Goal: Task Accomplishment & Management: Use online tool/utility

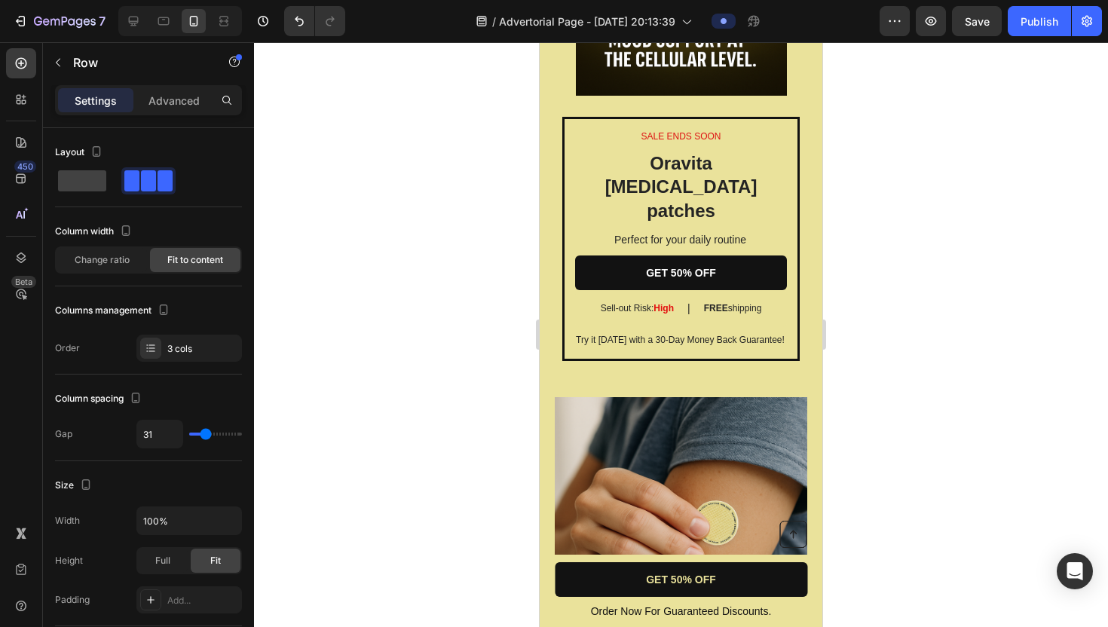
scroll to position [2954, 0]
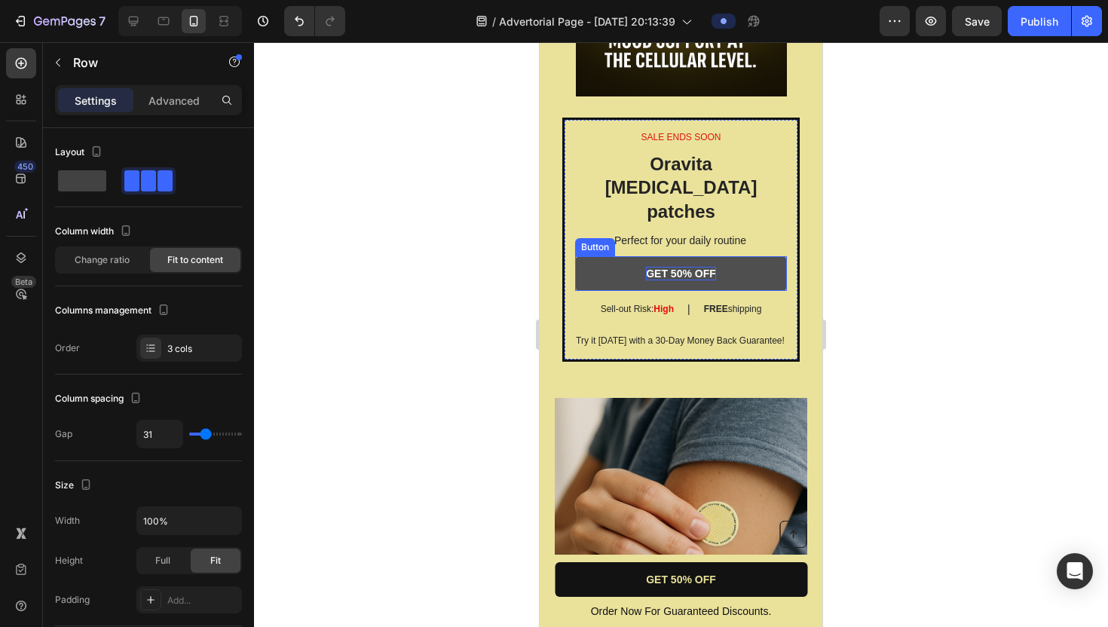
click at [710, 267] on p "GET 50% OFF" at bounding box center [681, 274] width 70 height 14
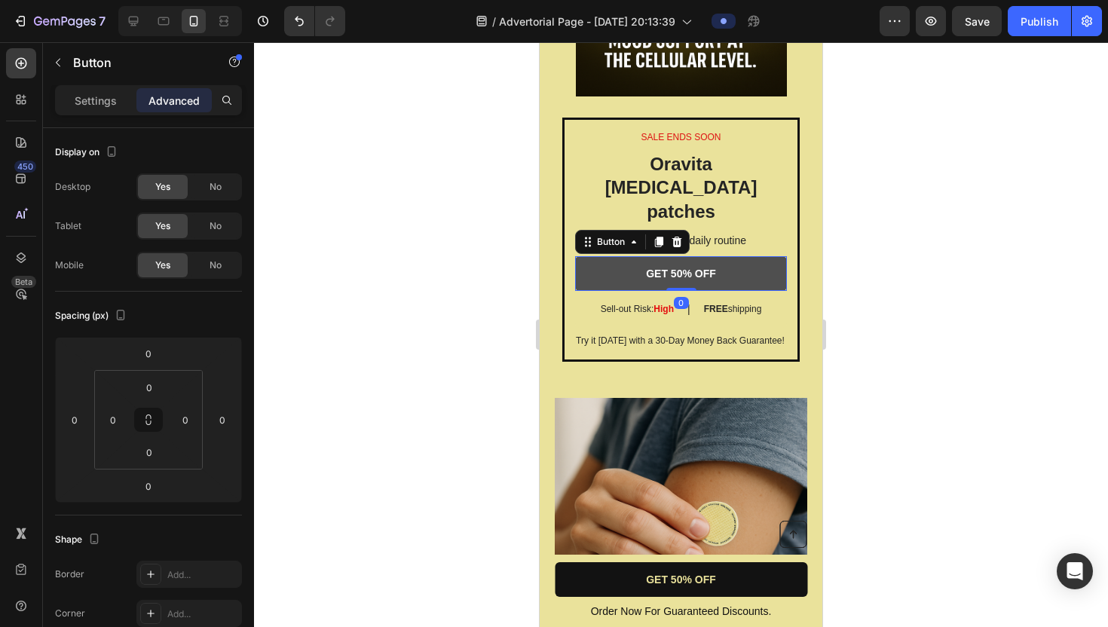
click at [739, 256] on link "GET 50% OFF" at bounding box center [681, 273] width 212 height 35
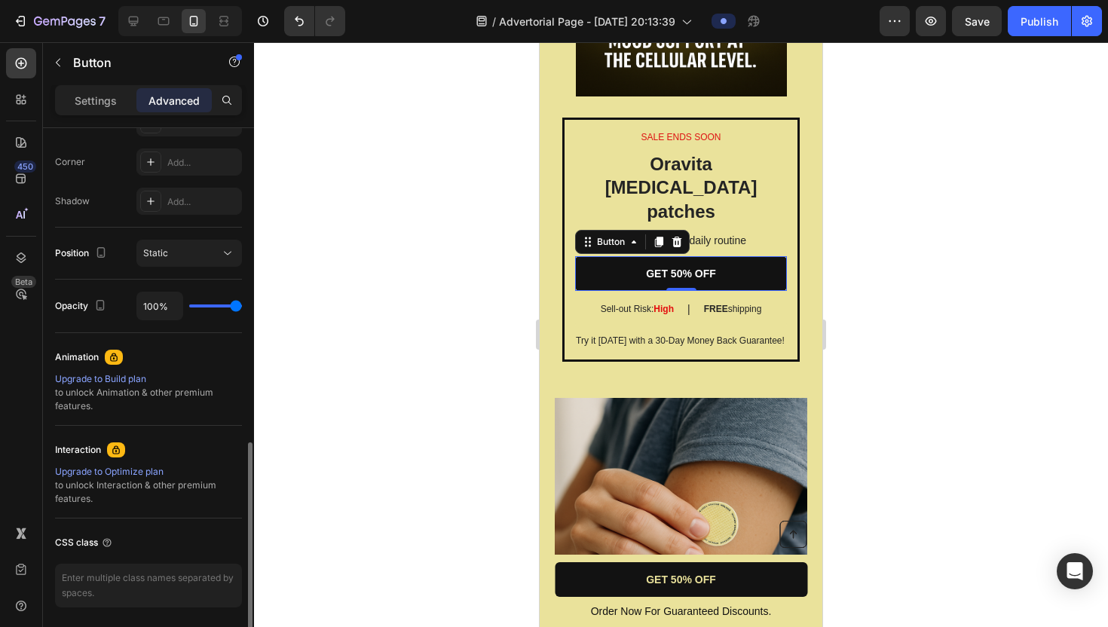
scroll to position [504, 0]
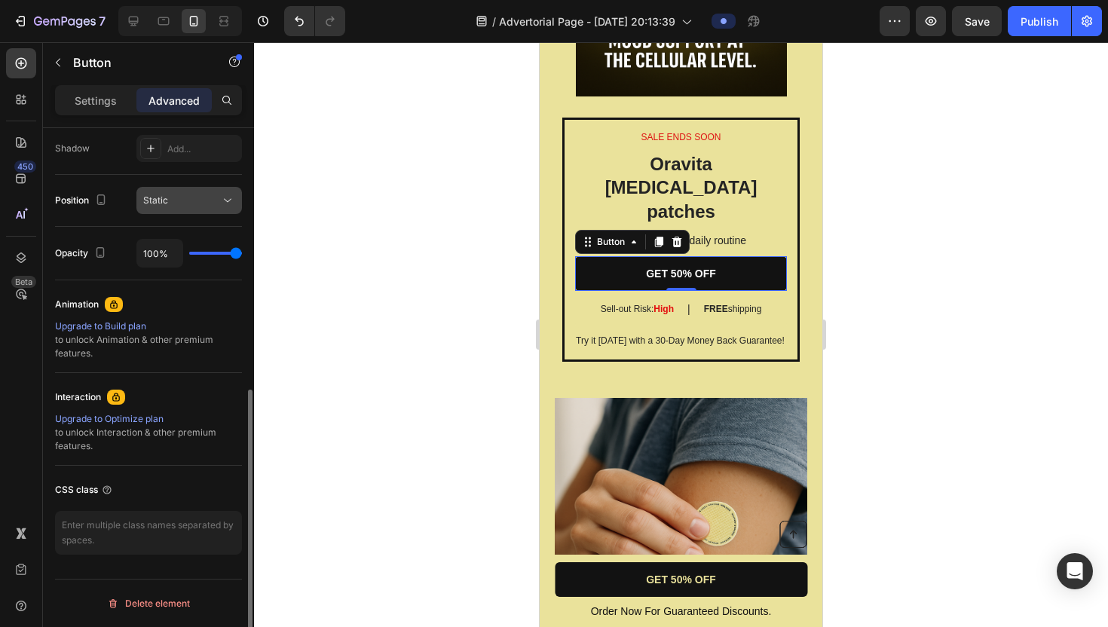
click at [176, 203] on div "Static" at bounding box center [181, 201] width 77 height 14
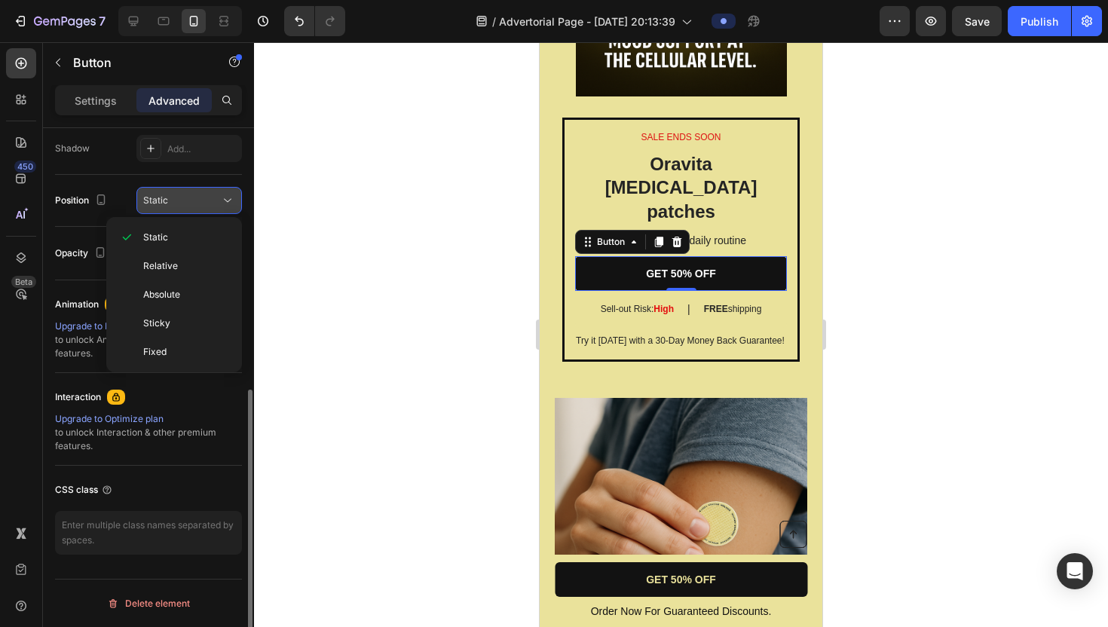
click at [176, 203] on div "Static" at bounding box center [181, 201] width 77 height 14
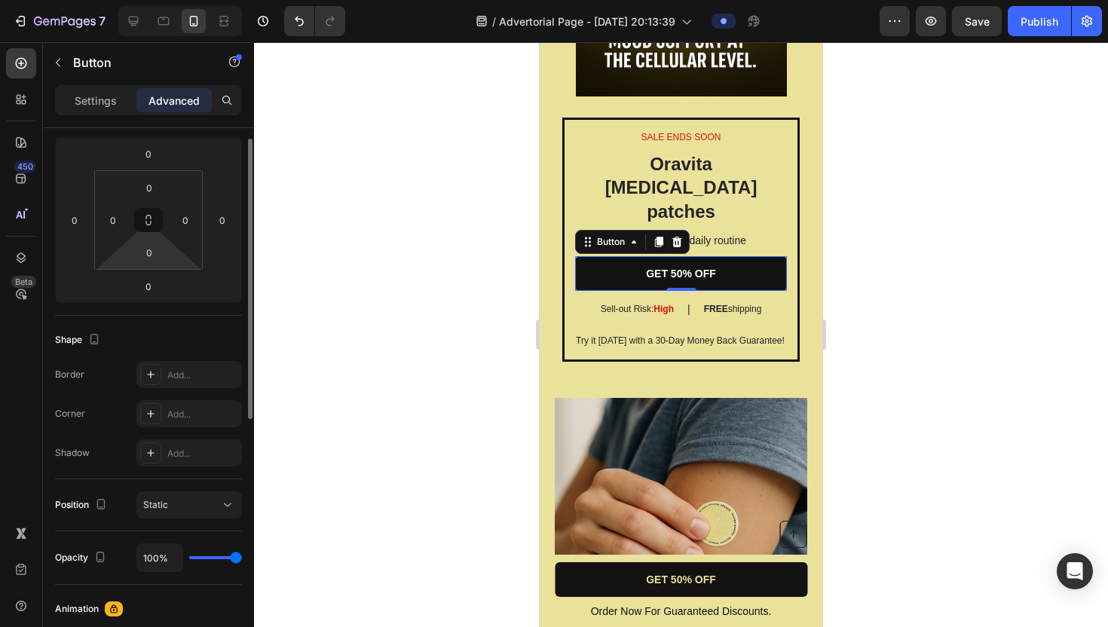
scroll to position [0, 0]
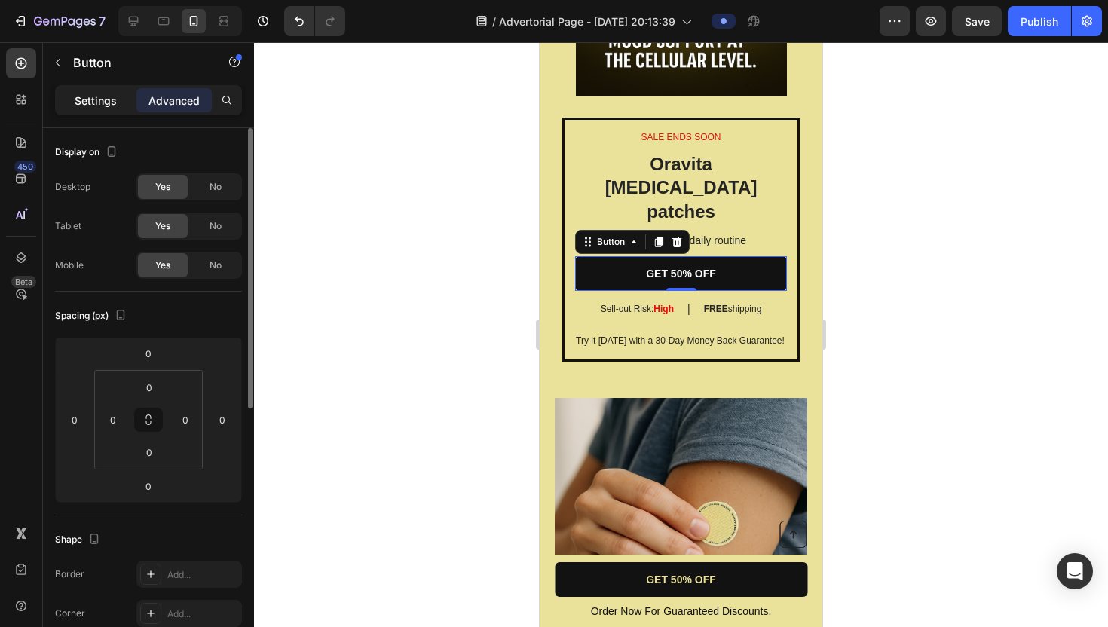
click at [109, 105] on p "Settings" at bounding box center [96, 101] width 42 height 16
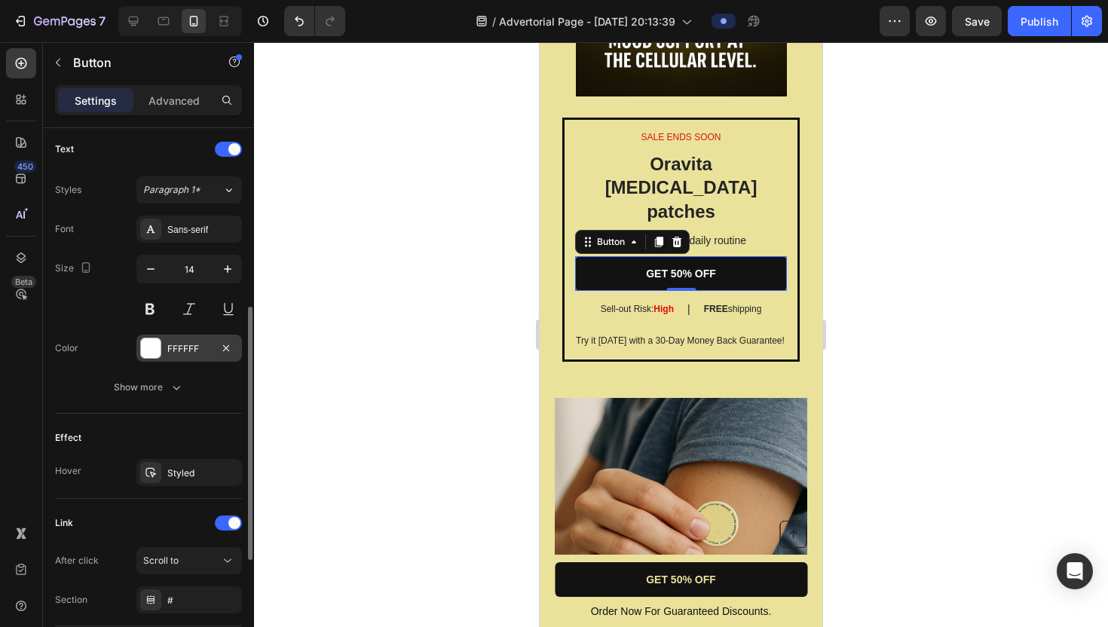
scroll to position [468, 0]
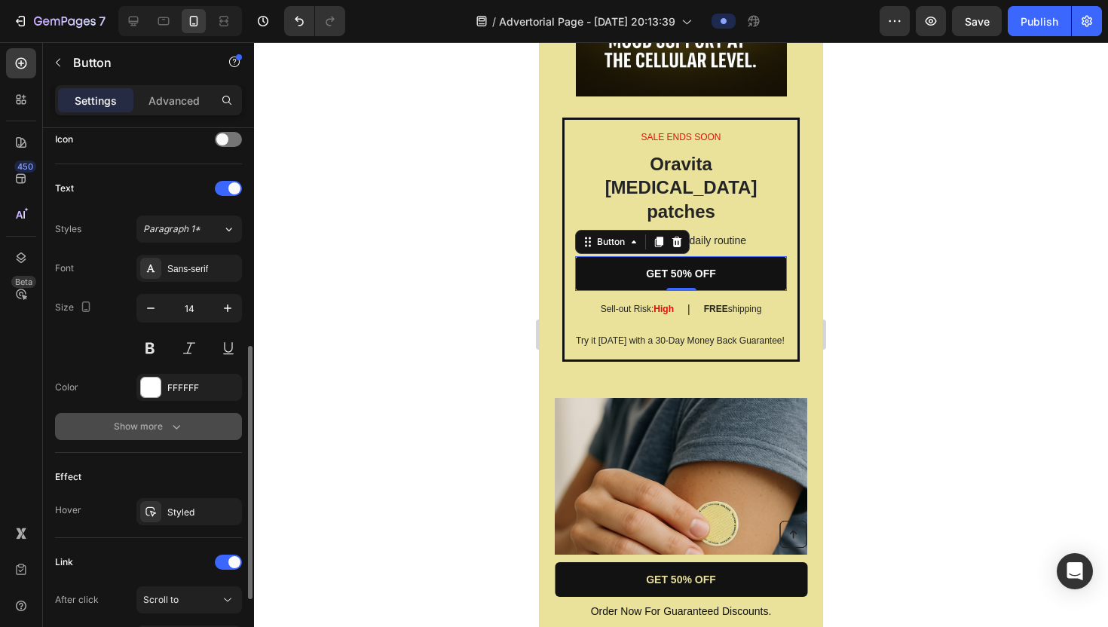
click at [146, 427] on div "Show more" at bounding box center [149, 426] width 70 height 15
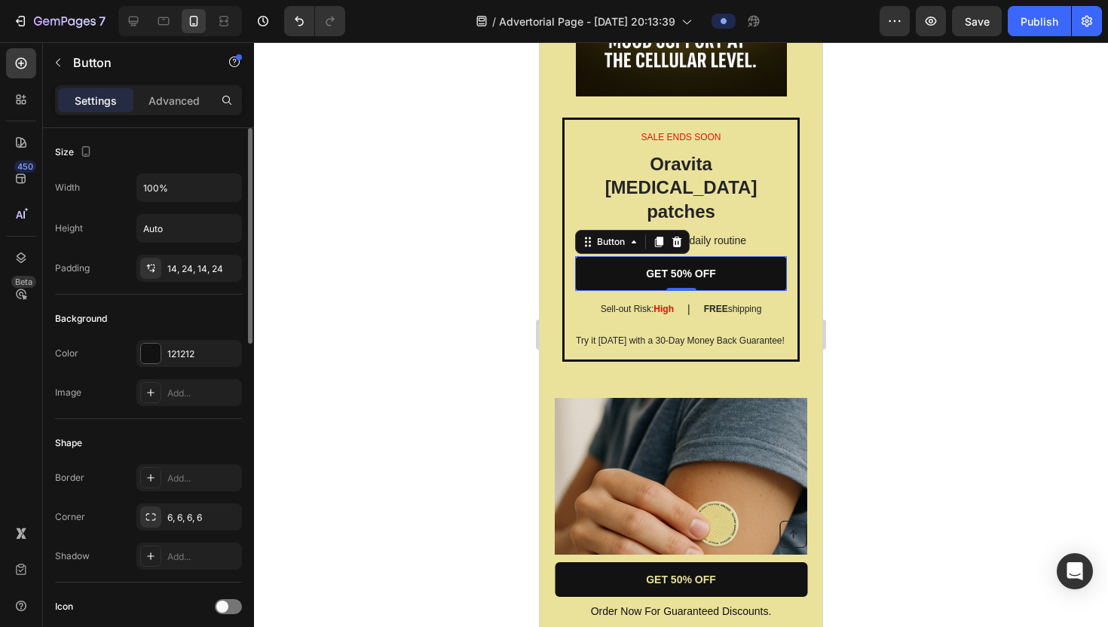
scroll to position [1, 0]
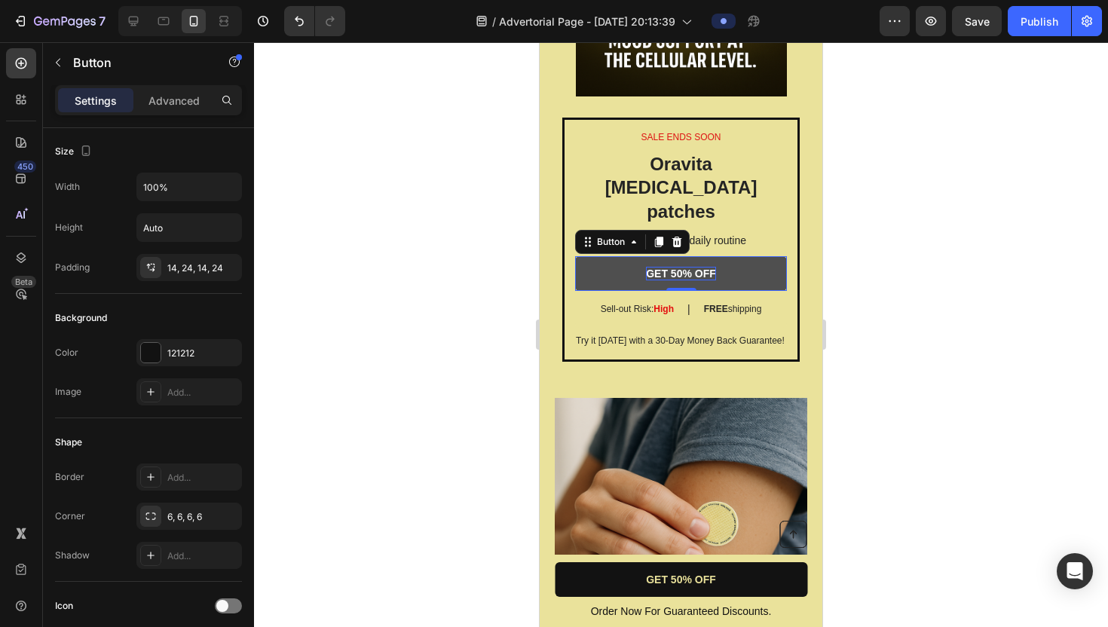
click at [658, 267] on p "GET 50% OFF" at bounding box center [681, 274] width 70 height 14
click at [623, 256] on link "GET 50% OFF" at bounding box center [681, 273] width 212 height 35
click at [614, 235] on div "Button" at bounding box center [611, 242] width 34 height 14
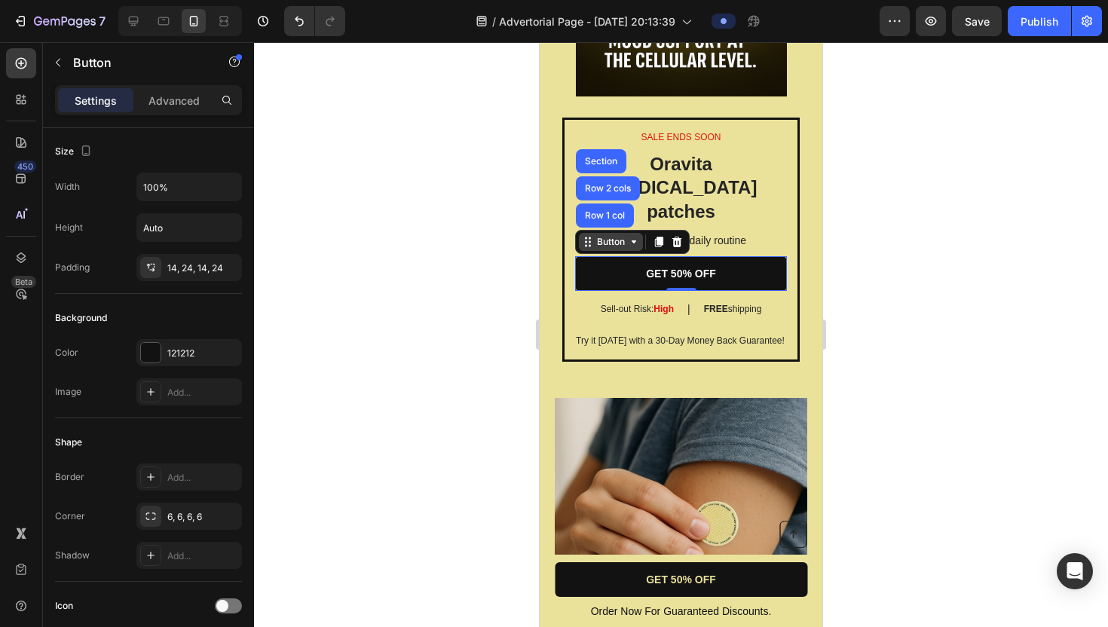
click at [614, 235] on div "Button" at bounding box center [611, 242] width 34 height 14
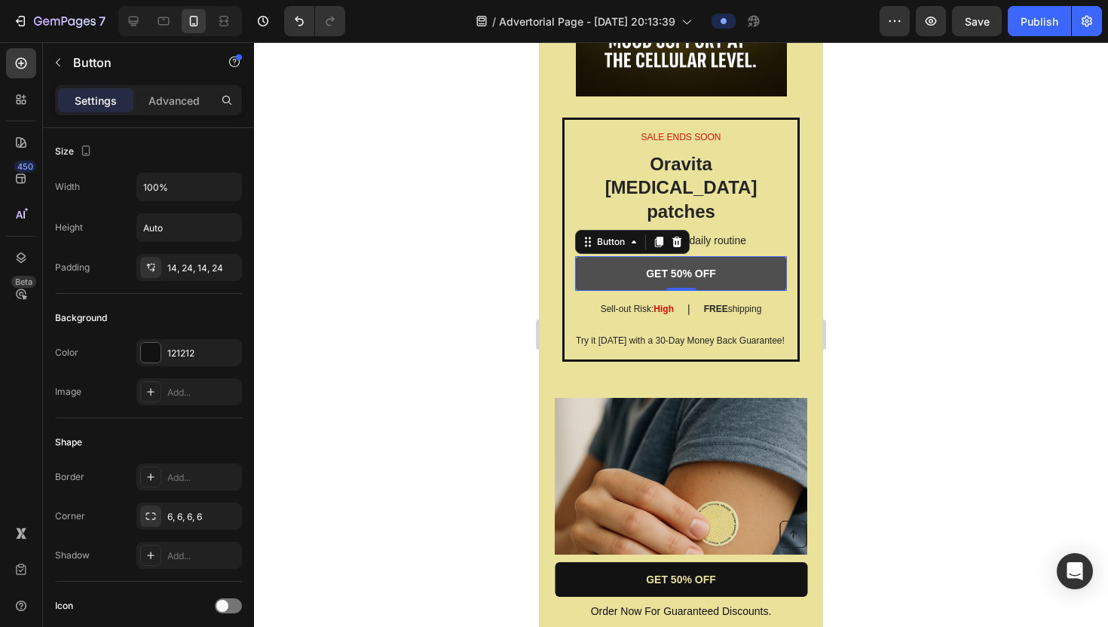
click at [614, 256] on link "GET 50% OFF" at bounding box center [681, 273] width 212 height 35
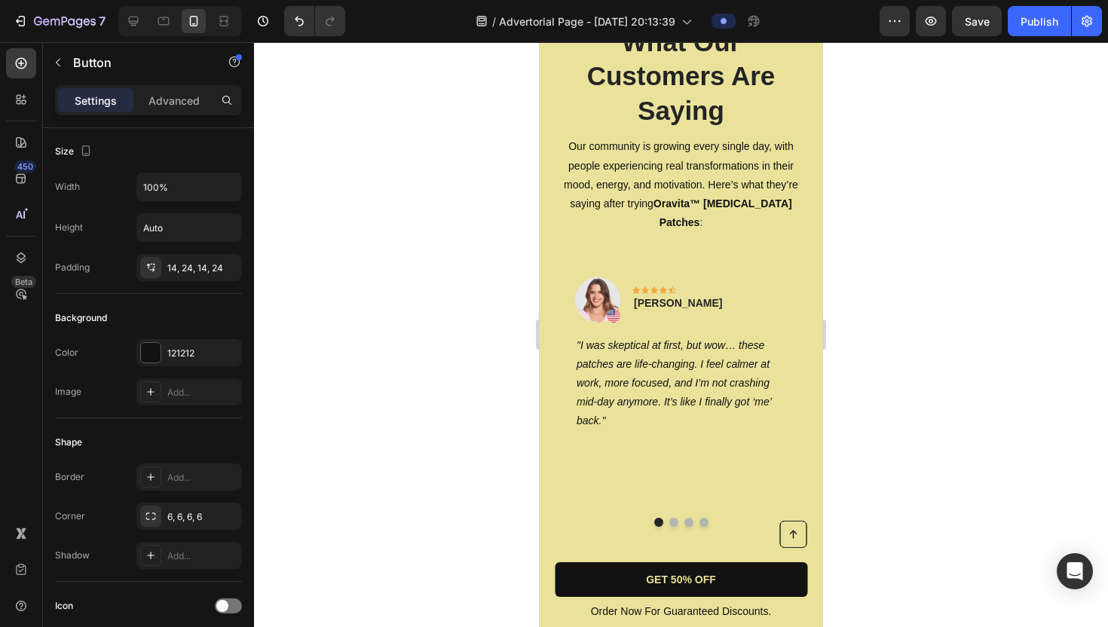
scroll to position [4729, 0]
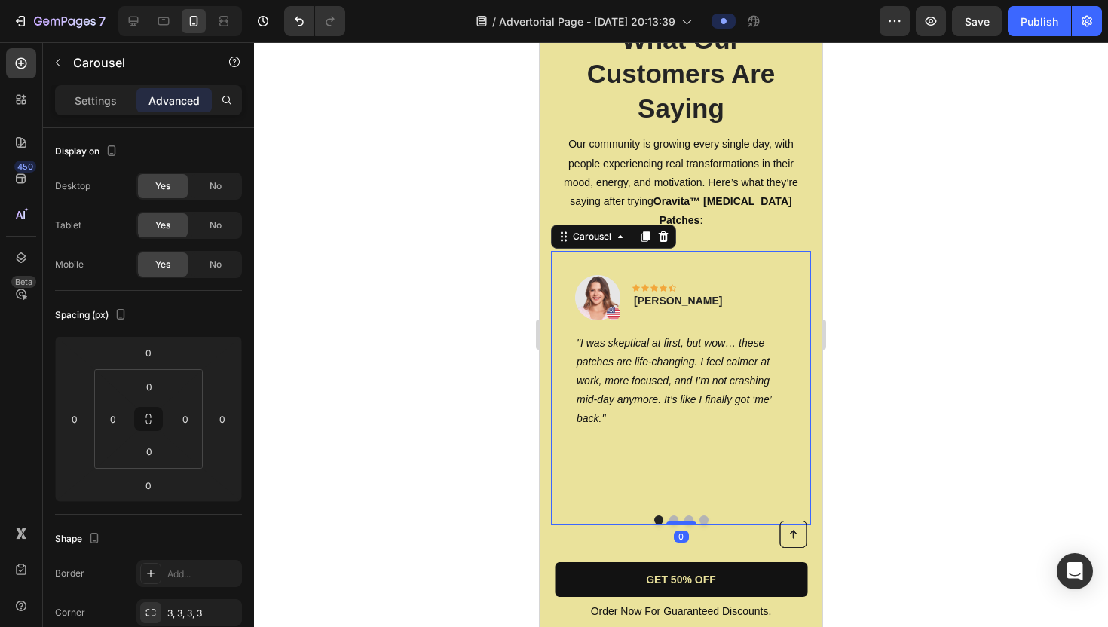
click at [670, 516] on button "Dot" at bounding box center [674, 520] width 9 height 9
click at [688, 516] on button "Dot" at bounding box center [689, 520] width 9 height 9
click at [704, 516] on button "Dot" at bounding box center [704, 520] width 9 height 9
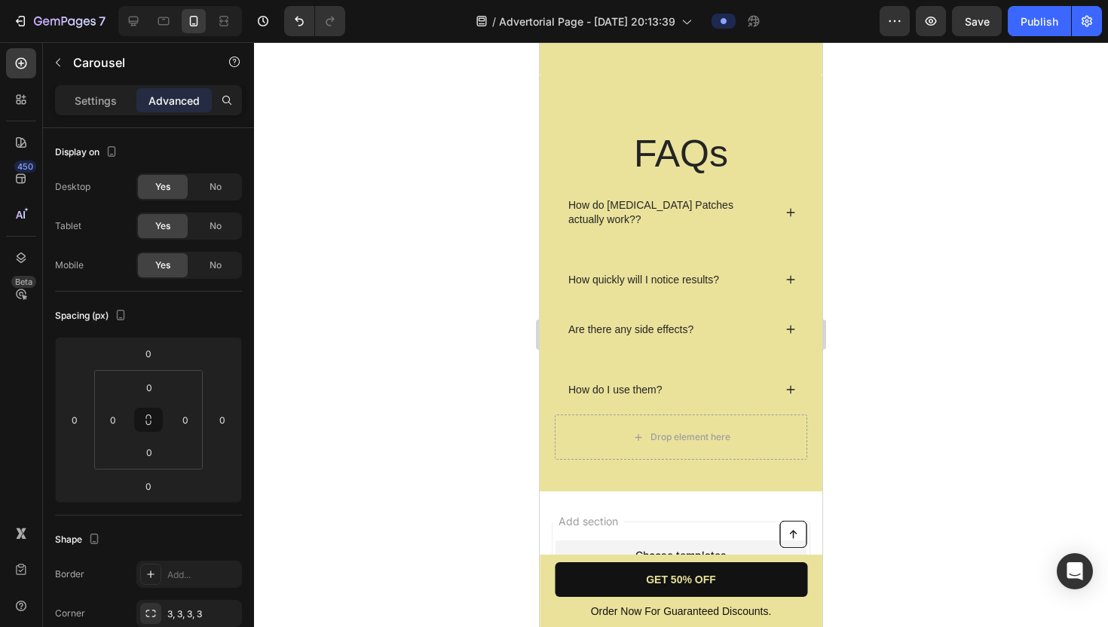
scroll to position [5395, 0]
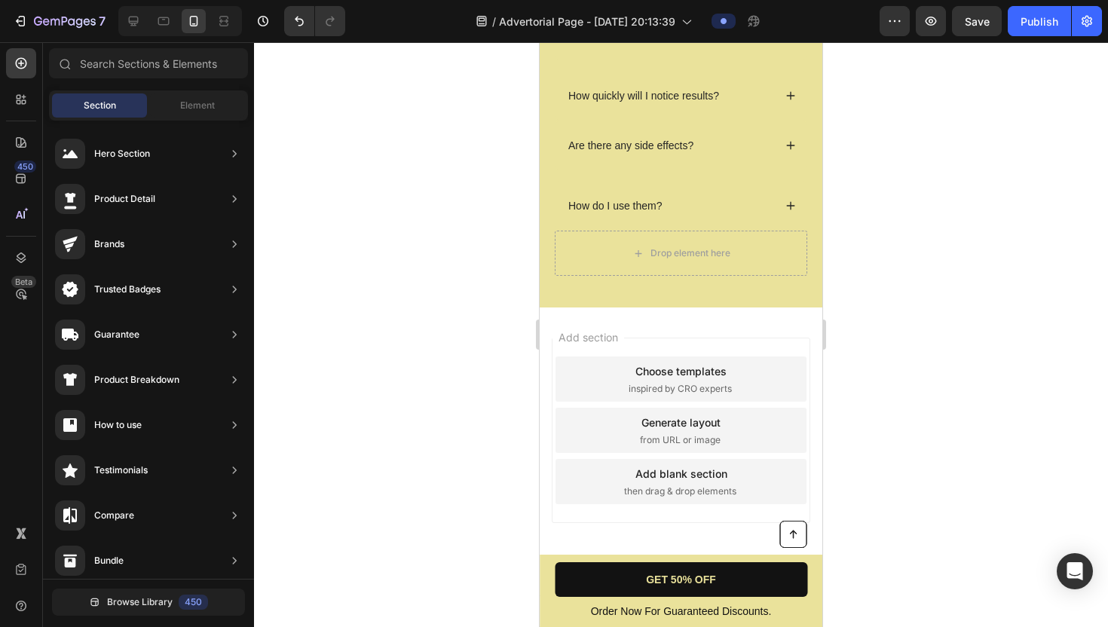
click at [661, 333] on div "Add section Choose templates inspired by CRO experts Generate layout from URL o…" at bounding box center [681, 452] width 283 height 288
click at [581, 343] on span "Add section" at bounding box center [589, 338] width 72 height 16
click at [659, 493] on span "then drag & drop elements" at bounding box center [680, 492] width 112 height 14
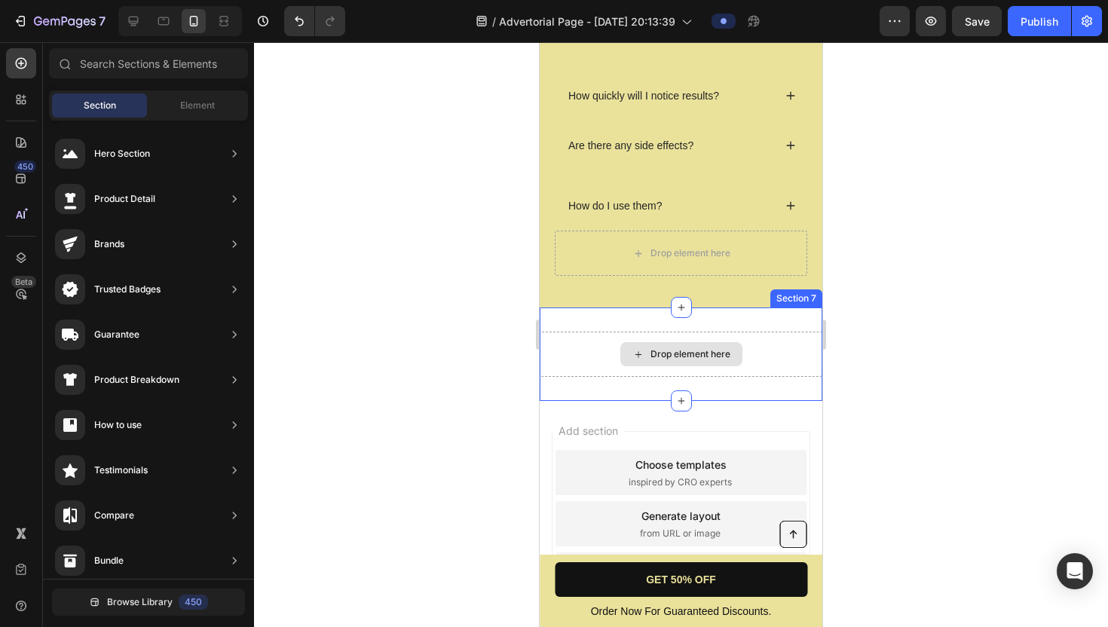
click at [750, 355] on div "Drop element here" at bounding box center [681, 354] width 283 height 45
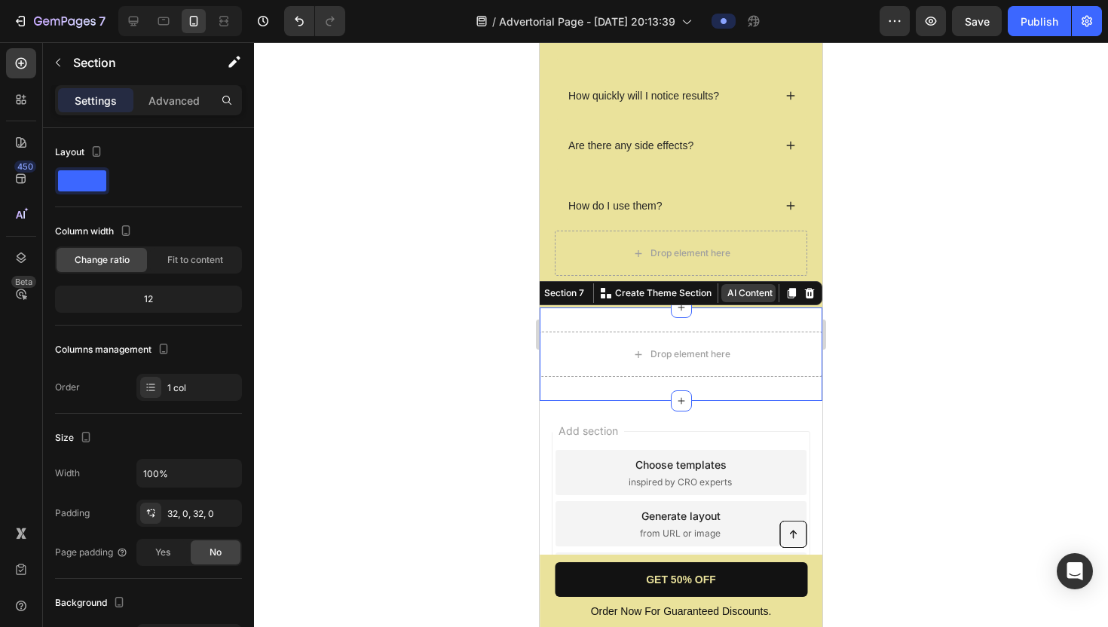
click at [752, 293] on button "AI Content" at bounding box center [749, 293] width 54 height 18
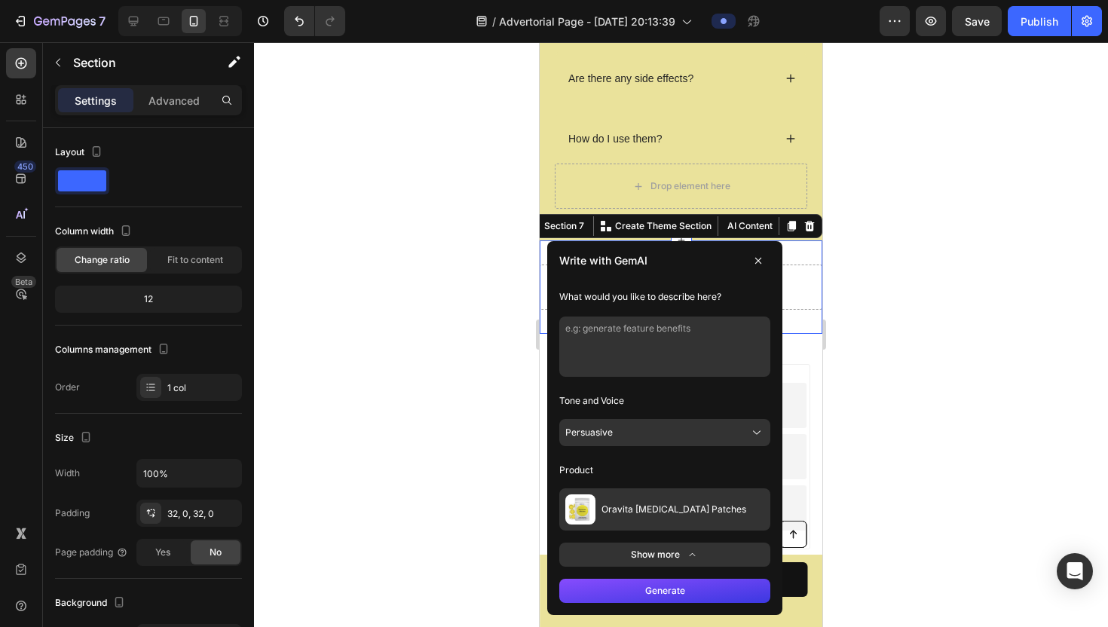
scroll to position [5489, 0]
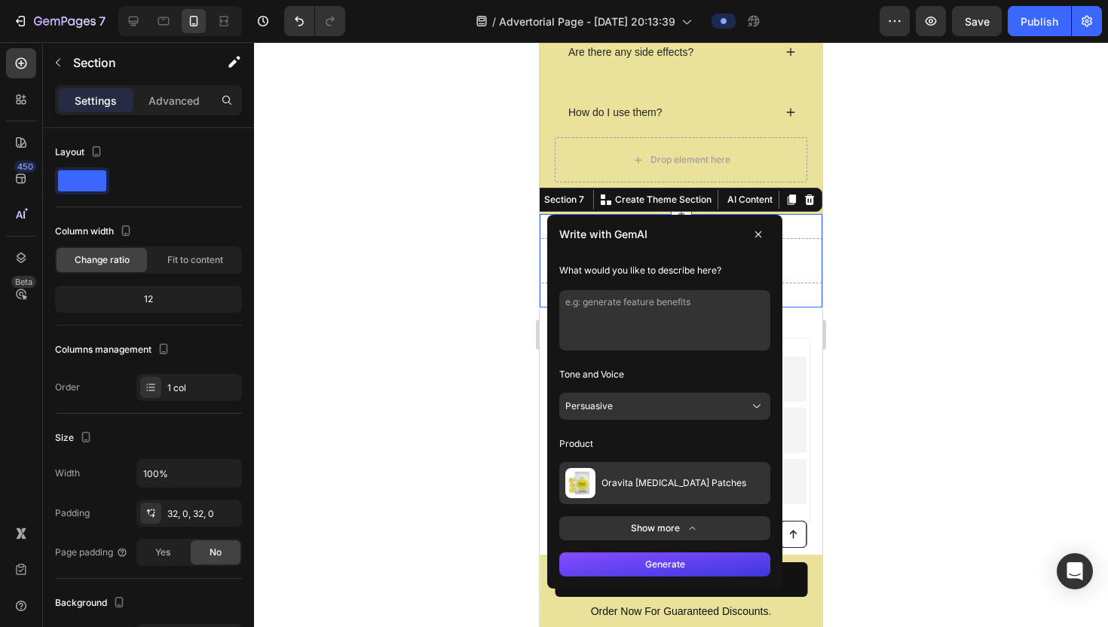
click at [699, 410] on button "Persuasive" at bounding box center [665, 406] width 211 height 27
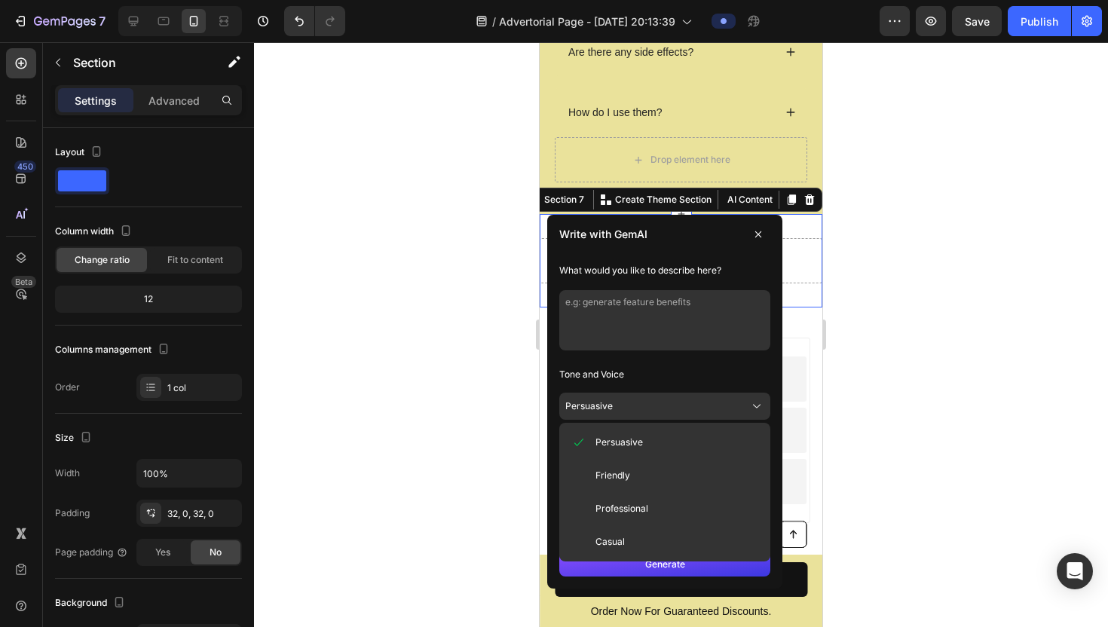
click at [698, 410] on button "Persuasive" at bounding box center [665, 406] width 211 height 27
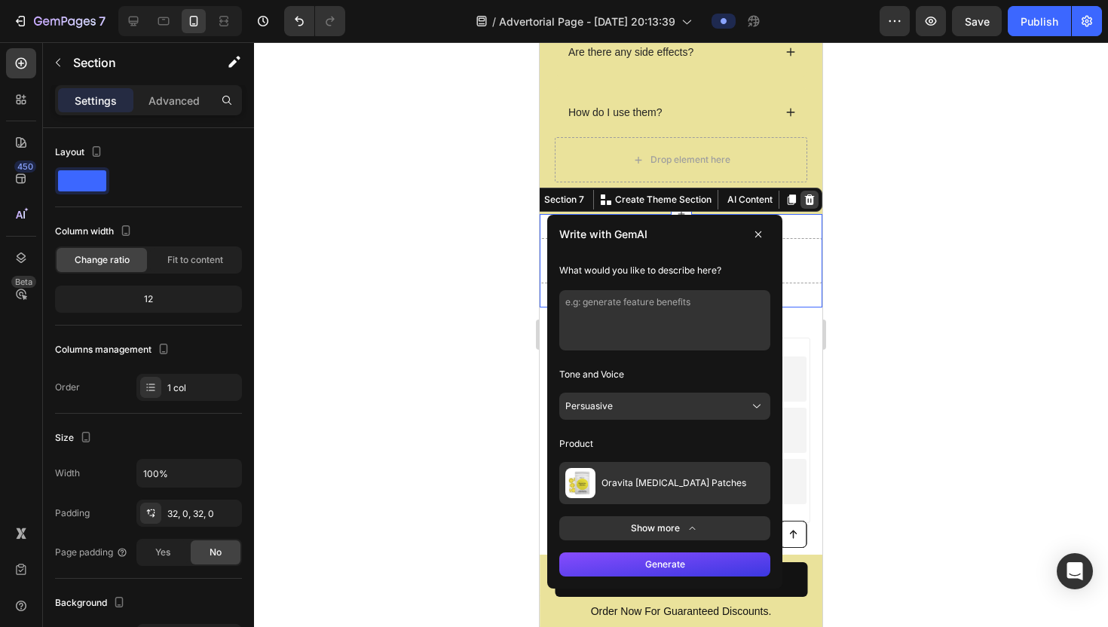
click at [814, 203] on icon at bounding box center [810, 200] width 12 height 12
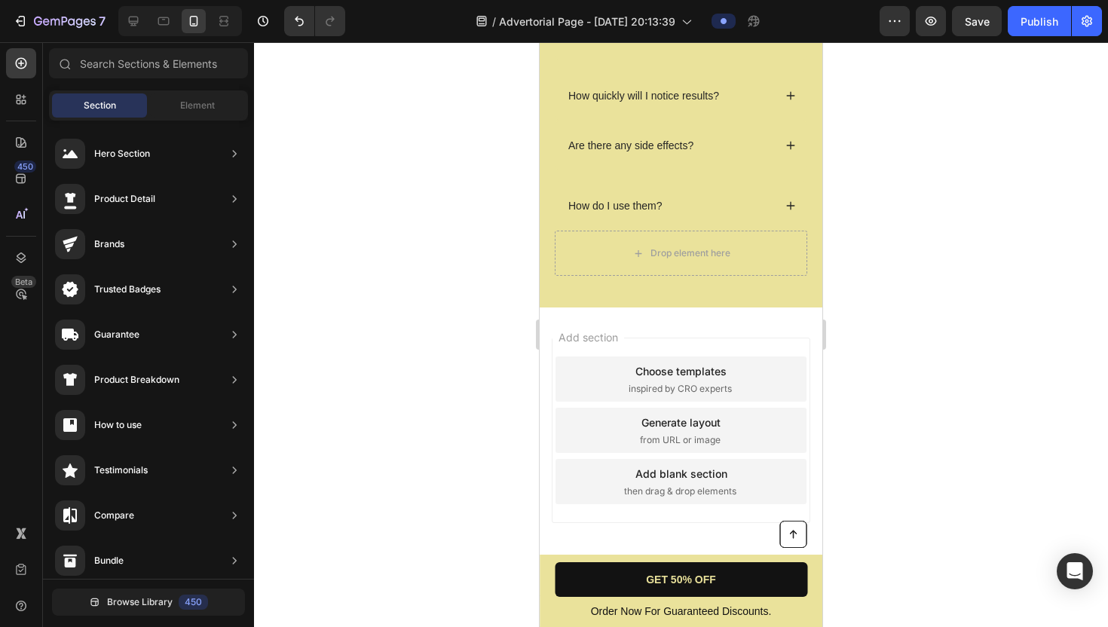
click at [765, 331] on div "Add section Choose templates inspired by CRO experts Generate layout from URL o…" at bounding box center [681, 452] width 283 height 288
click at [593, 335] on span "Add section" at bounding box center [589, 338] width 72 height 16
click at [645, 327] on div "Add section Choose templates inspired by CRO experts Generate layout from URL o…" at bounding box center [681, 452] width 283 height 288
drag, startPoint x: 632, startPoint y: 518, endPoint x: 632, endPoint y: 505, distance: 12.8
click at [632, 505] on div "Add section Choose templates inspired by CRO experts Generate layout from URL o…" at bounding box center [681, 430] width 259 height 185
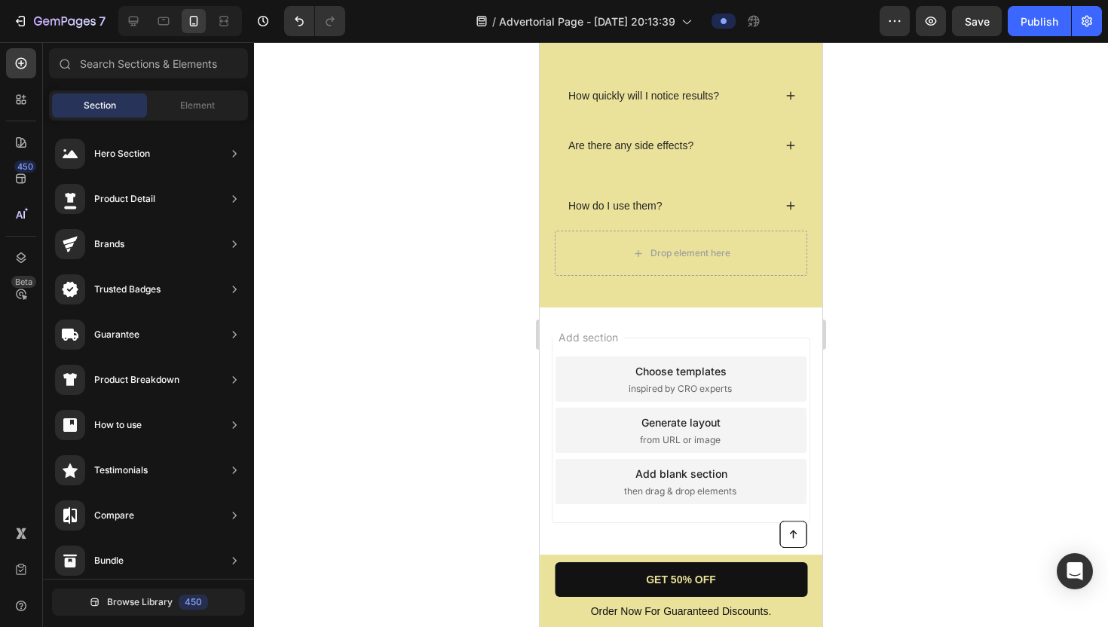
click at [642, 488] on span "then drag & drop elements" at bounding box center [680, 492] width 112 height 14
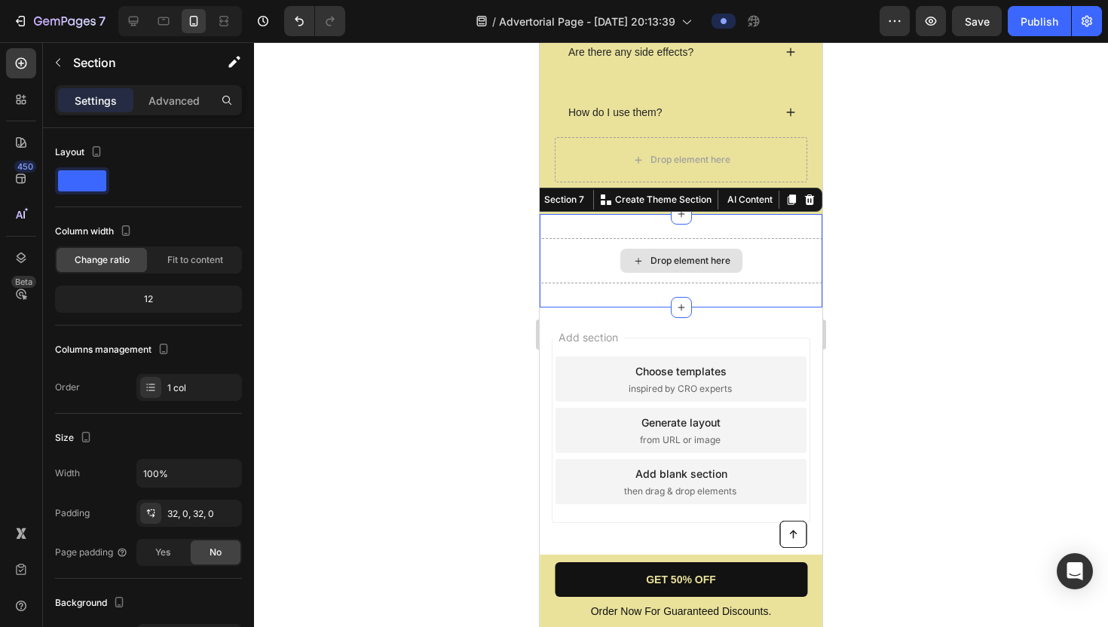
click at [804, 245] on div "Drop element here" at bounding box center [681, 260] width 283 height 45
click at [810, 201] on icon at bounding box center [810, 200] width 10 height 11
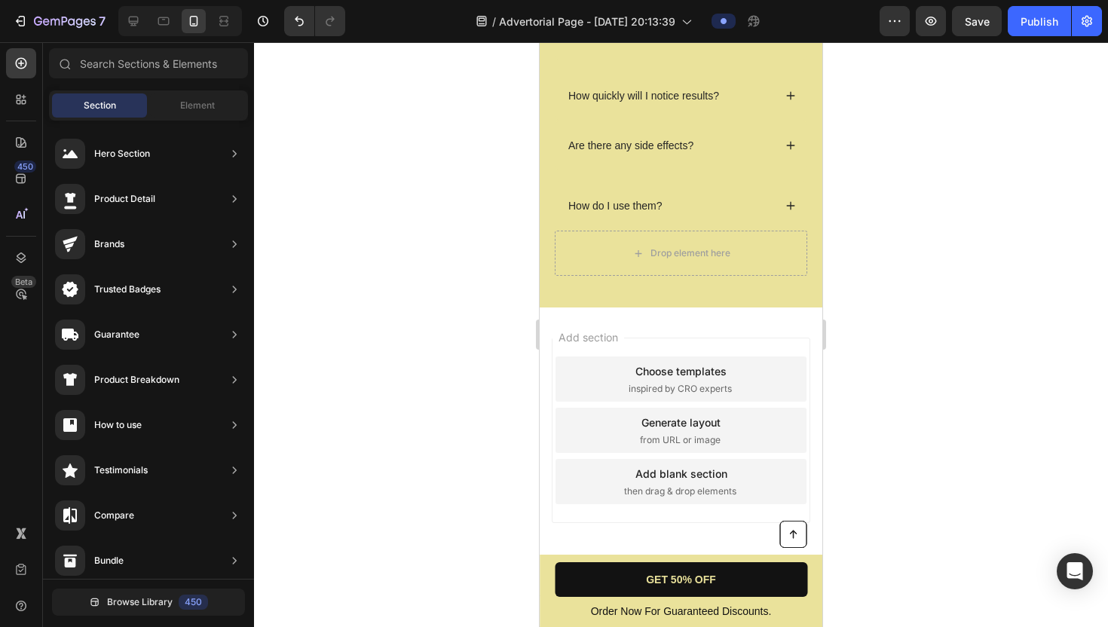
scroll to position [5395, 0]
click at [787, 326] on div "Add section Choose templates inspired by CRO experts Generate layout from URL o…" at bounding box center [681, 452] width 283 height 288
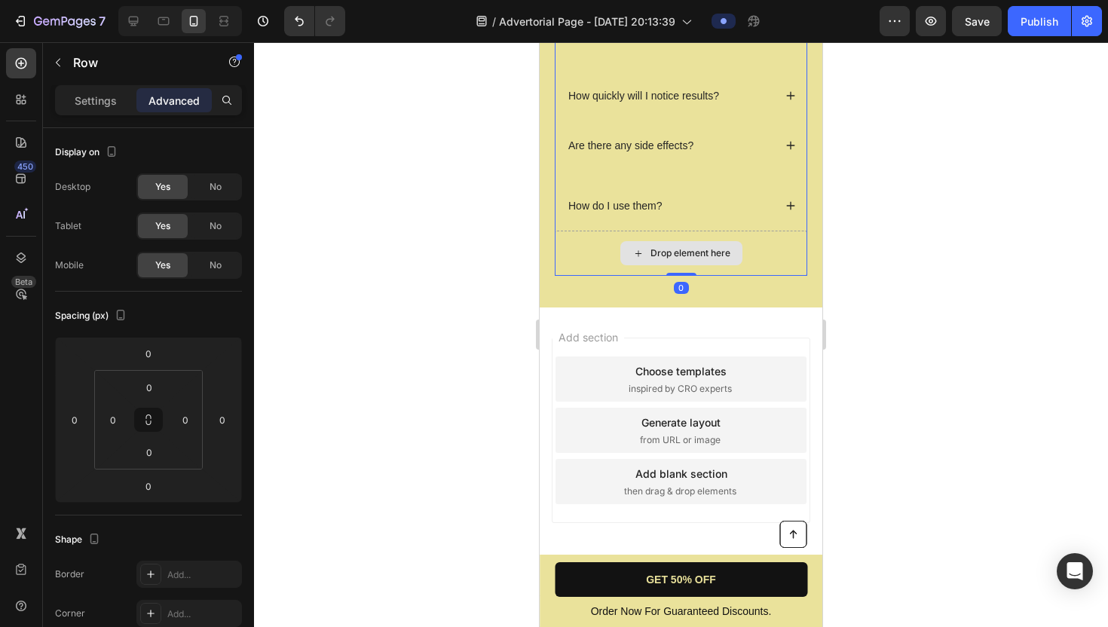
click at [786, 262] on div "Drop element here" at bounding box center [681, 253] width 253 height 45
click at [742, 317] on div "Add section Choose templates inspired by CRO experts Generate layout from URL o…" at bounding box center [681, 452] width 283 height 288
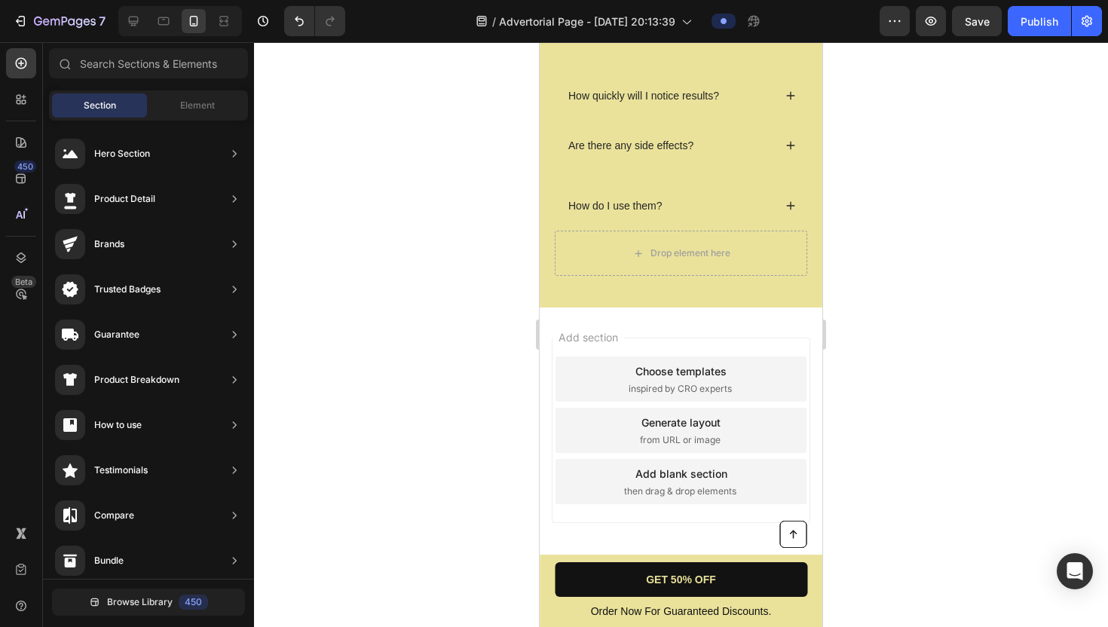
click at [553, 336] on span "Add section" at bounding box center [589, 338] width 72 height 16
click at [613, 442] on div "Generate layout from URL or image" at bounding box center [681, 430] width 251 height 45
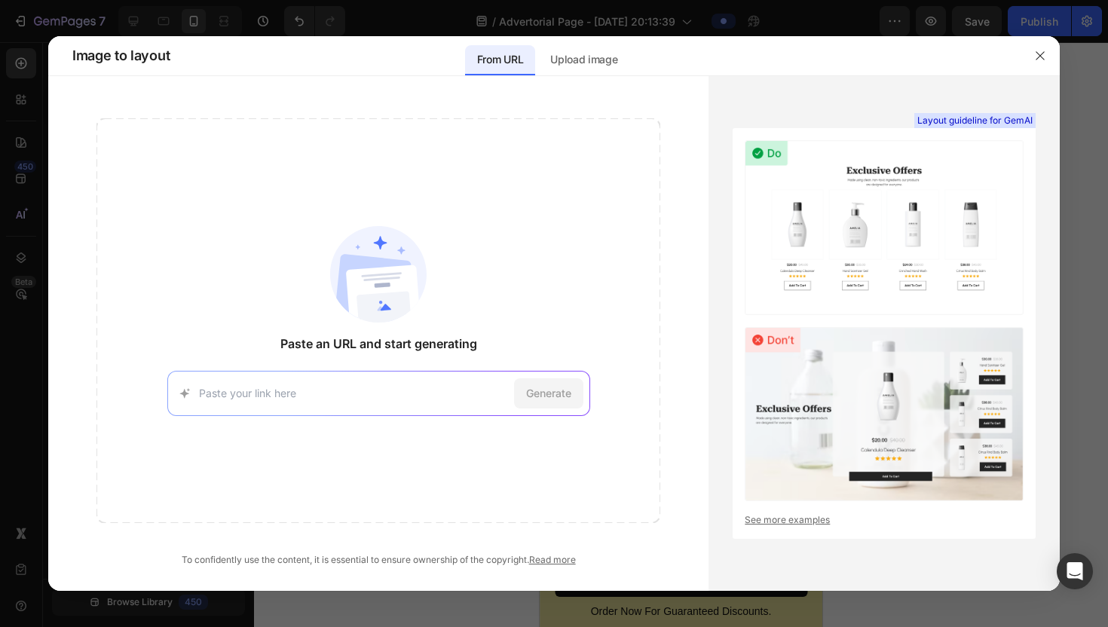
paste input "[URL][DOMAIN_NAME]"
type input "[URL][DOMAIN_NAME]"
click at [572, 386] on div "Generate" at bounding box center [548, 394] width 69 height 30
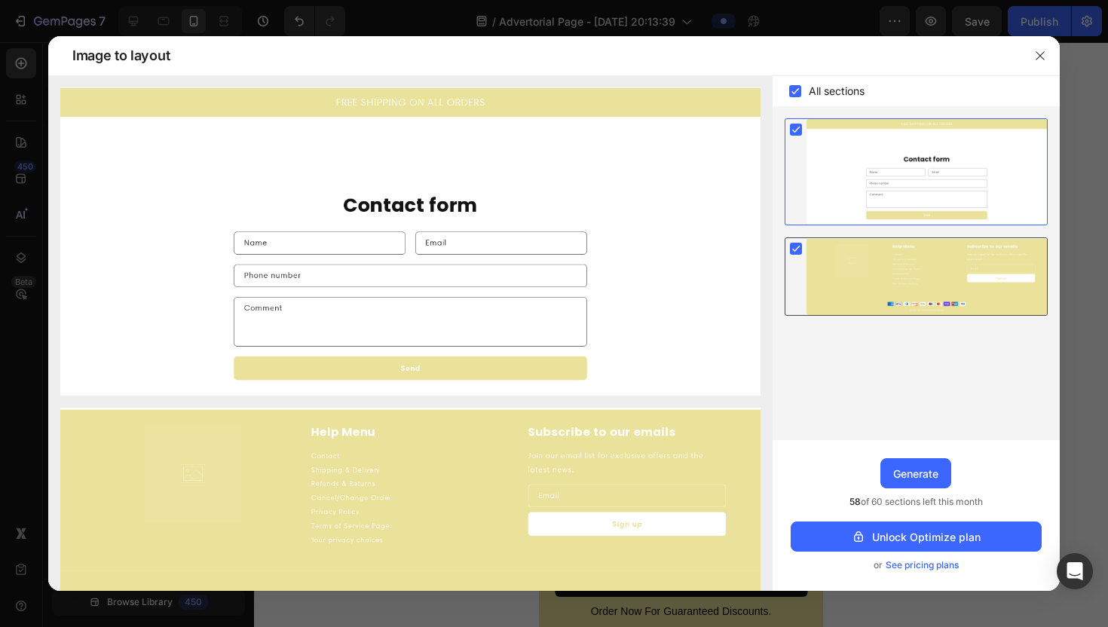
click at [873, 286] on div at bounding box center [927, 276] width 241 height 77
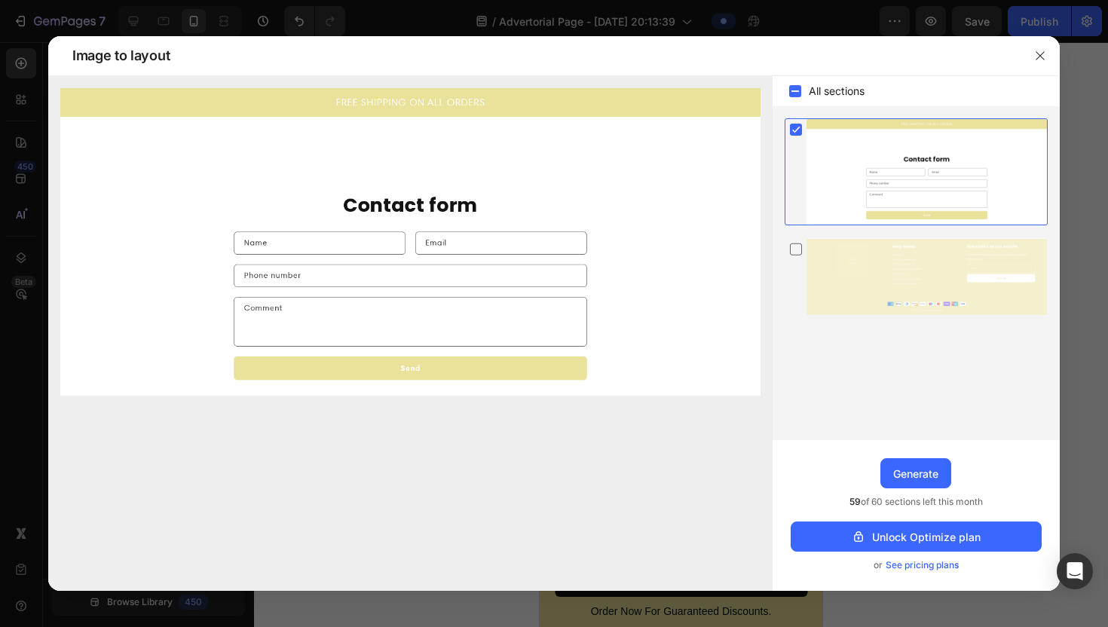
click at [877, 195] on div at bounding box center [927, 172] width 241 height 106
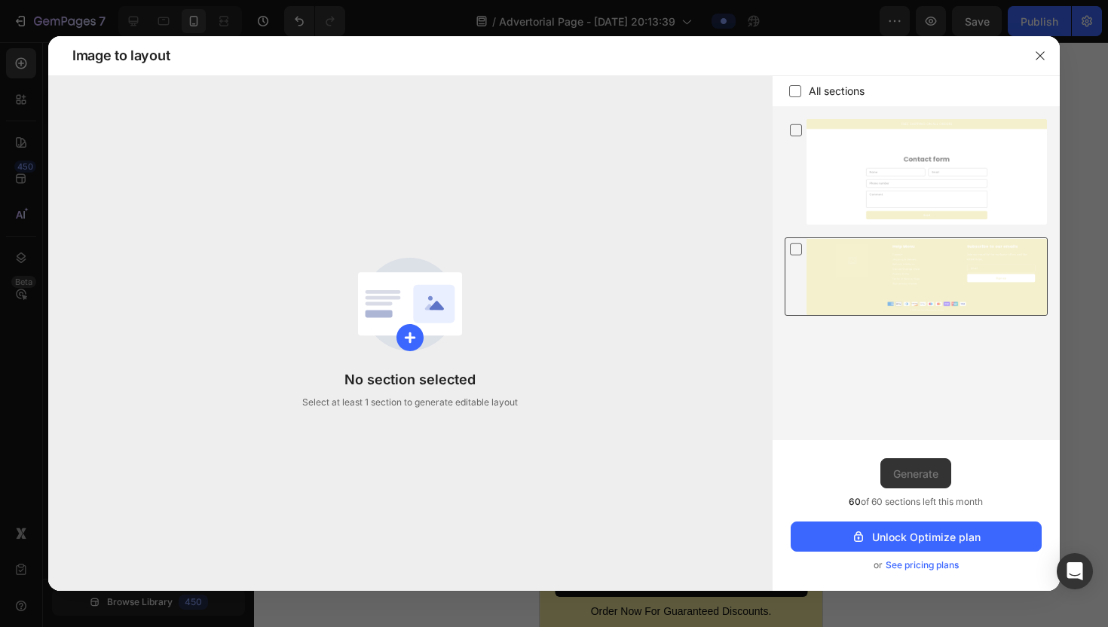
click at [826, 247] on div at bounding box center [927, 276] width 241 height 77
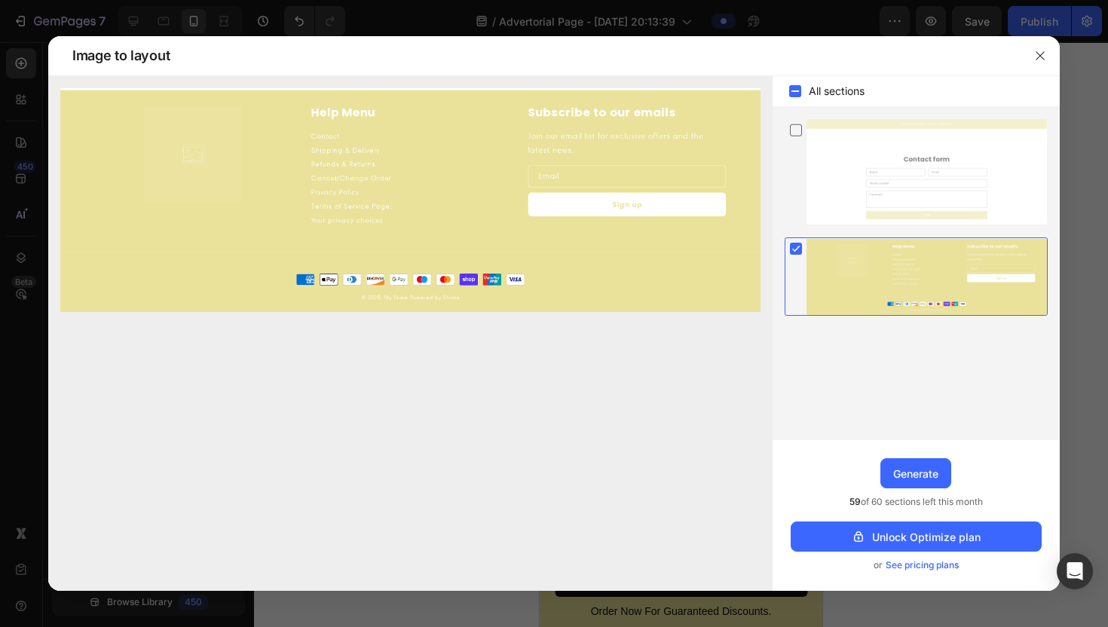
click at [826, 240] on div at bounding box center [927, 276] width 241 height 77
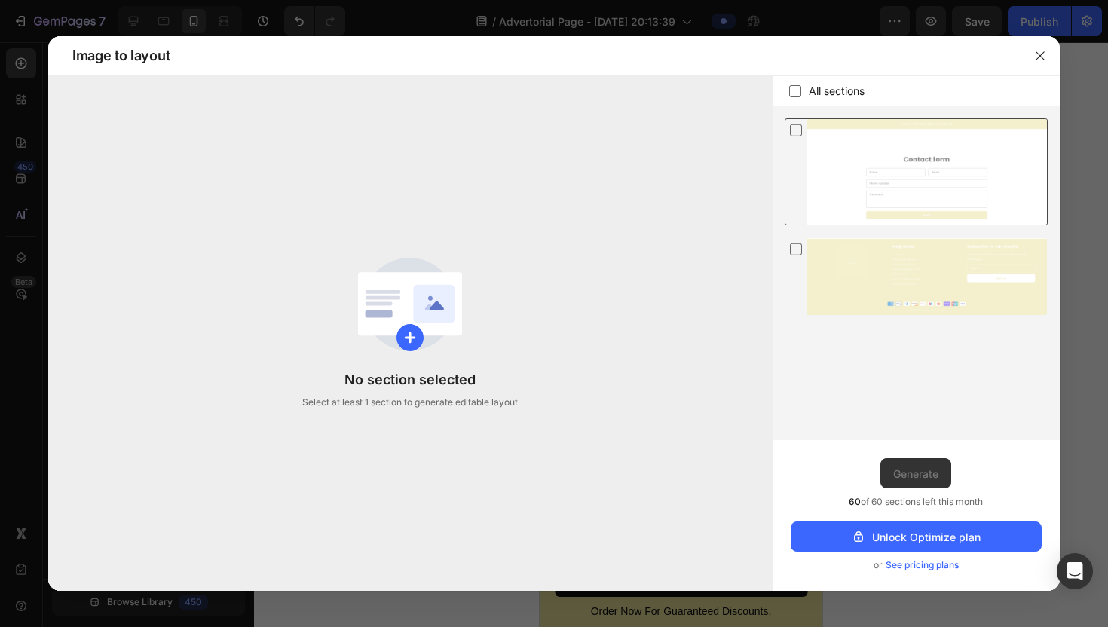
click at [836, 146] on div at bounding box center [927, 172] width 241 height 106
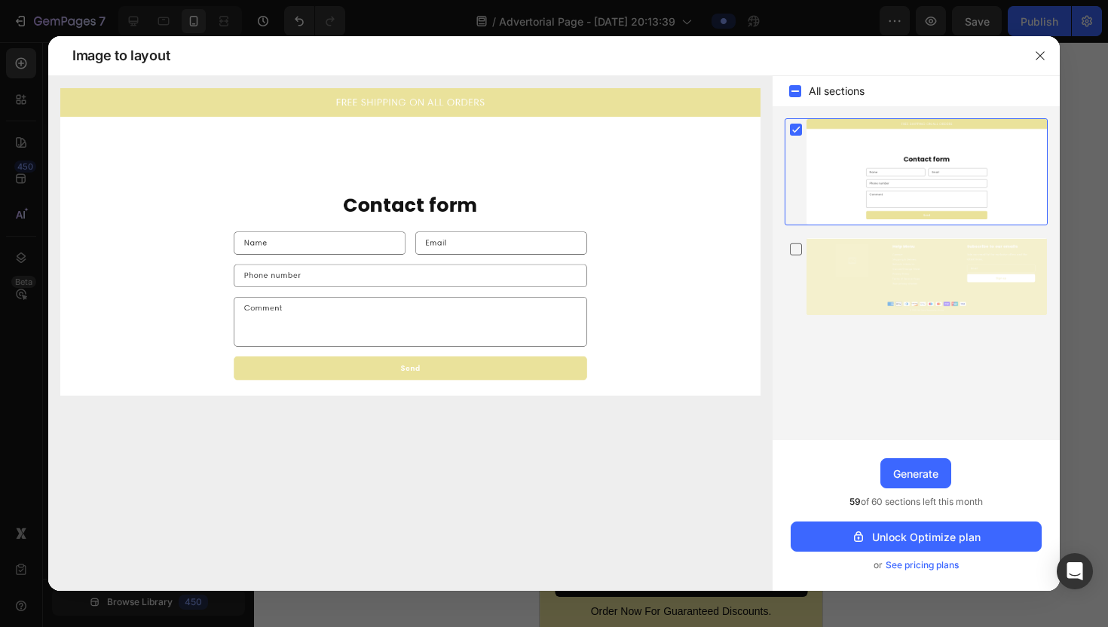
click at [836, 146] on div at bounding box center [927, 172] width 241 height 106
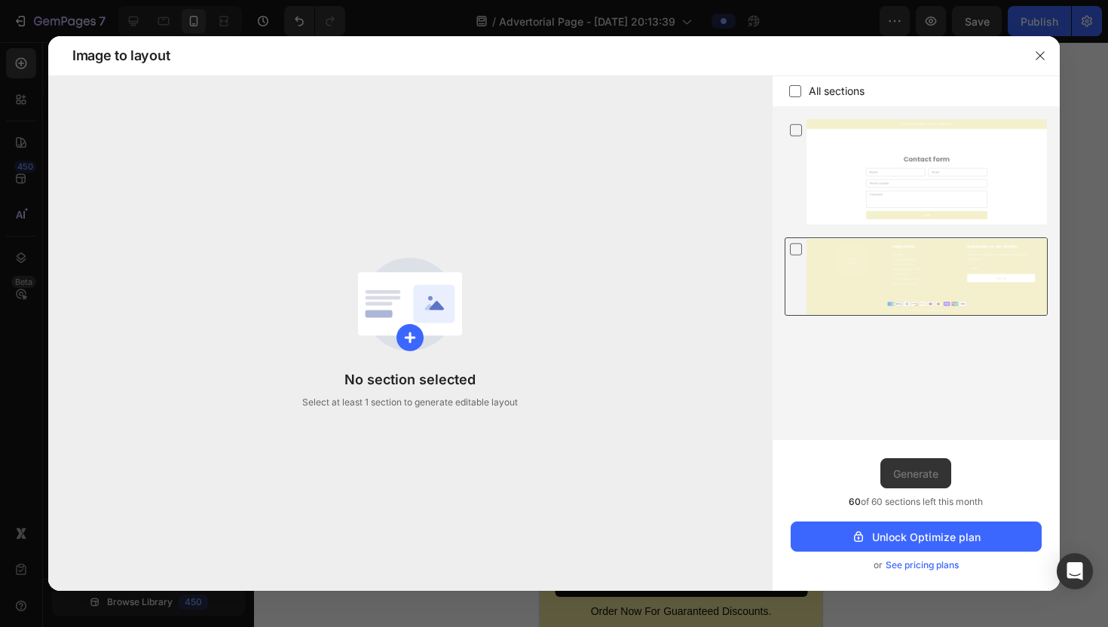
click at [840, 253] on div at bounding box center [927, 276] width 241 height 77
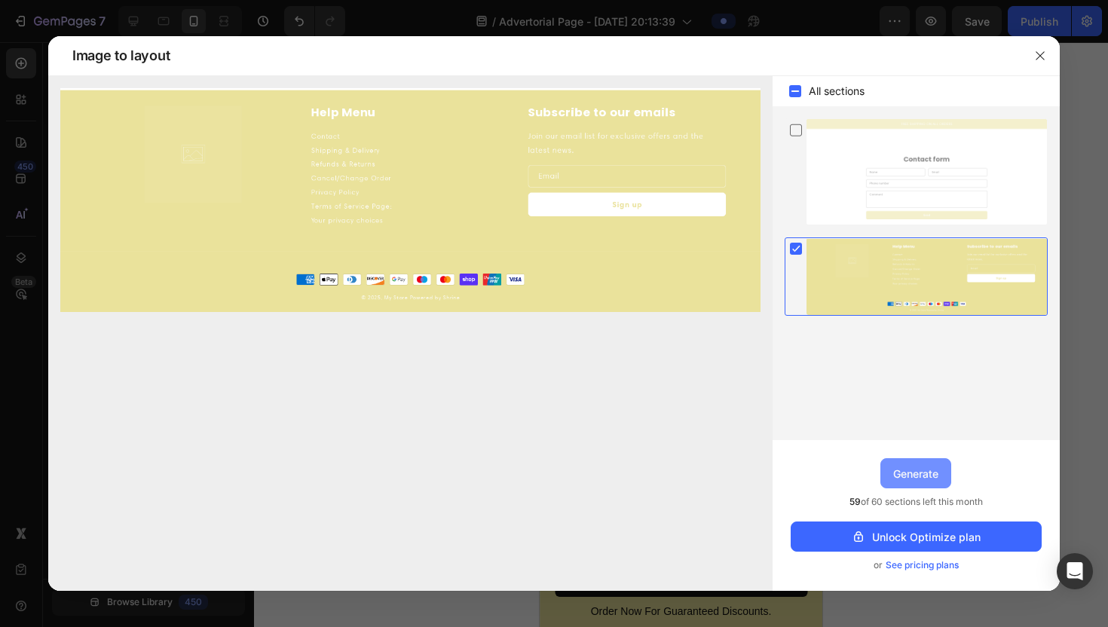
click at [896, 477] on div "Generate" at bounding box center [916, 474] width 45 height 16
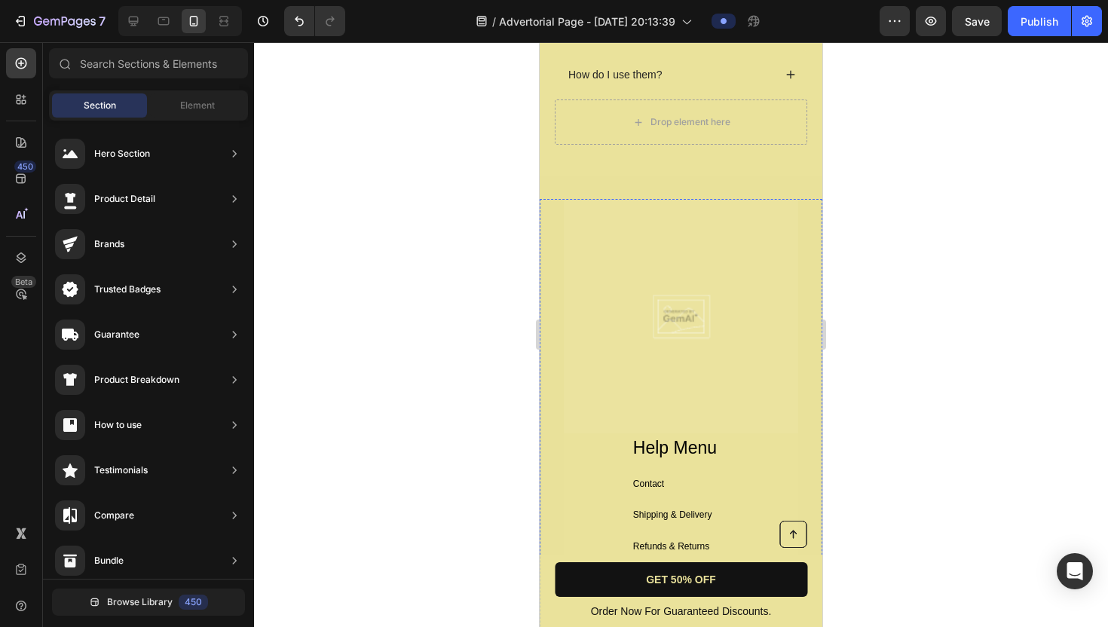
scroll to position [5524, 0]
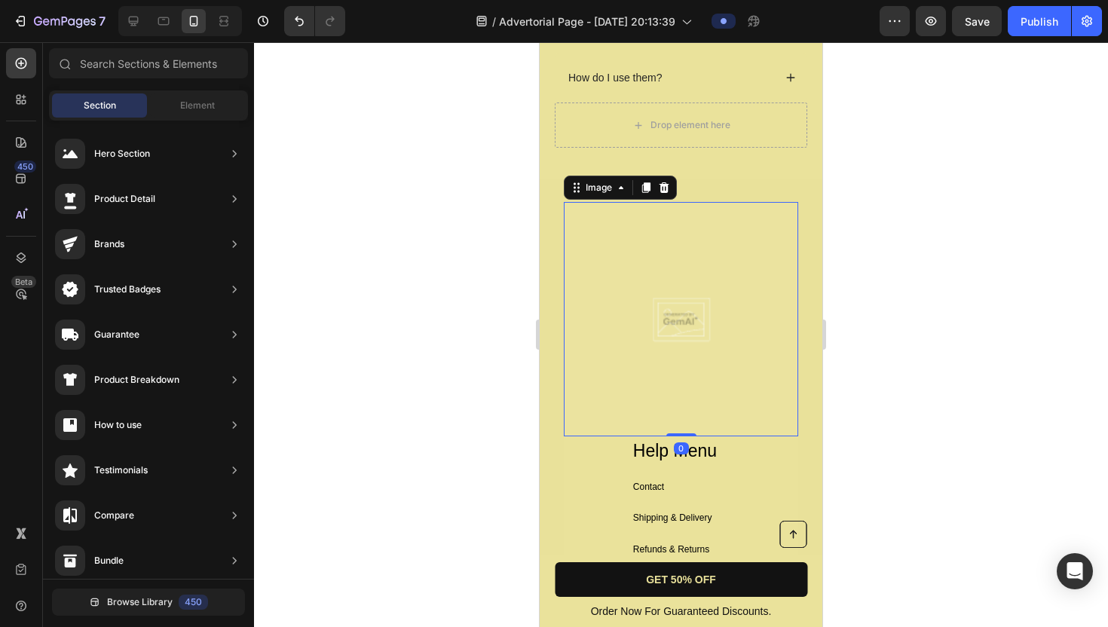
click at [677, 275] on img at bounding box center [681, 319] width 235 height 235
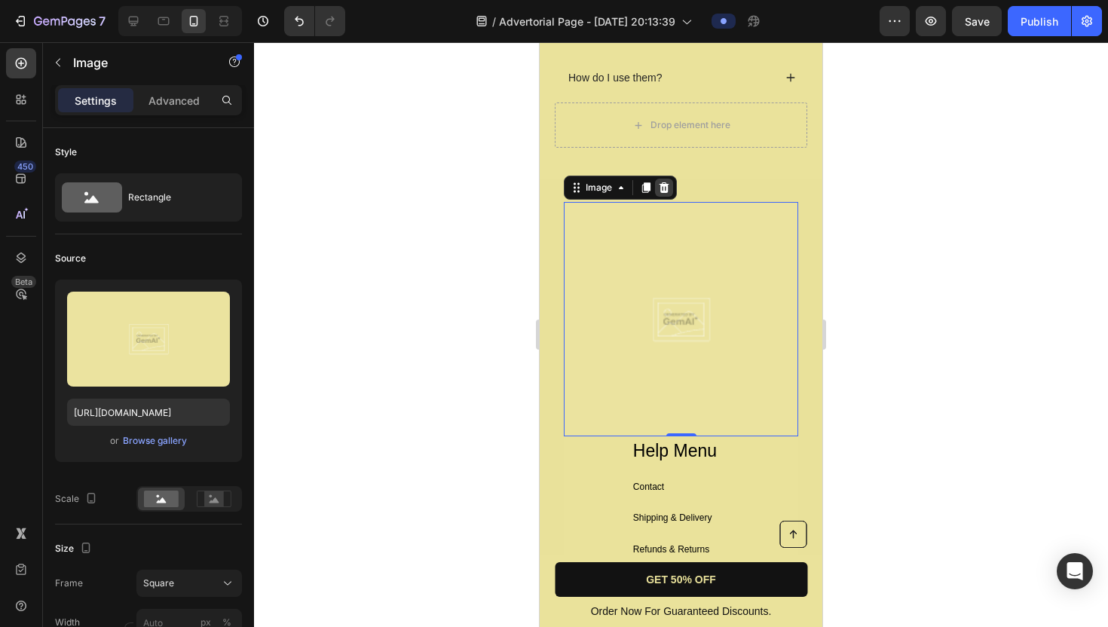
click at [662, 189] on icon at bounding box center [665, 187] width 10 height 11
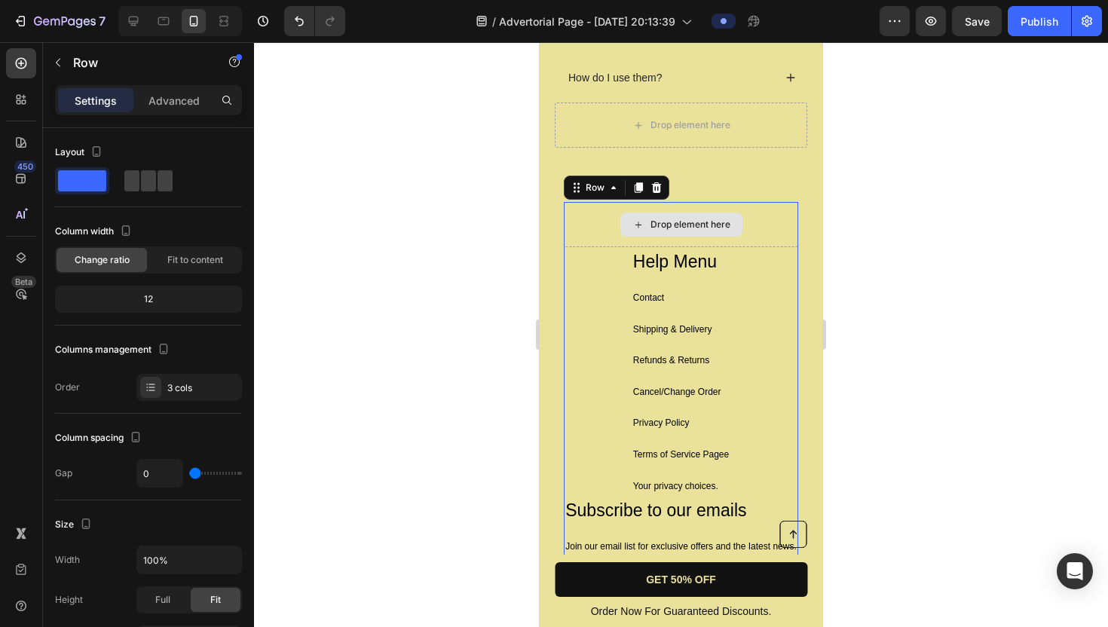
click at [756, 222] on div "Drop element here" at bounding box center [681, 224] width 235 height 45
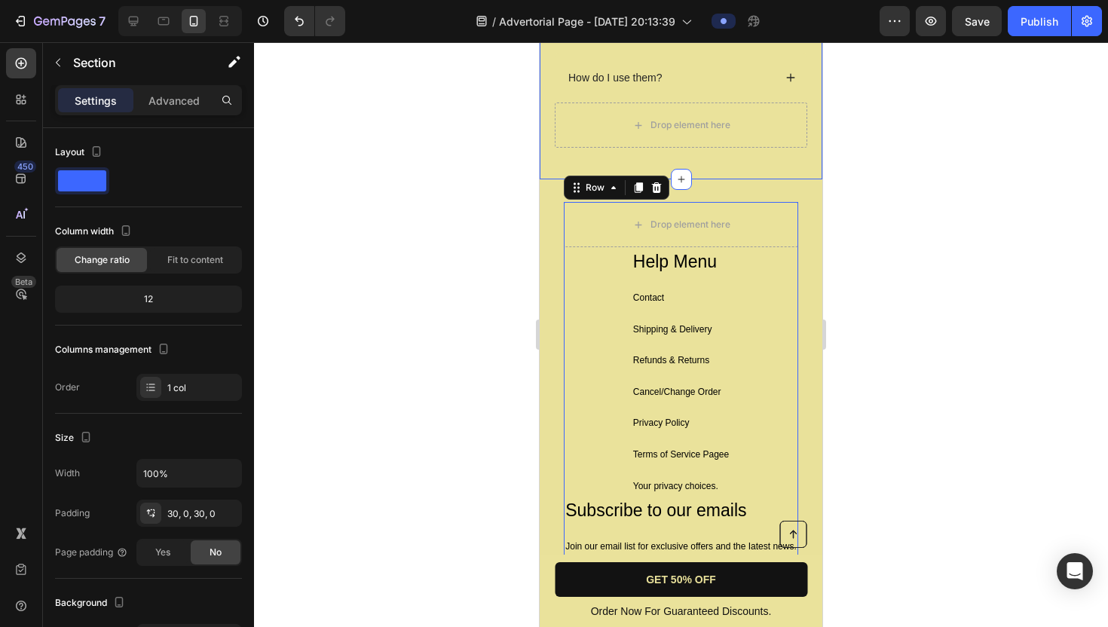
click at [717, 188] on div "Drop element here Help Menu Text Block Contact Text Block Shipping & Delivery T…" at bounding box center [681, 468] width 283 height 578
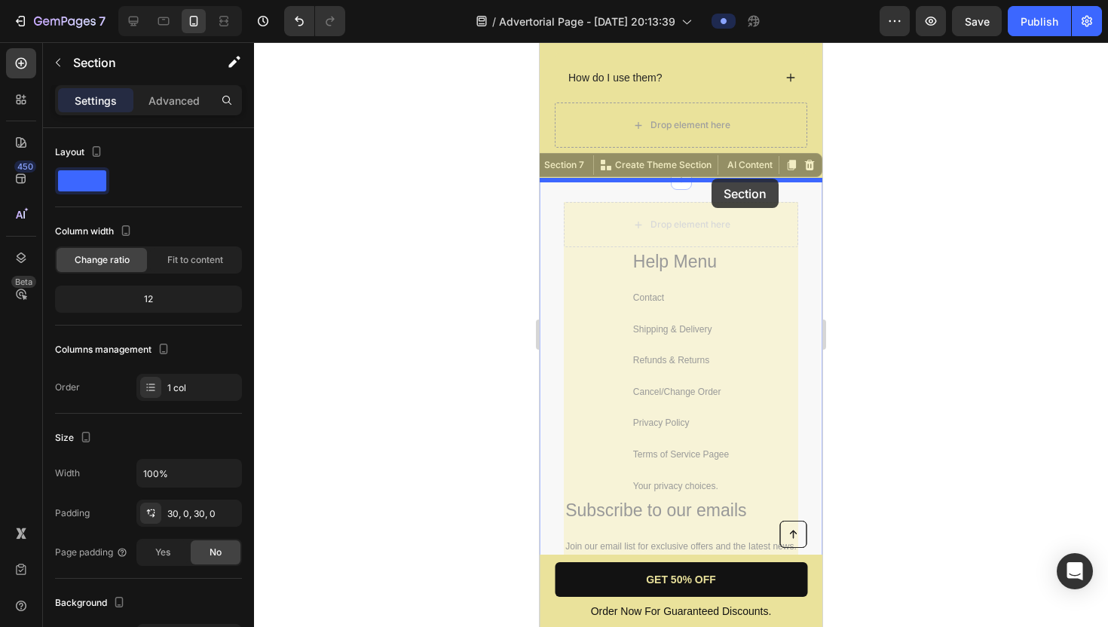
drag, startPoint x: 714, startPoint y: 188, endPoint x: 712, endPoint y: 179, distance: 9.3
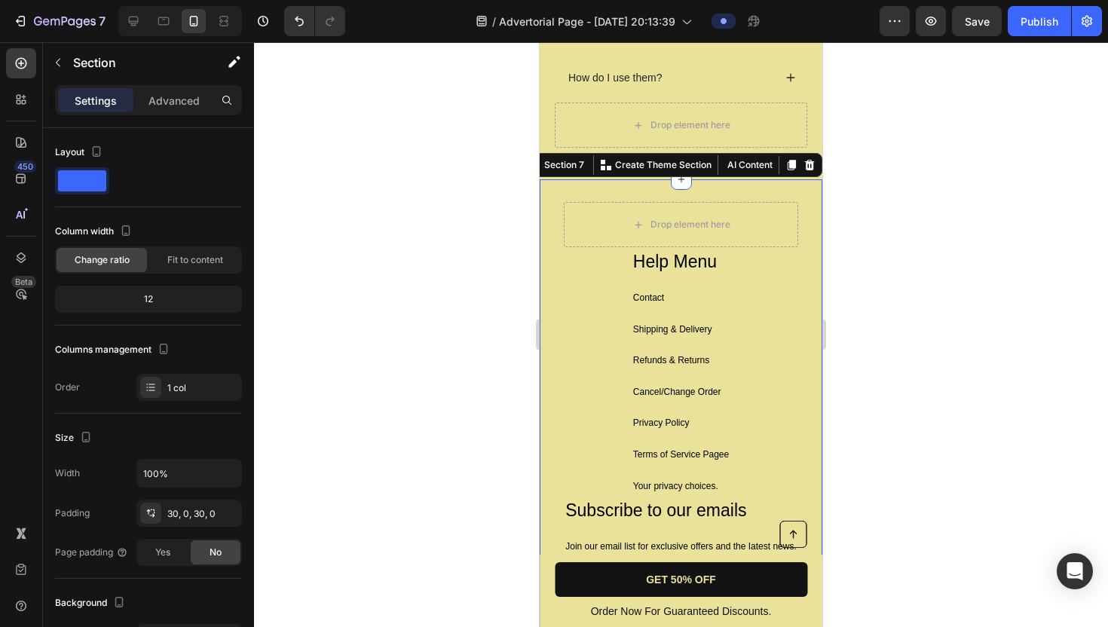
click at [710, 198] on div "Drop element here Help Menu Text Block Contact Text Block Shipping & Delivery T…" at bounding box center [681, 468] width 283 height 578
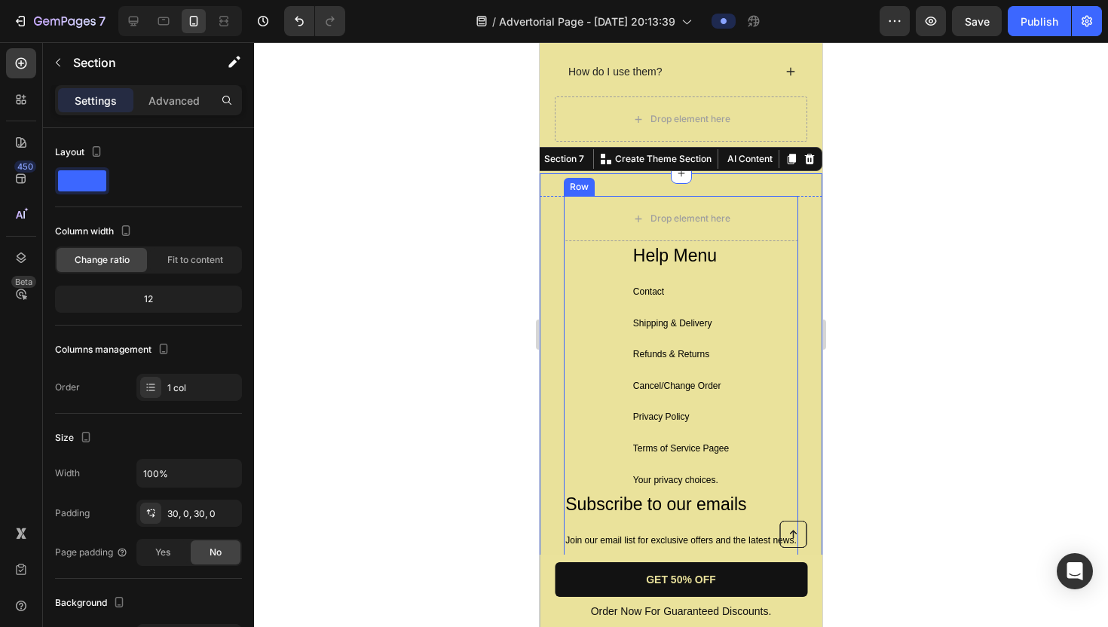
scroll to position [5757, 0]
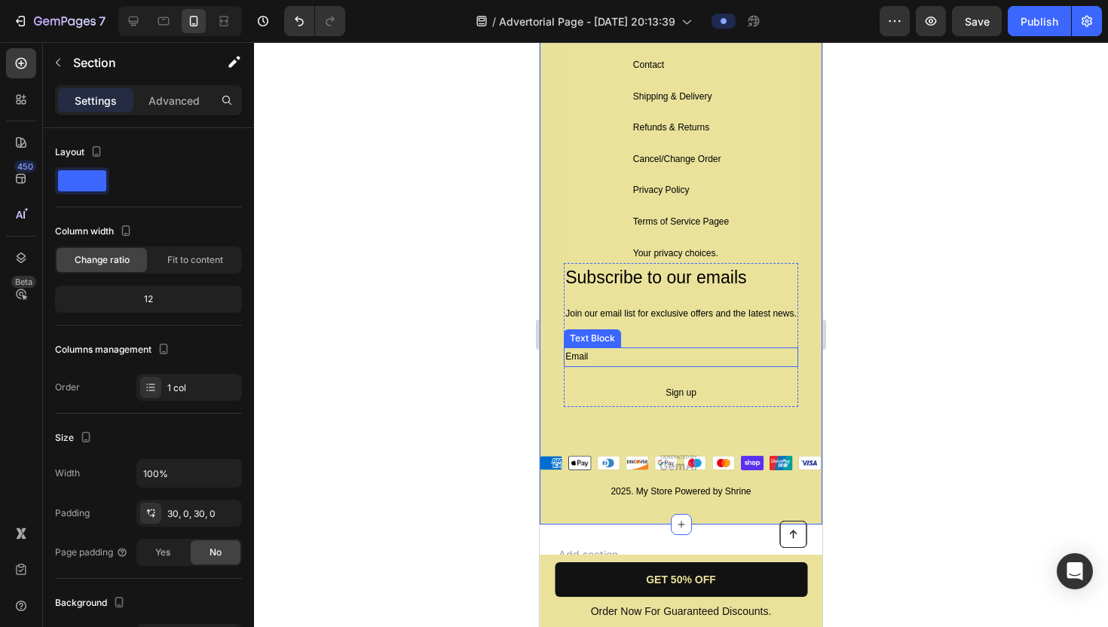
click at [662, 361] on div "Email" at bounding box center [681, 358] width 235 height 20
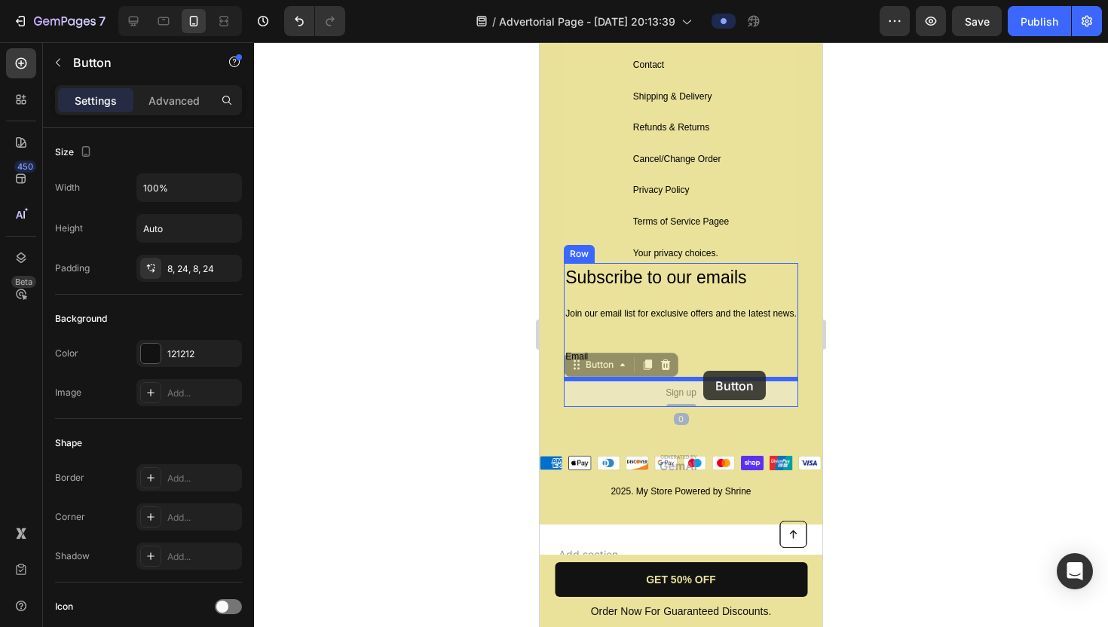
drag, startPoint x: 704, startPoint y: 383, endPoint x: 704, endPoint y: 371, distance: 12.1
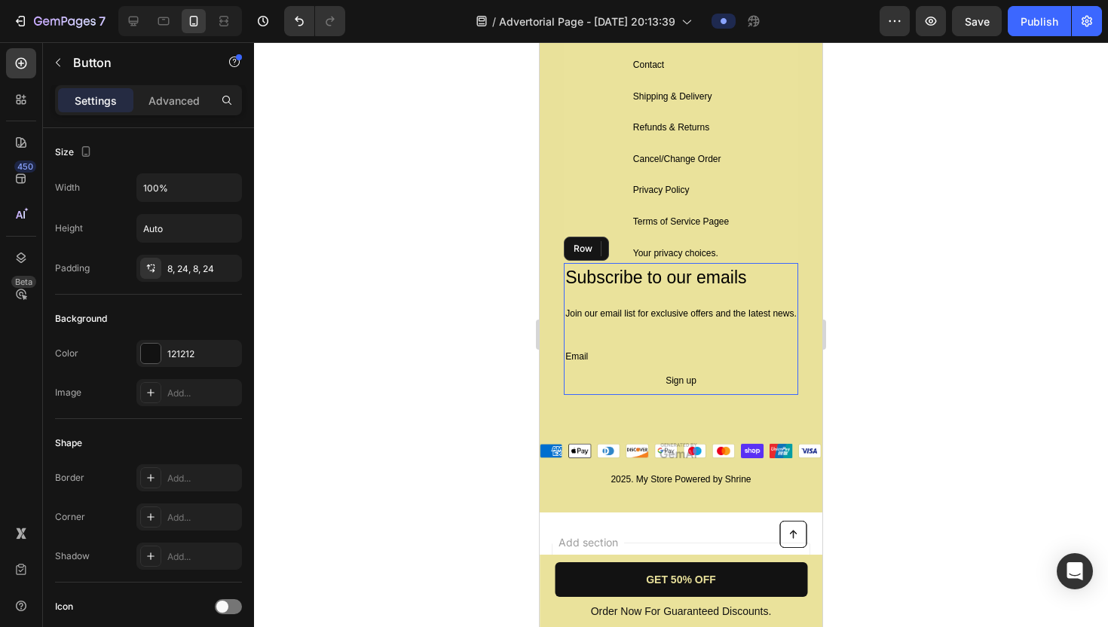
click at [776, 296] on div "Subscribe to our emails Text Block Join our email list for exclusive offers and…" at bounding box center [681, 329] width 235 height 132
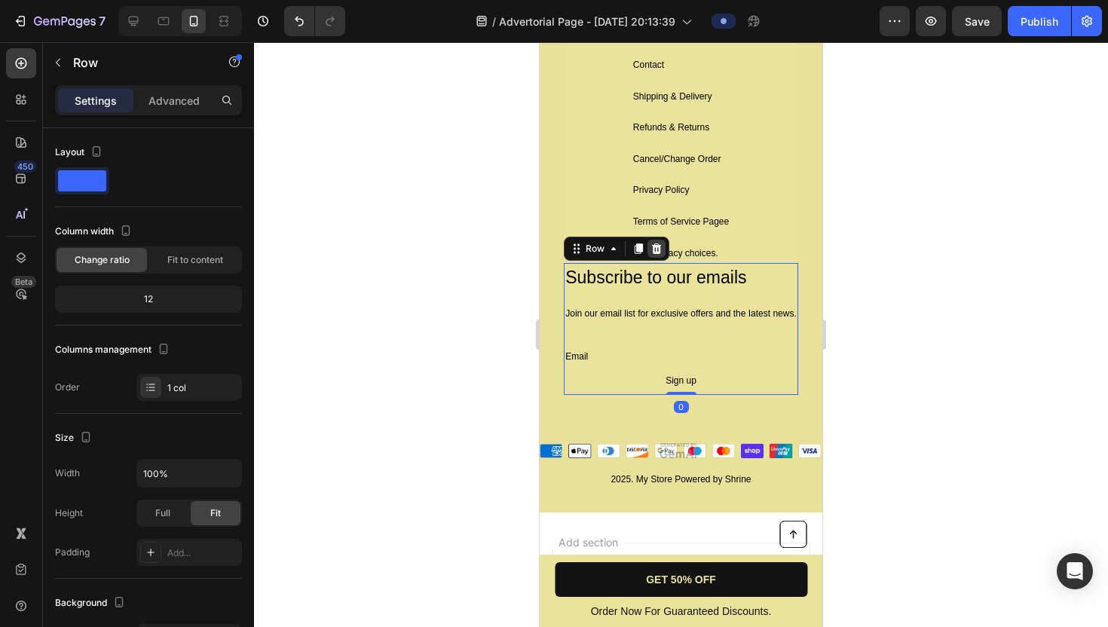
click at [659, 247] on icon at bounding box center [657, 249] width 10 height 11
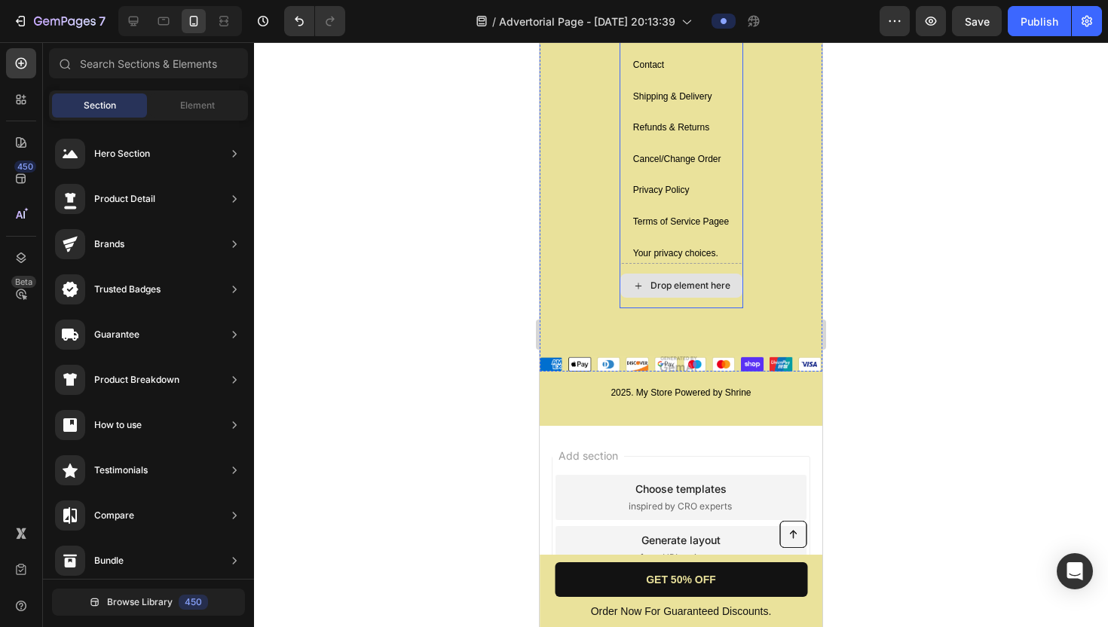
click at [729, 293] on div "Drop element here" at bounding box center [682, 286] width 122 height 24
click at [710, 321] on div "Drop element here Help Menu Text Block Contact Text Block Shipping & Delivery T…" at bounding box center [681, 170] width 283 height 403
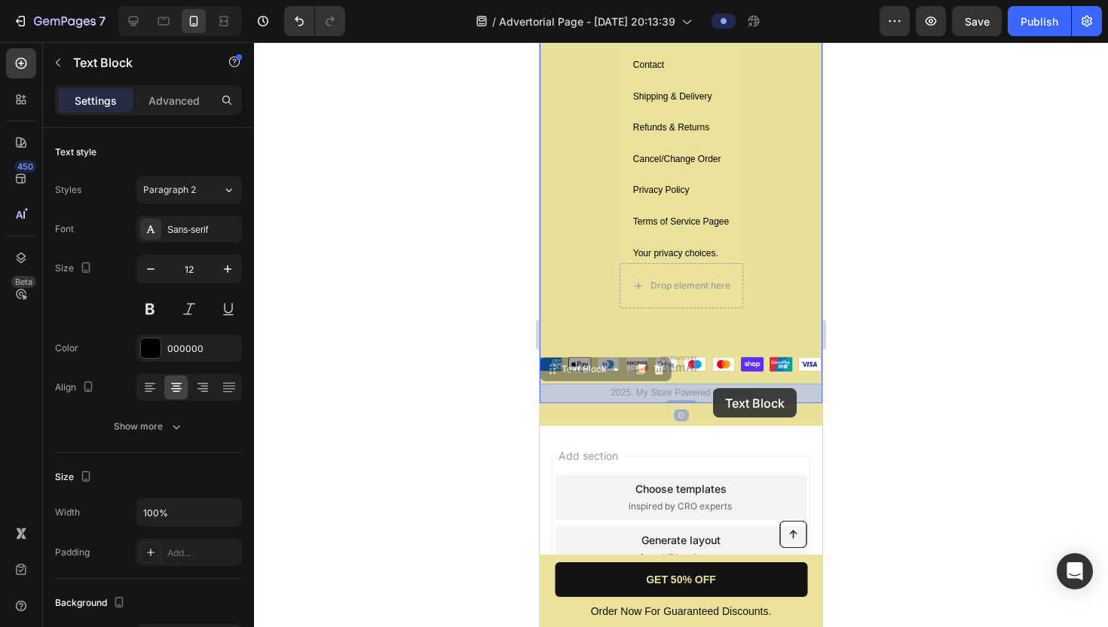
drag, startPoint x: 714, startPoint y: 397, endPoint x: 713, endPoint y: 388, distance: 8.3
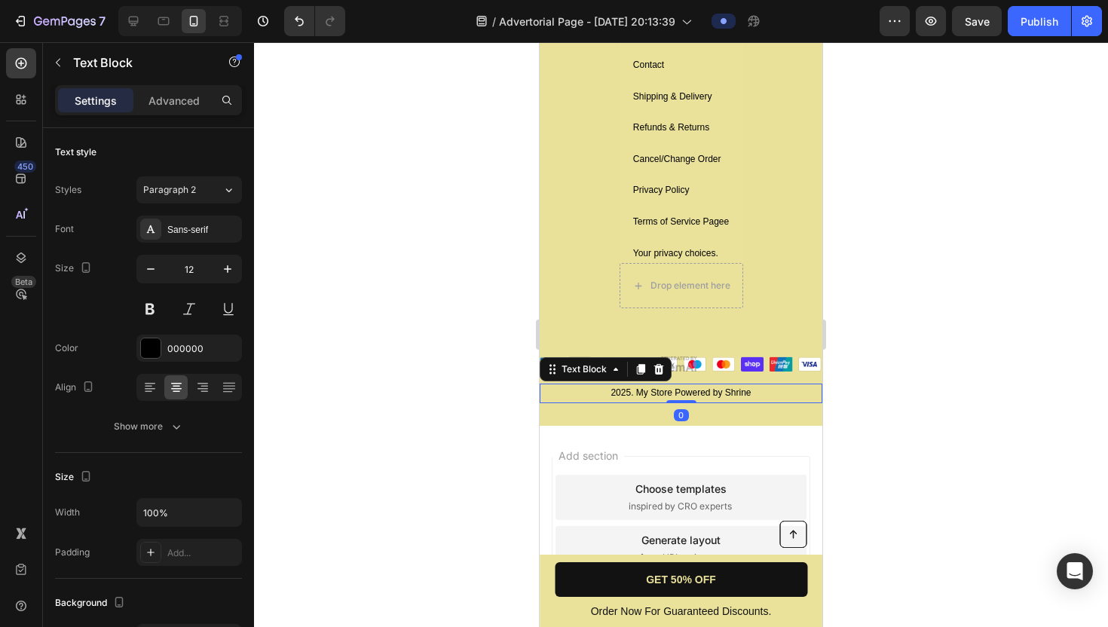
click at [734, 393] on div "2025. My Store Powered by Shrine" at bounding box center [681, 394] width 283 height 20
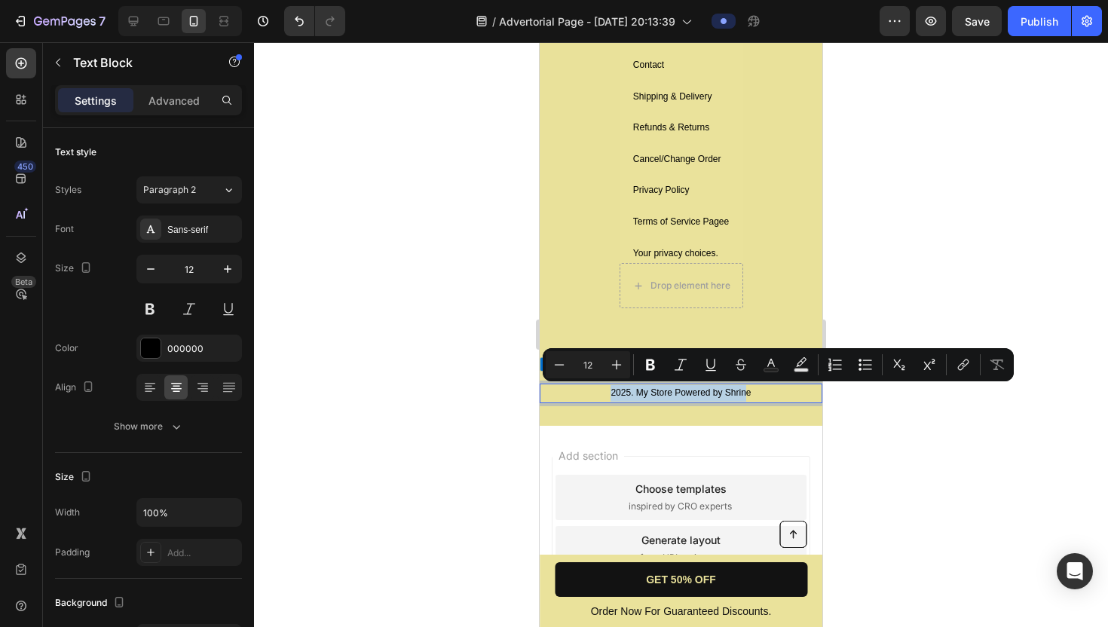
drag, startPoint x: 747, startPoint y: 393, endPoint x: 612, endPoint y: 391, distance: 135.7
click at [612, 391] on p "2025. My Store Powered by Shrine" at bounding box center [681, 393] width 280 height 17
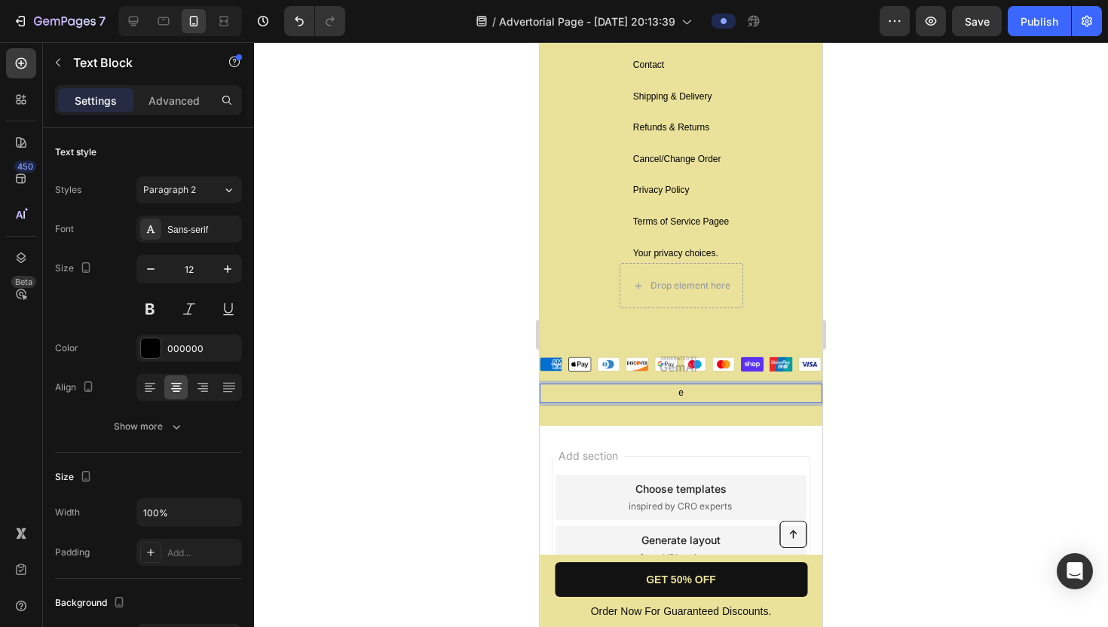
click at [686, 386] on p "e" at bounding box center [681, 393] width 280 height 17
click at [751, 389] on div "Rich Text Editor. Editing area: main" at bounding box center [681, 394] width 283 height 20
click at [803, 385] on div "Rich Text Editor. Editing area: main" at bounding box center [681, 394] width 283 height 20
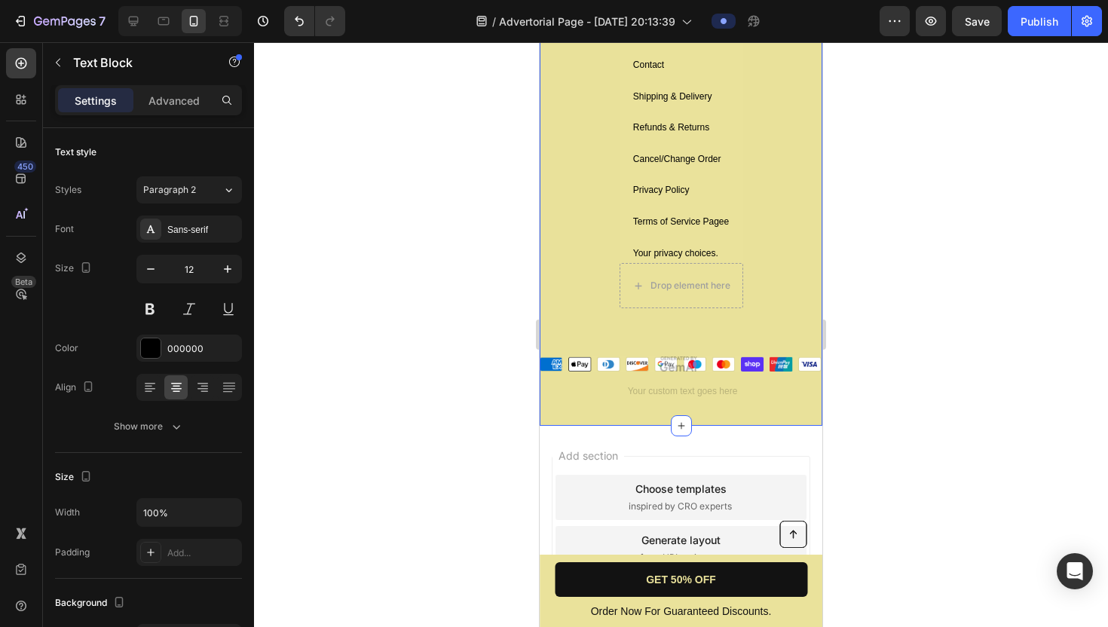
click at [790, 412] on div "Drop element here Help Menu Text Block Contact Text Block Shipping & Delivery T…" at bounding box center [681, 185] width 283 height 479
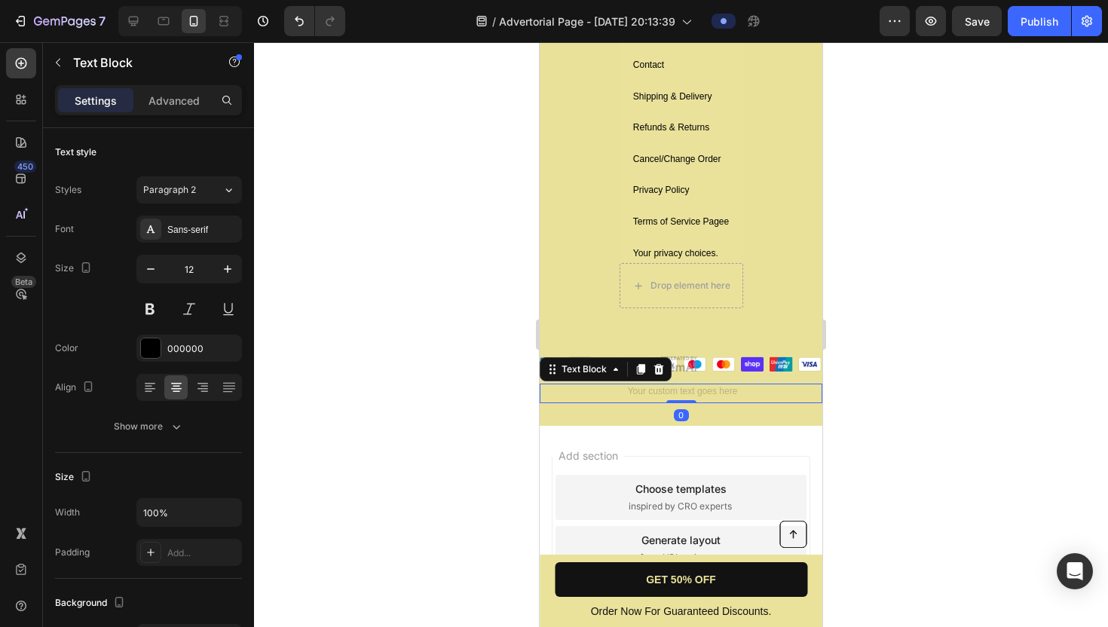
click at [788, 392] on div "Rich Text Editor. Editing area: main" at bounding box center [681, 394] width 283 height 20
click at [658, 369] on icon at bounding box center [660, 369] width 10 height 11
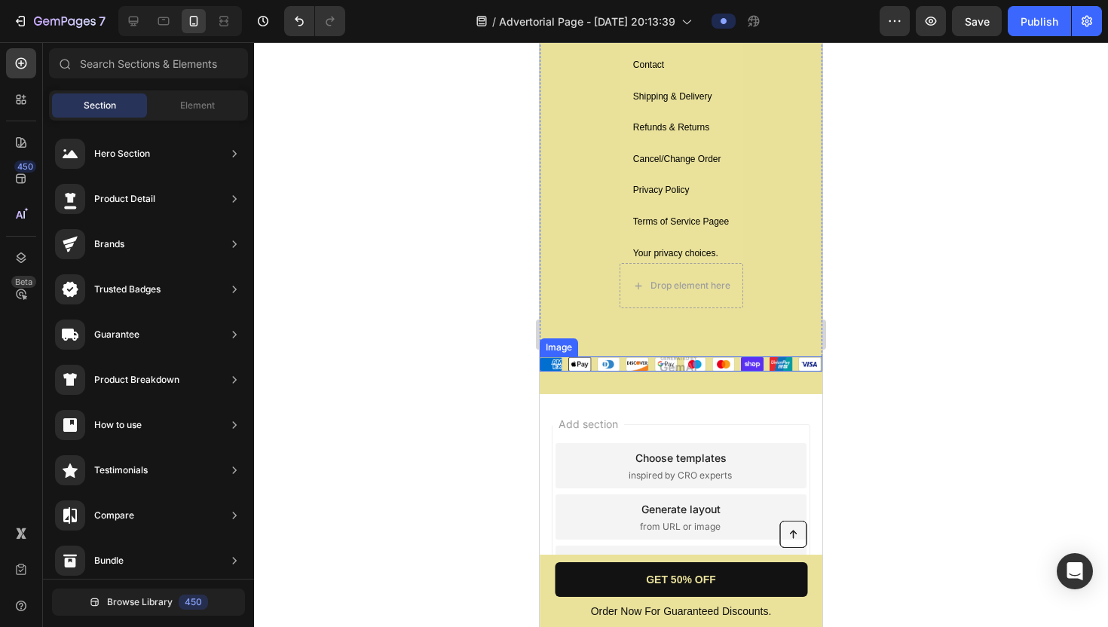
click at [678, 358] on img at bounding box center [681, 364] width 283 height 15
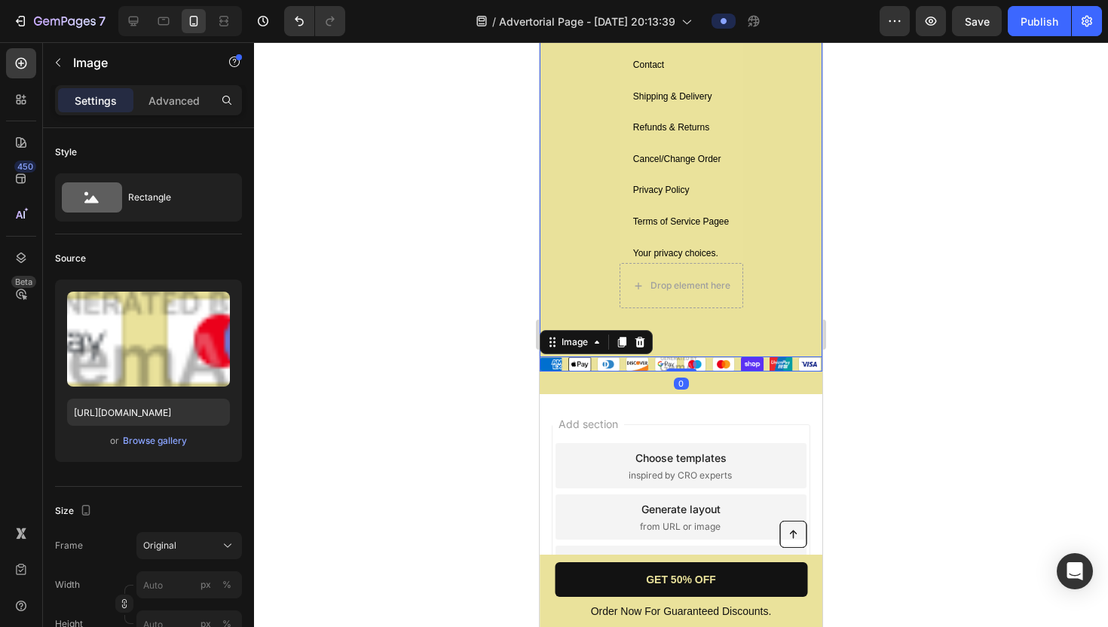
click at [737, 331] on div "Drop element here Help Menu Text Block Contact Text Block Shipping & Delivery T…" at bounding box center [681, 170] width 283 height 403
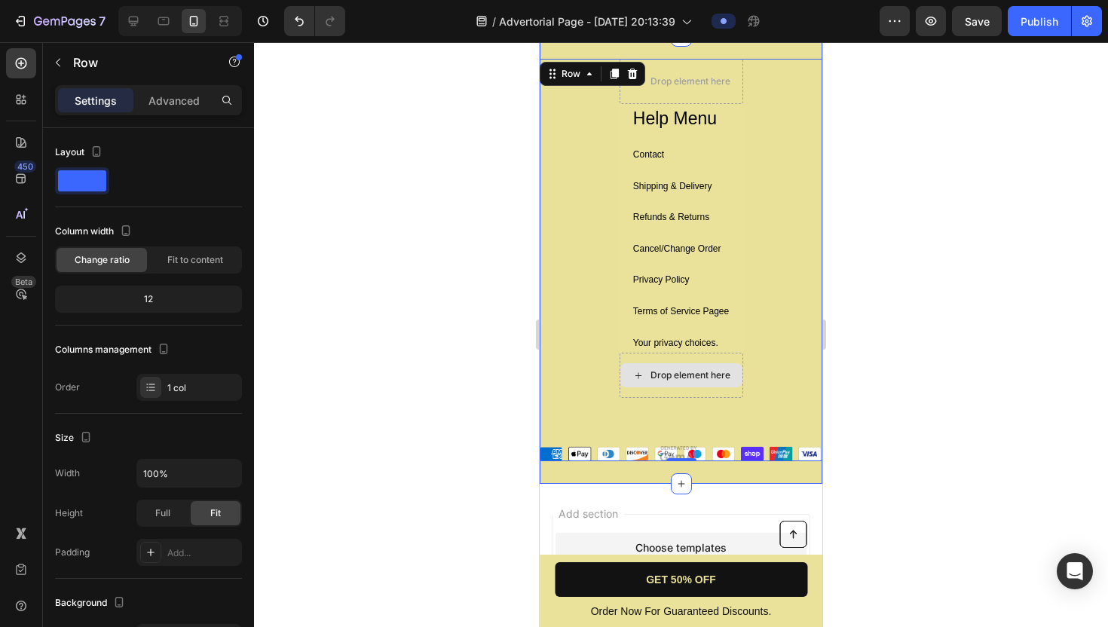
scroll to position [5843, 0]
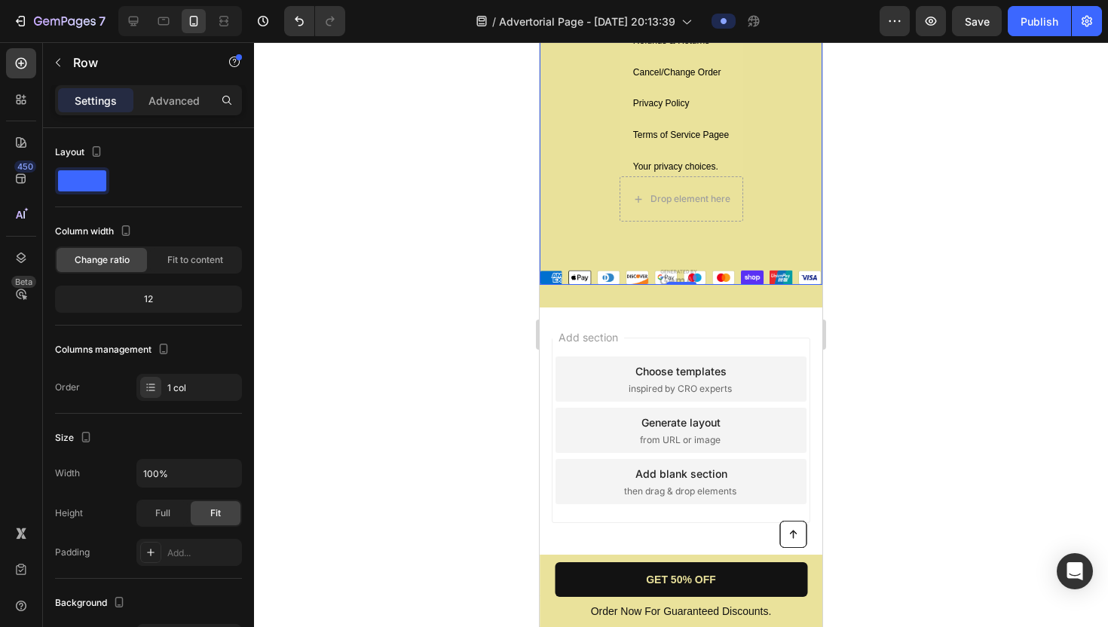
click at [728, 327] on div "Add section Choose templates inspired by CRO experts Generate layout from URL o…" at bounding box center [681, 452] width 283 height 288
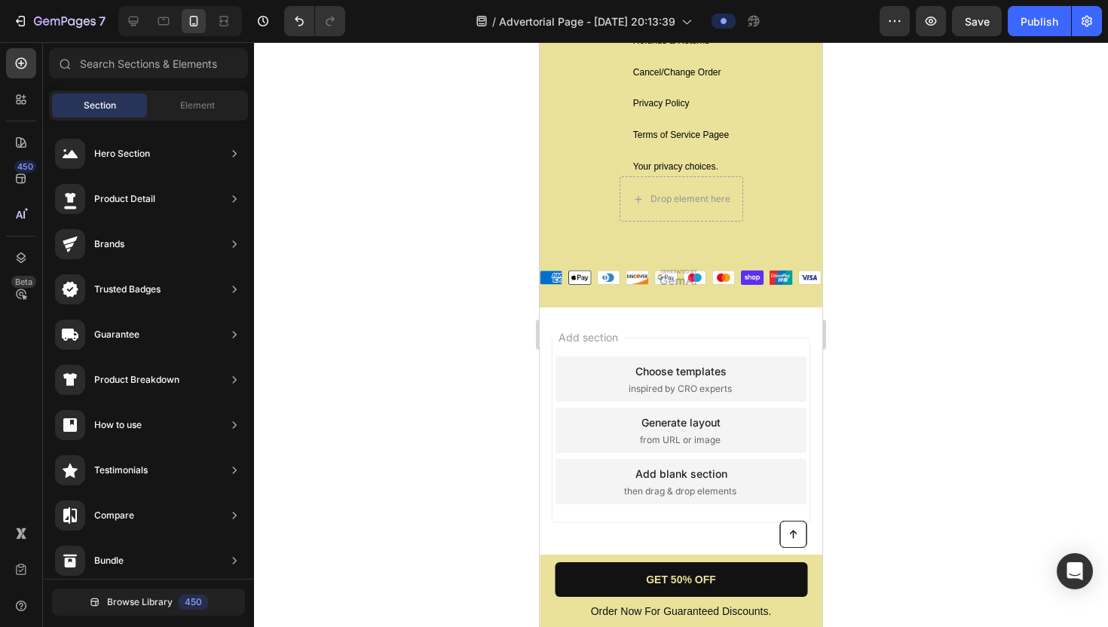
click at [547, 423] on div "Add section Choose templates inspired by CRO experts Generate layout from URL o…" at bounding box center [681, 452] width 283 height 288
click at [791, 540] on link at bounding box center [793, 534] width 27 height 27
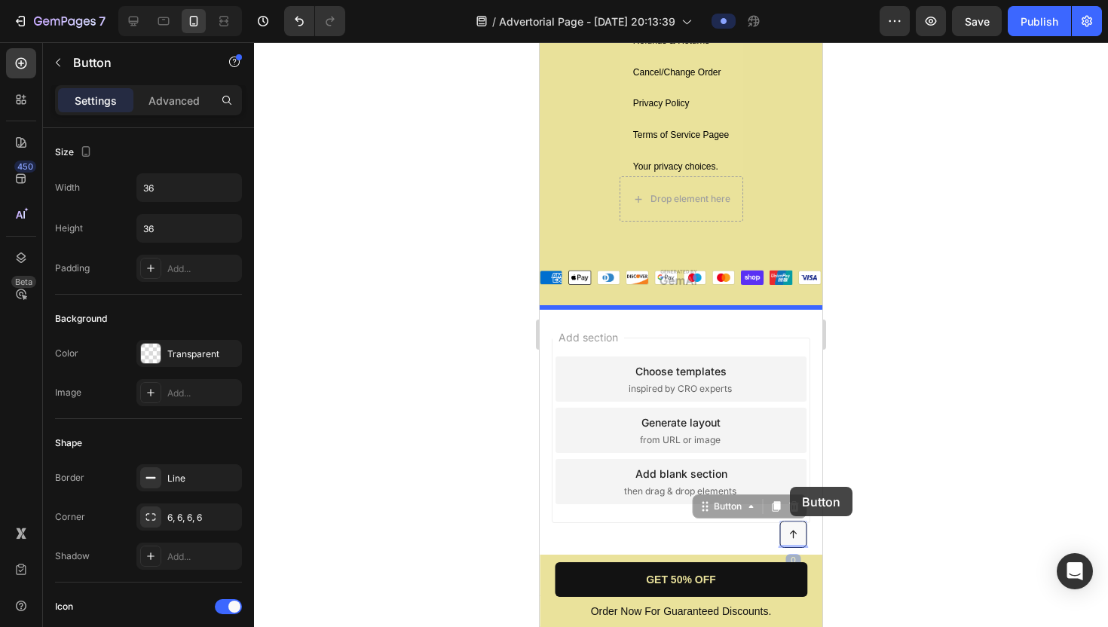
drag, startPoint x: 791, startPoint y: 540, endPoint x: 790, endPoint y: 487, distance: 52.8
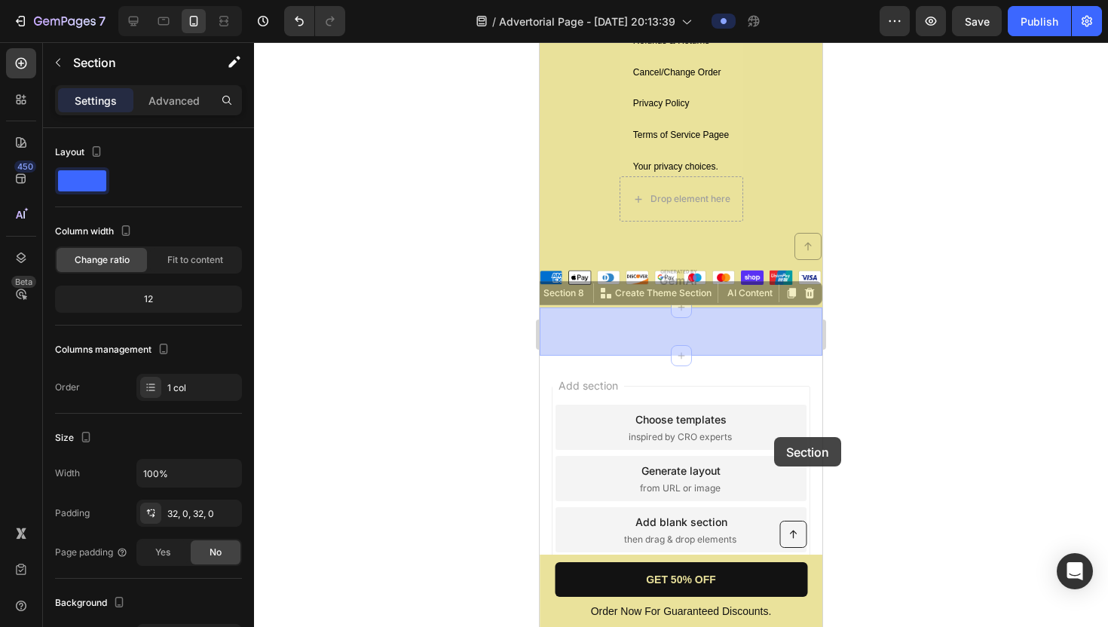
drag, startPoint x: 780, startPoint y: 349, endPoint x: 774, endPoint y: 436, distance: 86.9
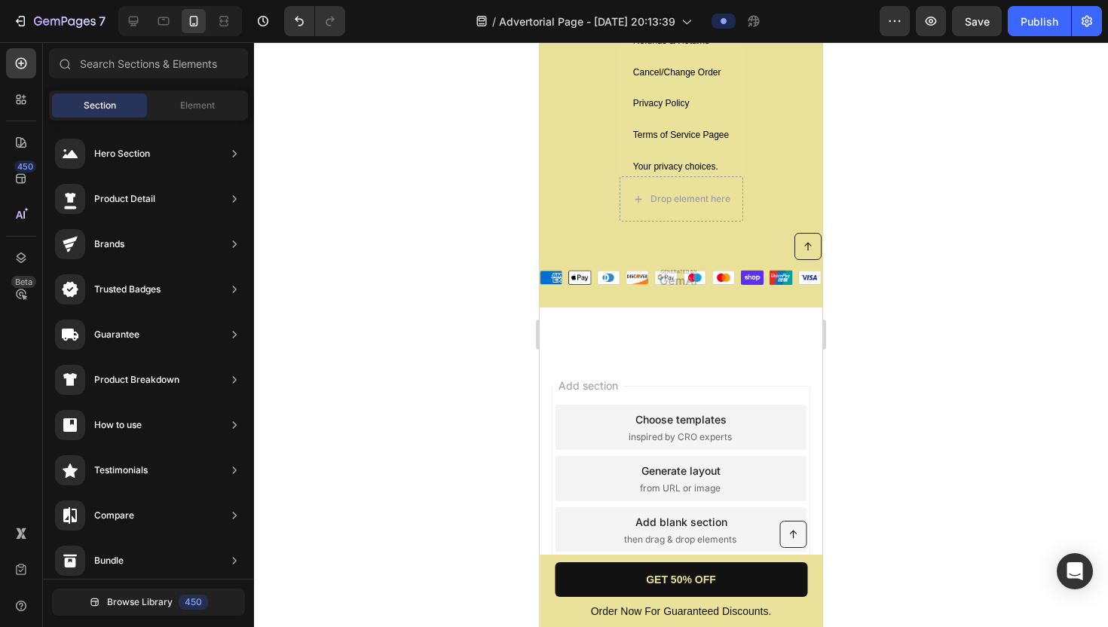
drag, startPoint x: 765, startPoint y: 376, endPoint x: 765, endPoint y: 456, distance: 79.9
click at [765, 456] on div "Add section Choose templates inspired by CRO experts Generate layout from URL o…" at bounding box center [681, 500] width 283 height 288
click at [765, 356] on div "Add section Choose templates inspired by CRO experts Generate layout from URL o…" at bounding box center [681, 500] width 283 height 288
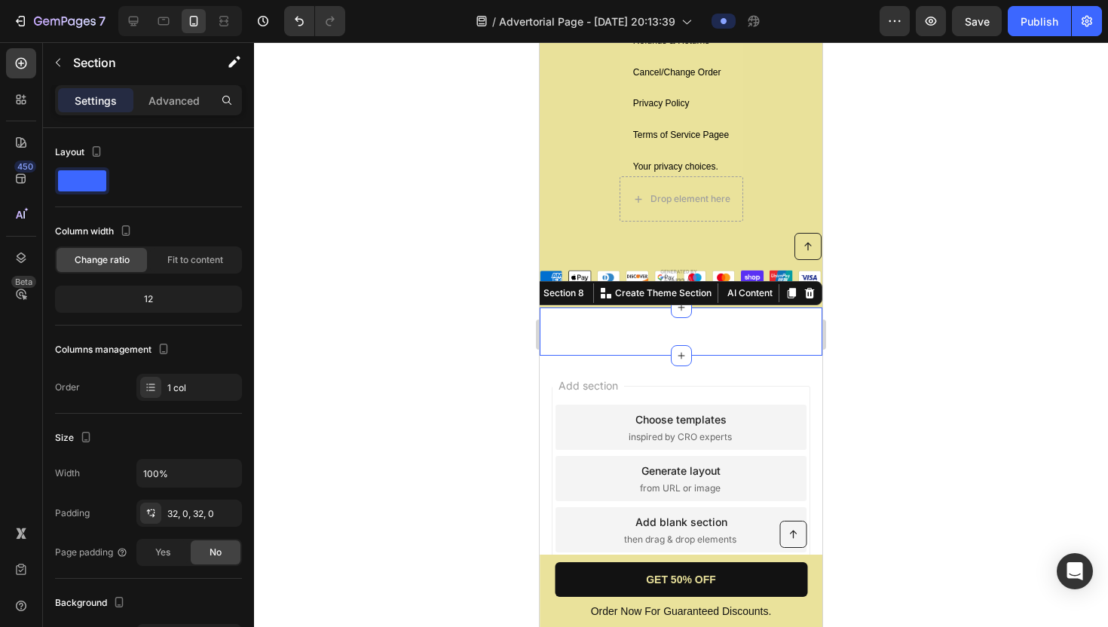
click at [781, 327] on div "Button Section 8 You can create reusable sections Create Theme Section AI Conte…" at bounding box center [681, 332] width 283 height 48
click at [809, 297] on icon at bounding box center [810, 293] width 10 height 11
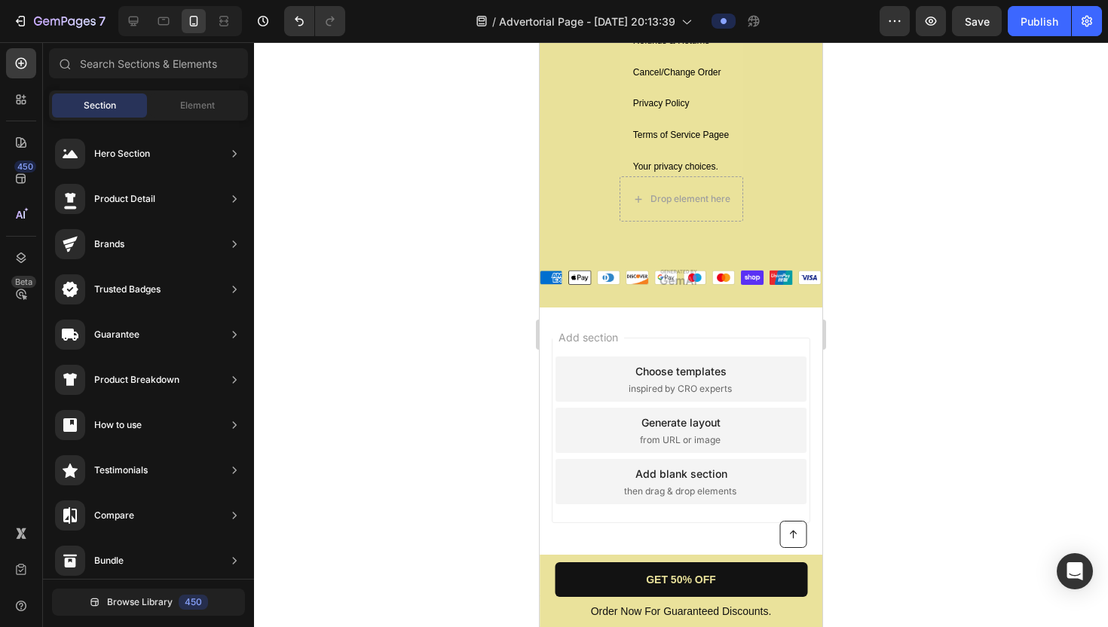
click at [790, 327] on div "Add section Choose templates inspired by CRO experts Generate layout from URL o…" at bounding box center [681, 452] width 283 height 288
click at [789, 538] on icon at bounding box center [793, 534] width 11 height 11
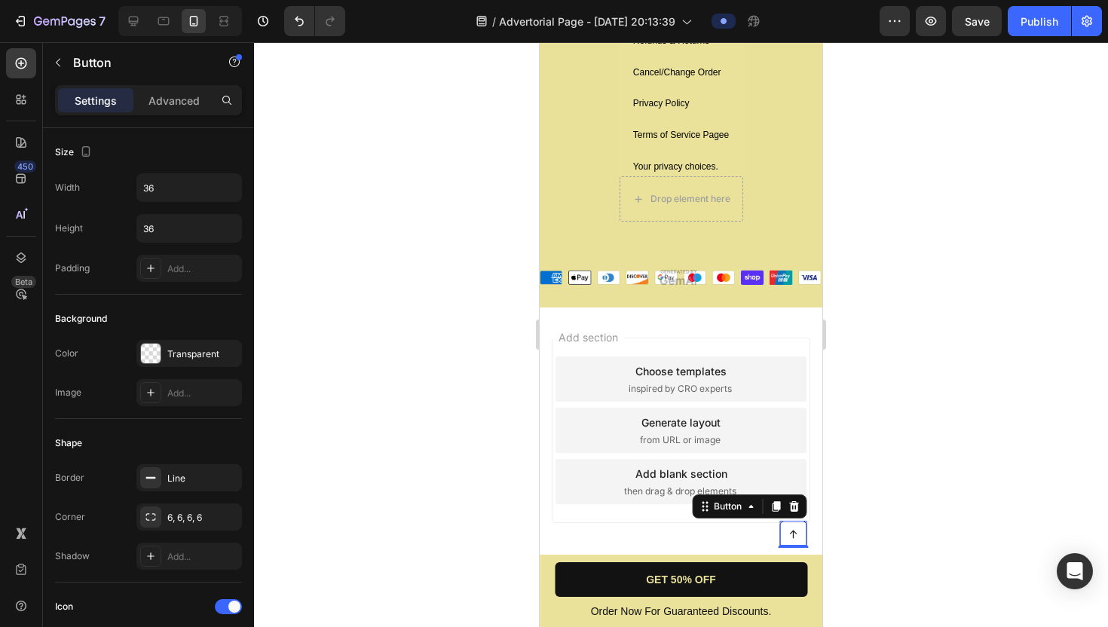
click at [756, 323] on div "Add section Choose templates inspired by CRO experts Generate layout from URL o…" at bounding box center [681, 452] width 283 height 288
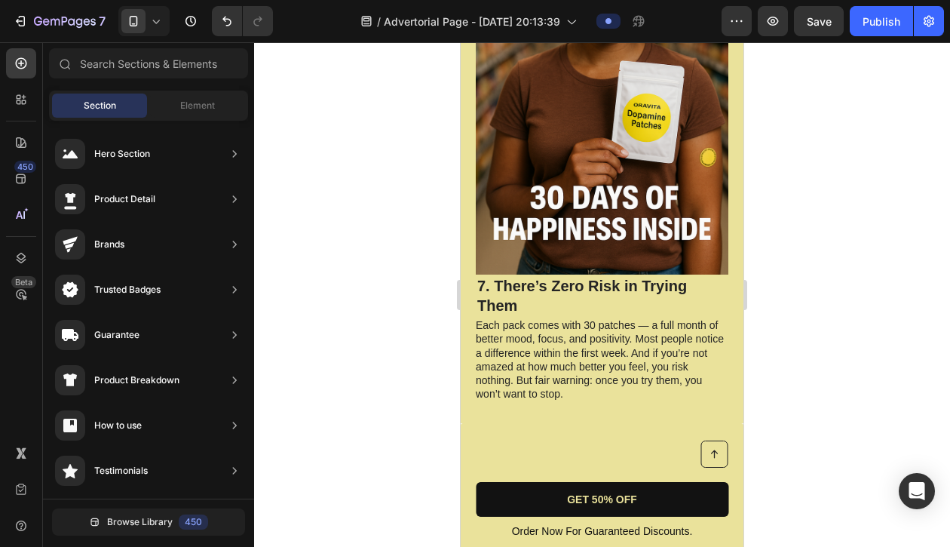
scroll to position [3517, 0]
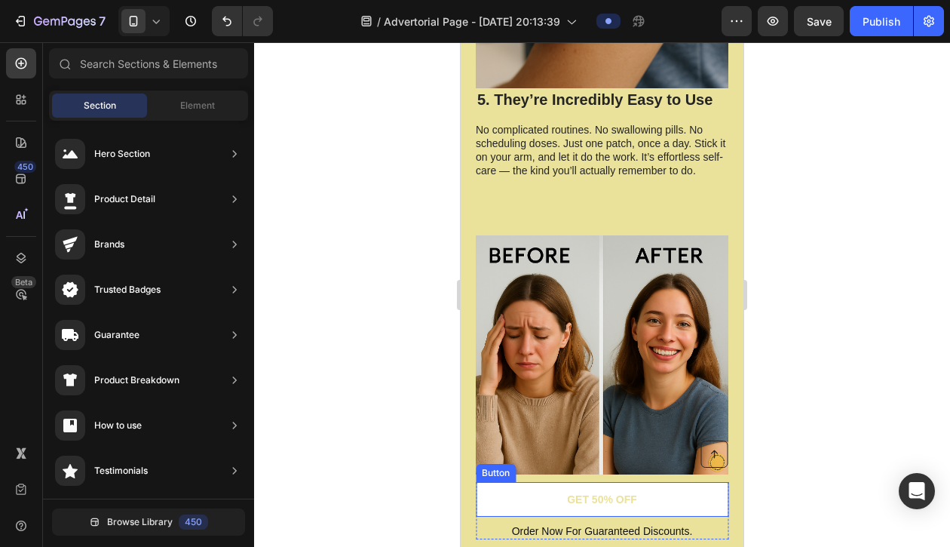
click at [563, 498] on link "GET 50% OFF" at bounding box center [602, 499] width 253 height 35
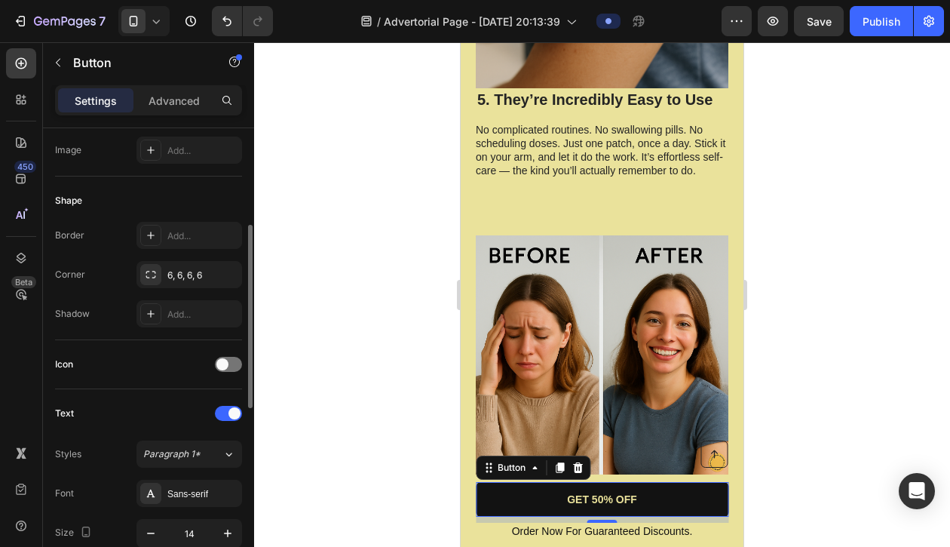
scroll to position [0, 0]
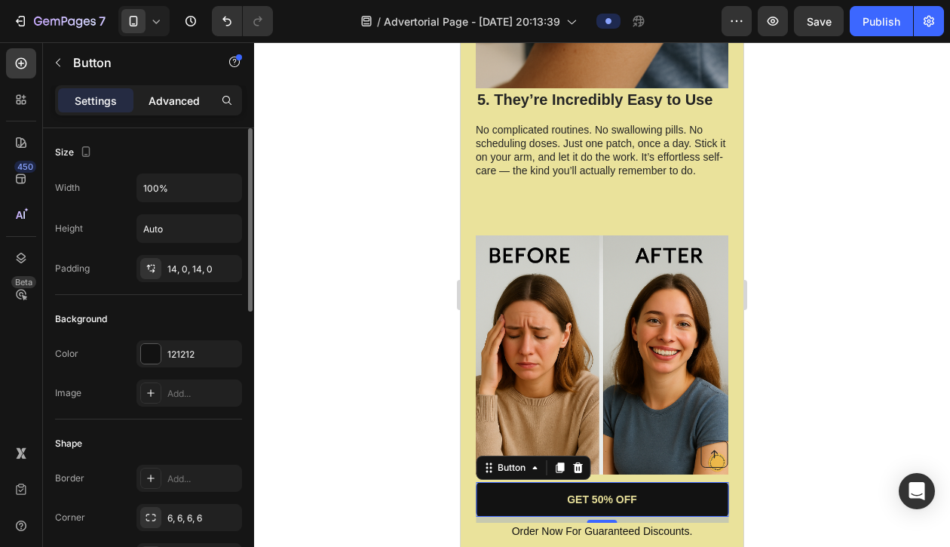
click at [167, 91] on div "Advanced" at bounding box center [173, 100] width 75 height 24
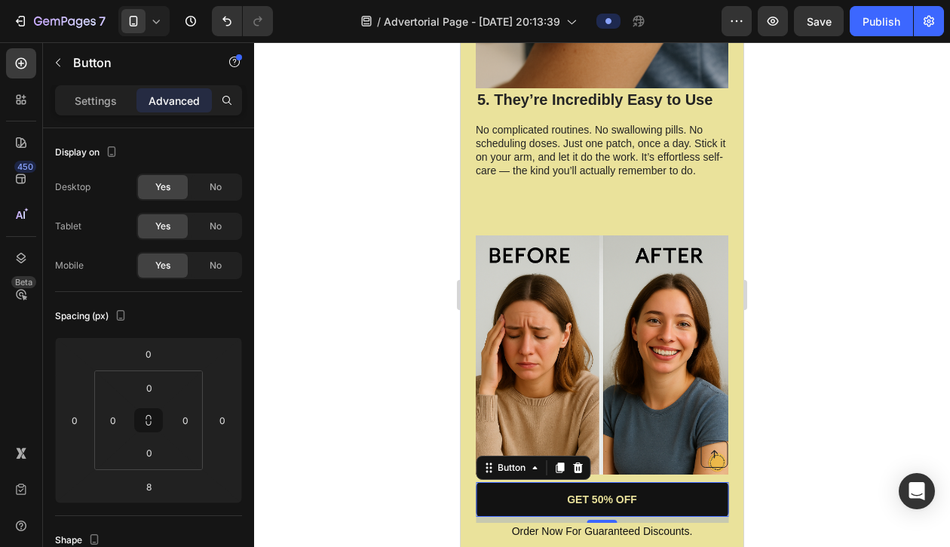
click at [120, 115] on div "Settings Advanced" at bounding box center [148, 100] width 187 height 30
click at [107, 107] on p "Settings" at bounding box center [96, 101] width 42 height 16
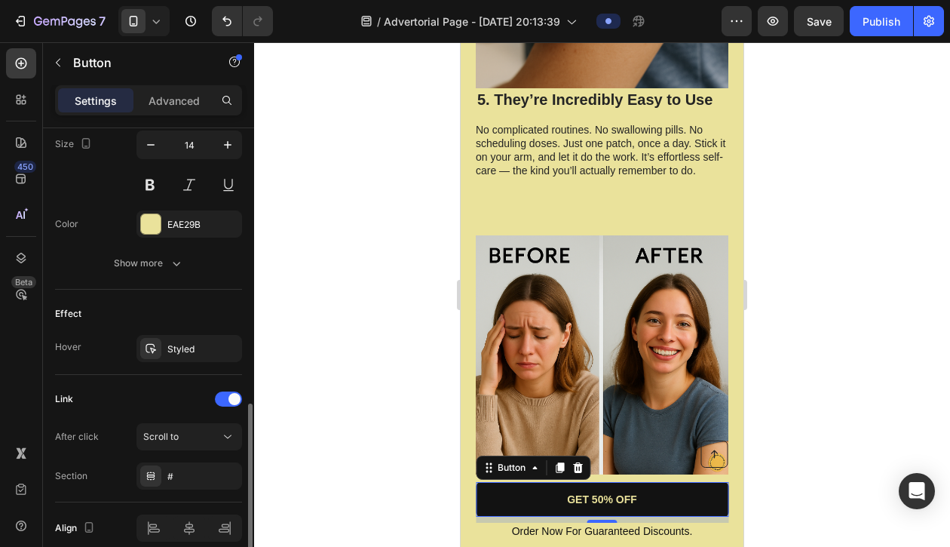
scroll to position [694, 0]
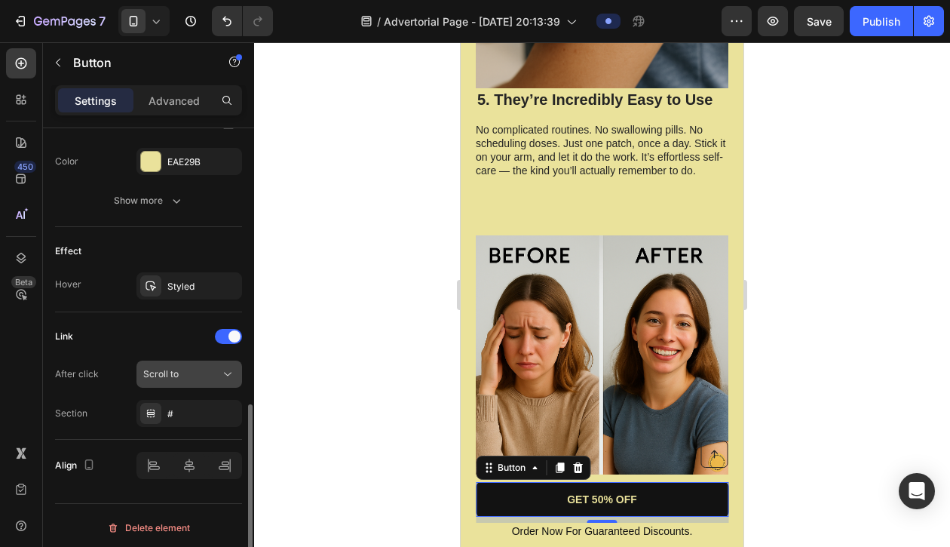
click at [171, 378] on span "Scroll to" at bounding box center [160, 373] width 35 height 11
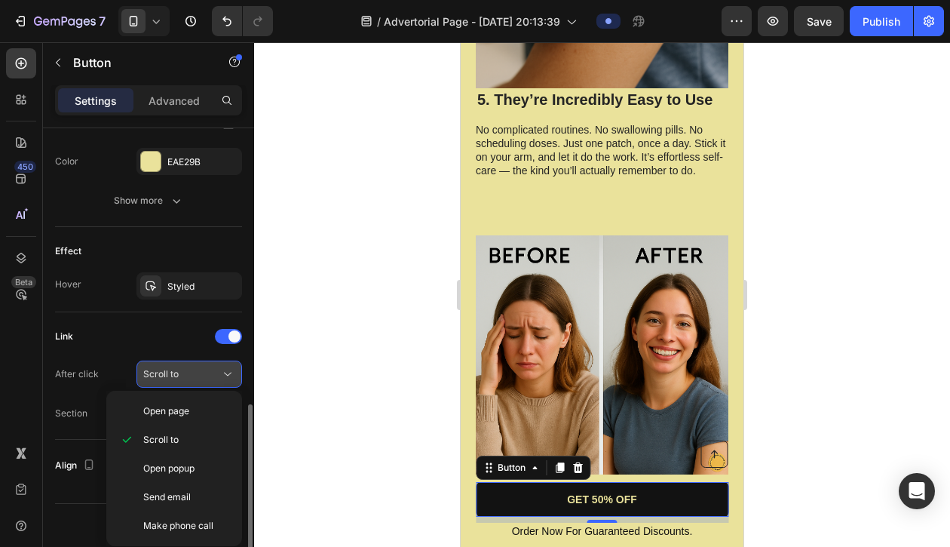
click at [172, 378] on span "Scroll to" at bounding box center [160, 373] width 35 height 11
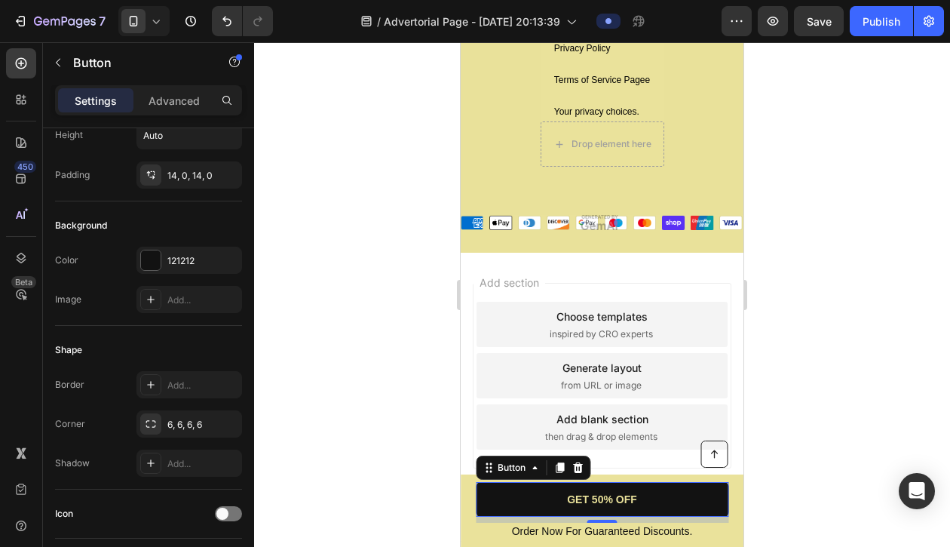
scroll to position [5924, 0]
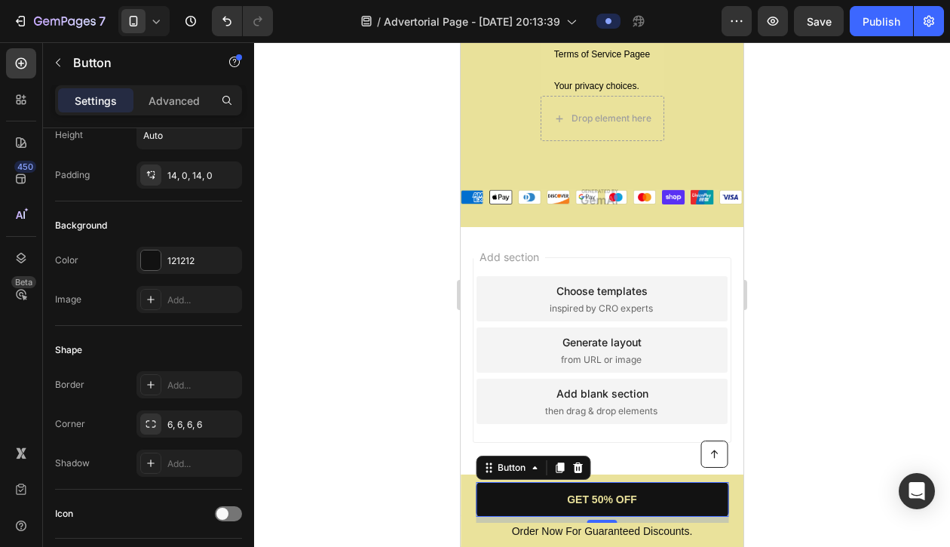
click at [667, 241] on div "Add section Choose templates inspired by CRO experts Generate layout from URL o…" at bounding box center [602, 371] width 283 height 288
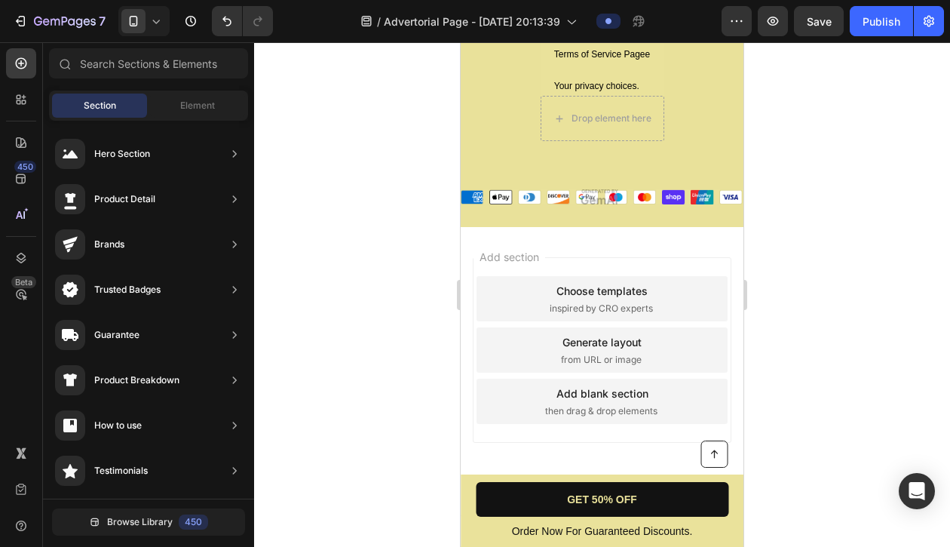
click at [667, 241] on div "Add section Choose templates inspired by CRO experts Generate layout from URL o…" at bounding box center [602, 371] width 283 height 288
click at [664, 242] on div "Add section Choose templates inspired by CRO experts Generate layout from URL o…" at bounding box center [602, 371] width 283 height 288
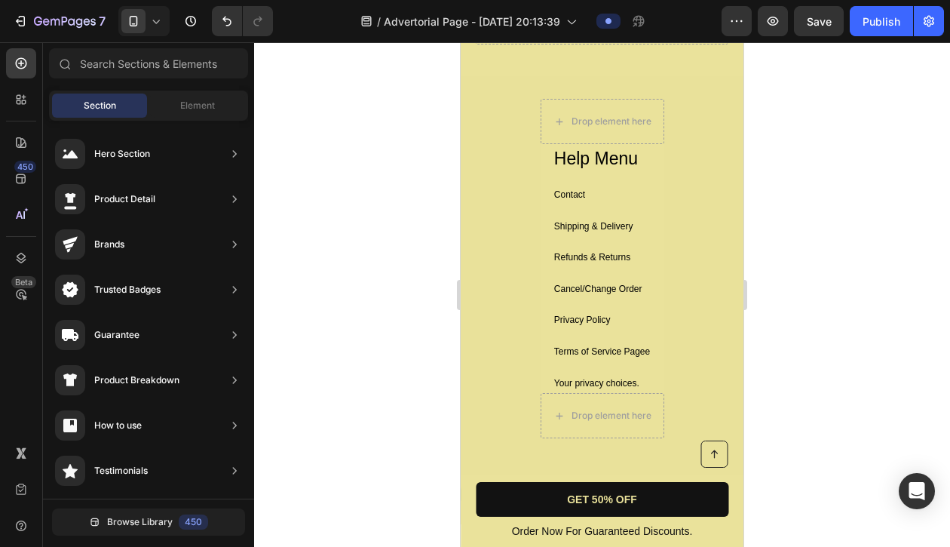
scroll to position [5623, 0]
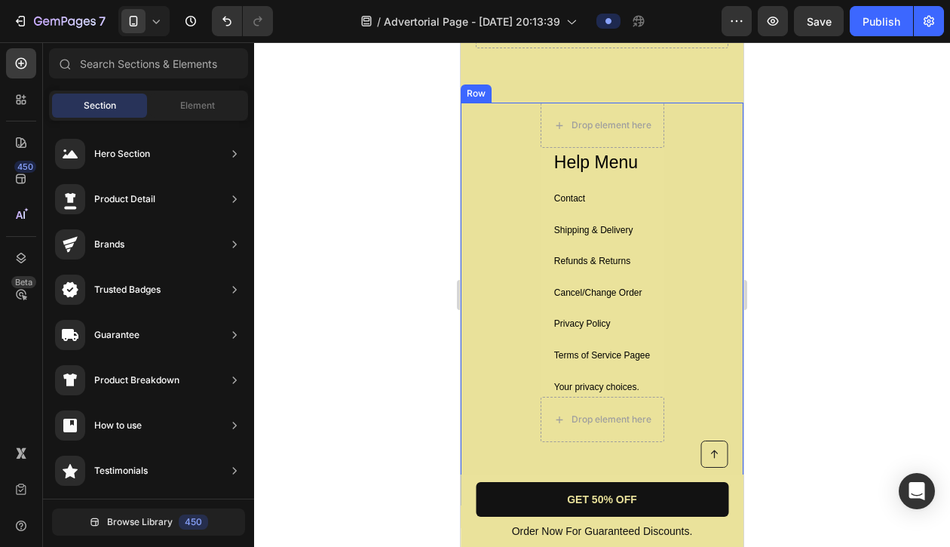
click at [678, 223] on div "Drop element here Help Menu Text Block Contact Text Block Shipping & Delivery T…" at bounding box center [602, 304] width 283 height 403
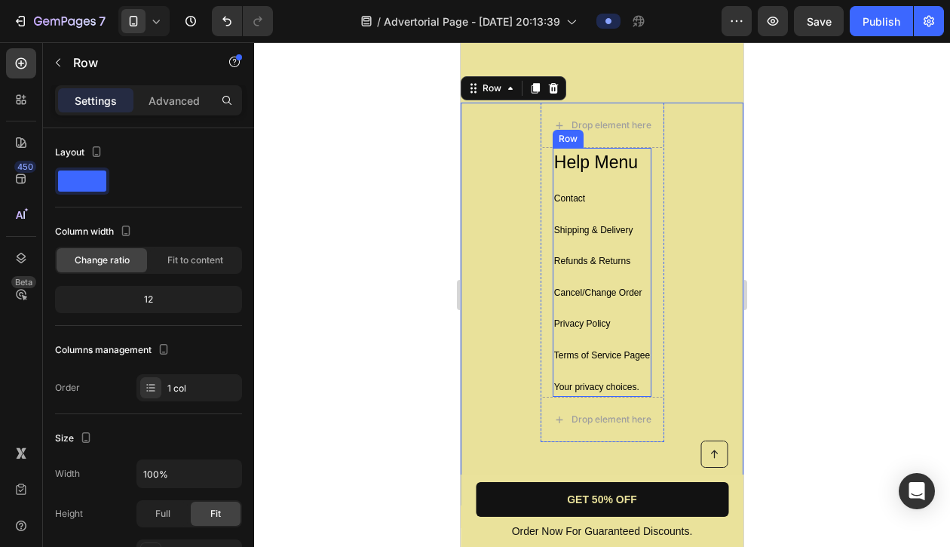
scroll to position [5924, 0]
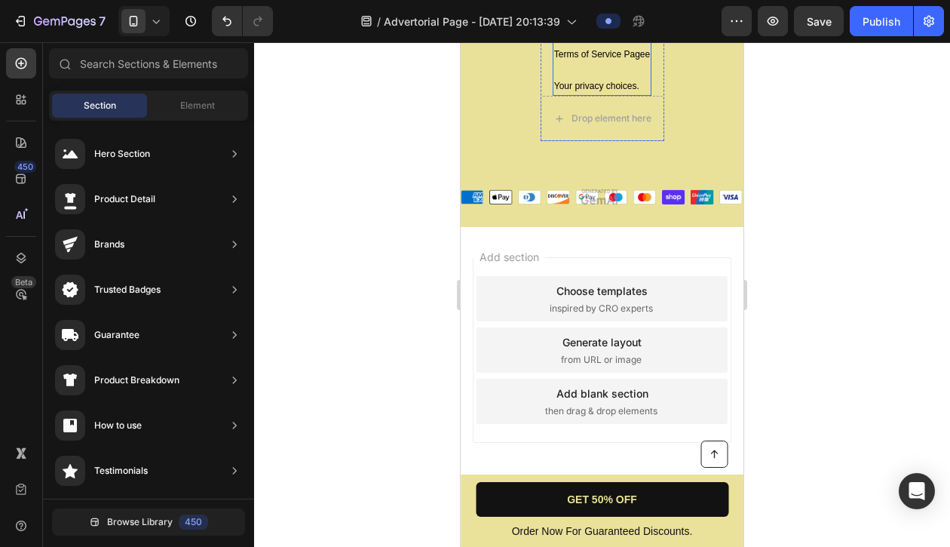
click at [555, 244] on div "Add section Choose templates inspired by CRO experts Generate layout from URL o…" at bounding box center [602, 371] width 283 height 288
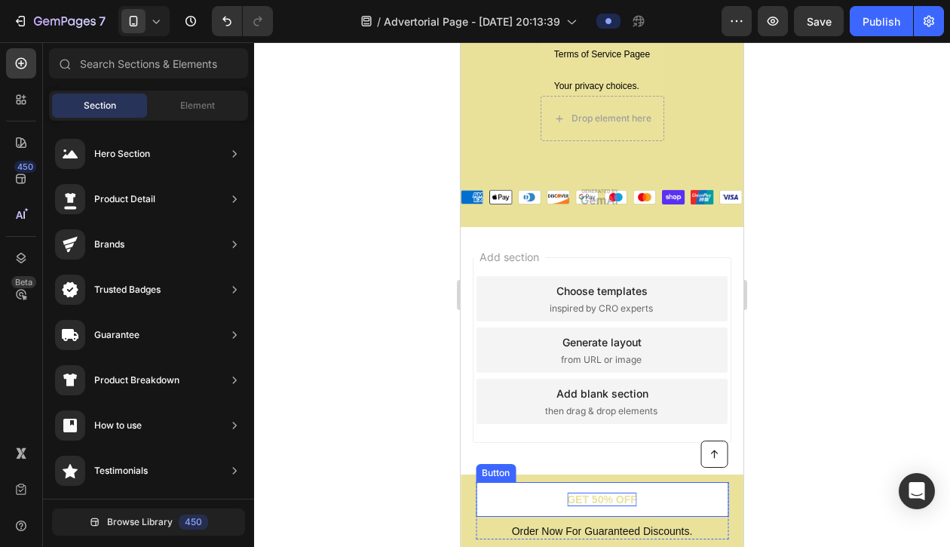
click at [598, 498] on p "GET 50% OFF" at bounding box center [602, 499] width 70 height 14
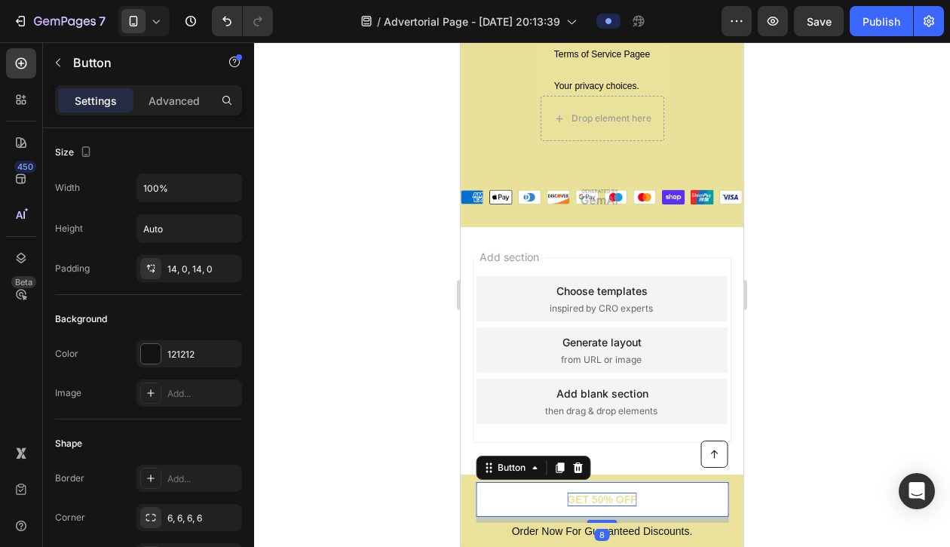
click at [573, 500] on p "GET 50% OFF" at bounding box center [602, 499] width 70 height 14
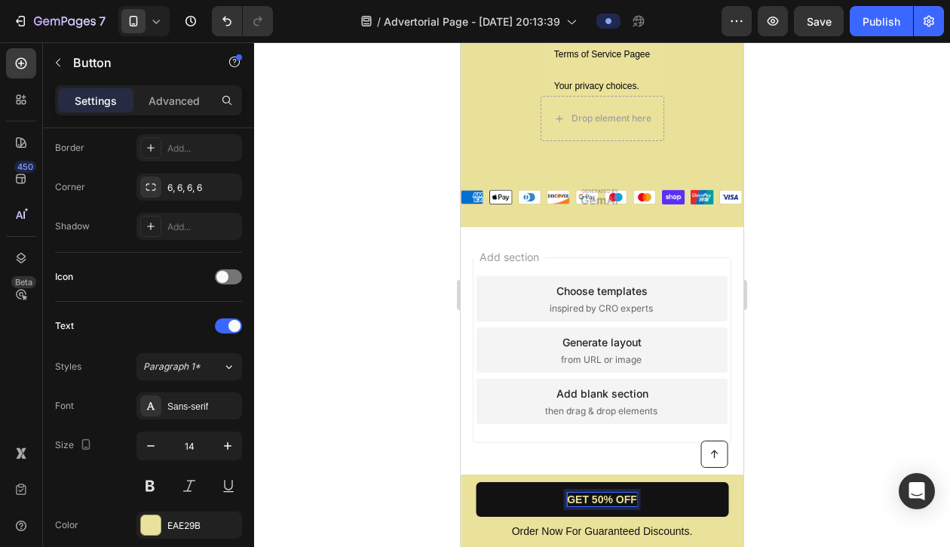
scroll to position [0, 0]
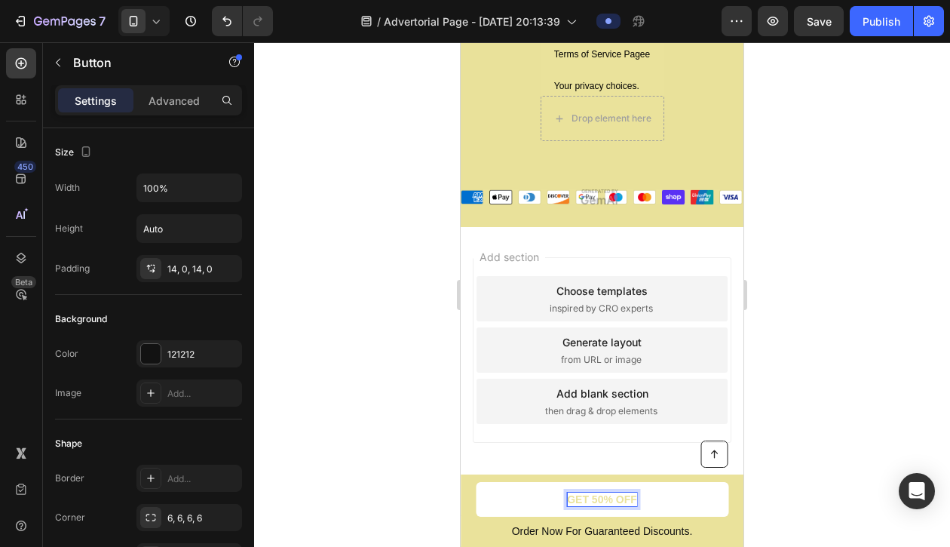
click at [613, 498] on p "GET 50% OFF" at bounding box center [602, 499] width 70 height 14
click at [543, 502] on link "GET 50% OFF" at bounding box center [602, 499] width 253 height 35
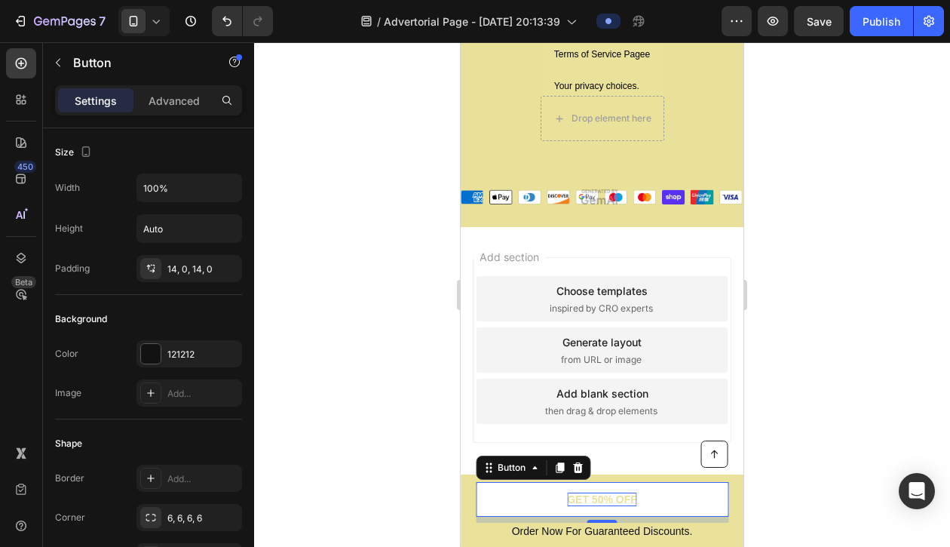
click at [605, 500] on p "GET 50% OFF" at bounding box center [602, 499] width 70 height 14
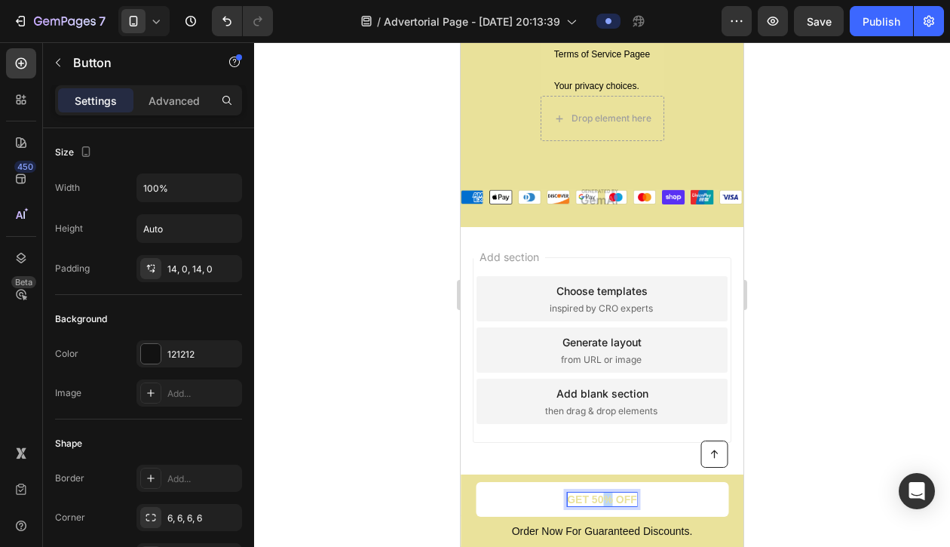
click at [605, 500] on p "GET 50% OFF" at bounding box center [602, 499] width 70 height 14
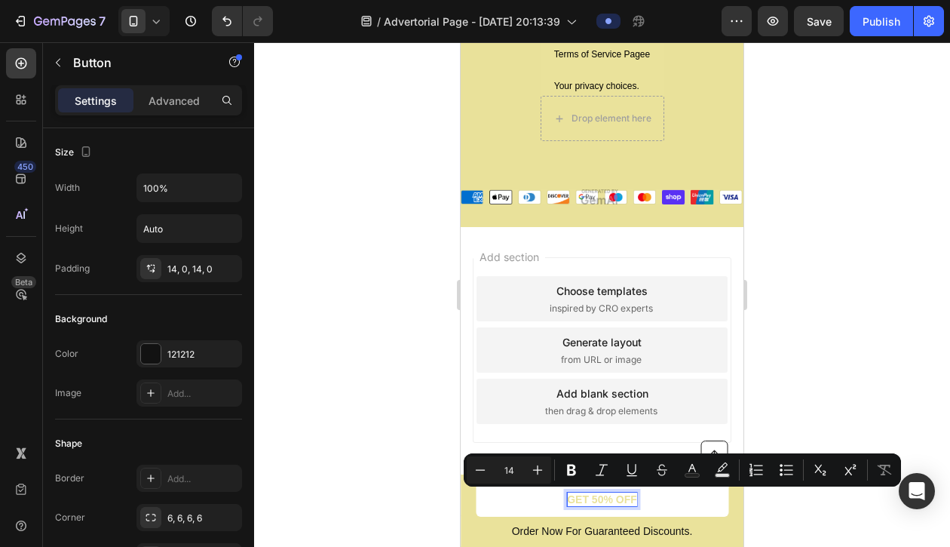
click at [578, 502] on p "GET 50% OFF" at bounding box center [602, 499] width 70 height 14
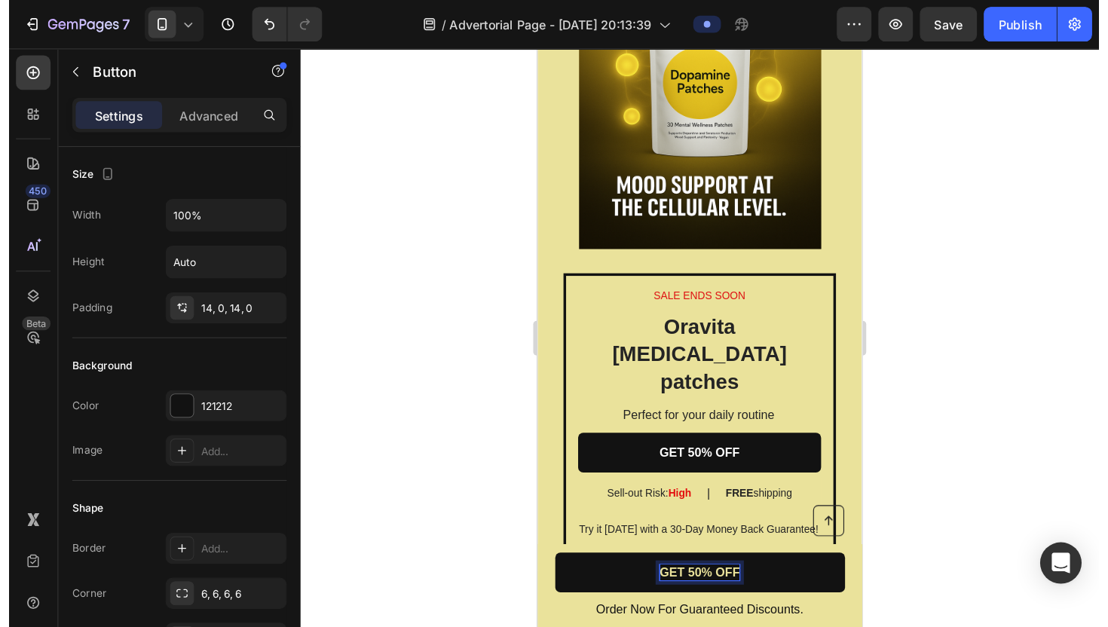
scroll to position [2835, 0]
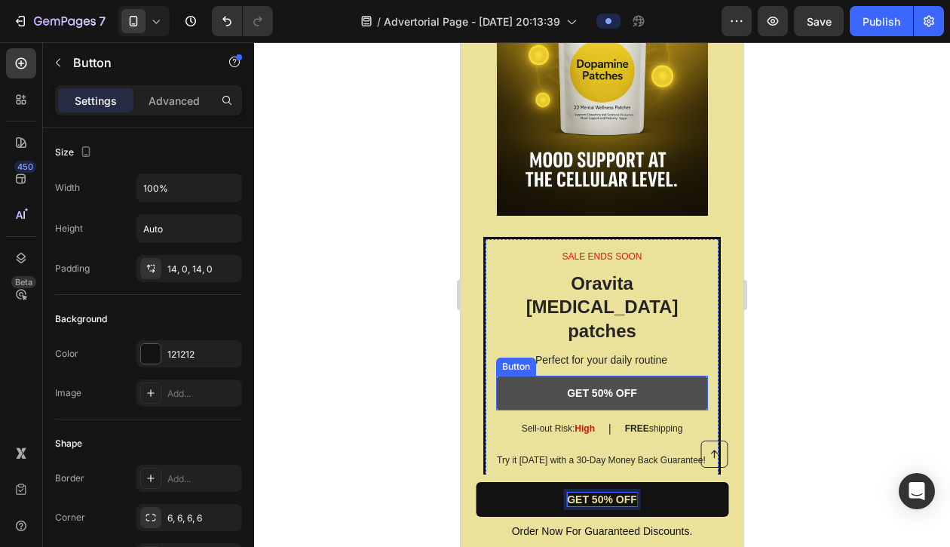
click at [652, 376] on link "GET 50% OFF" at bounding box center [602, 393] width 212 height 35
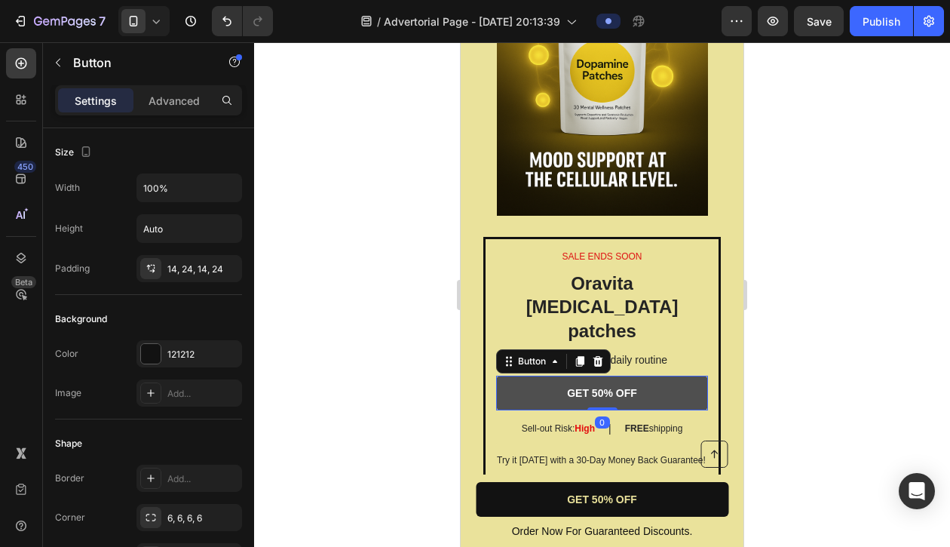
click at [652, 376] on link "GET 50% OFF" at bounding box center [602, 393] width 212 height 35
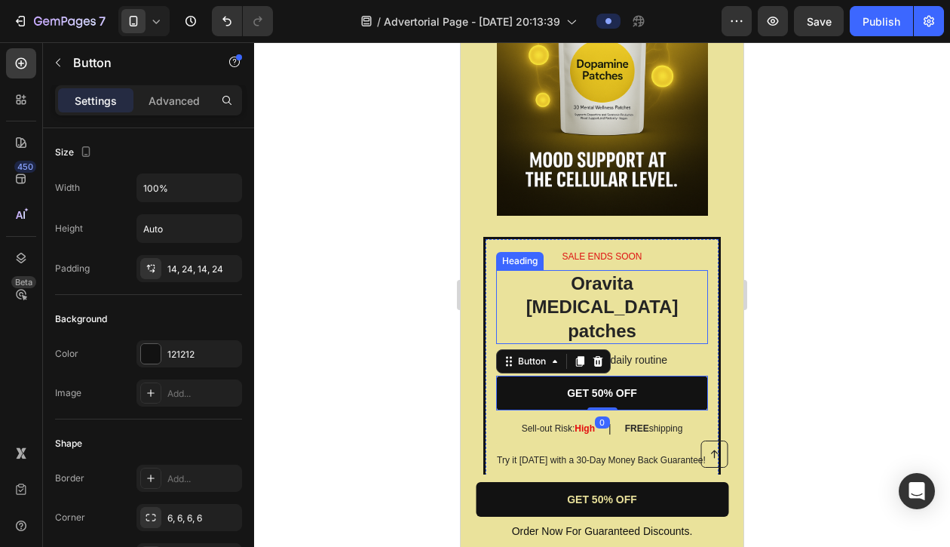
click at [565, 286] on h2 "Oravita [MEDICAL_DATA] patches" at bounding box center [602, 307] width 212 height 74
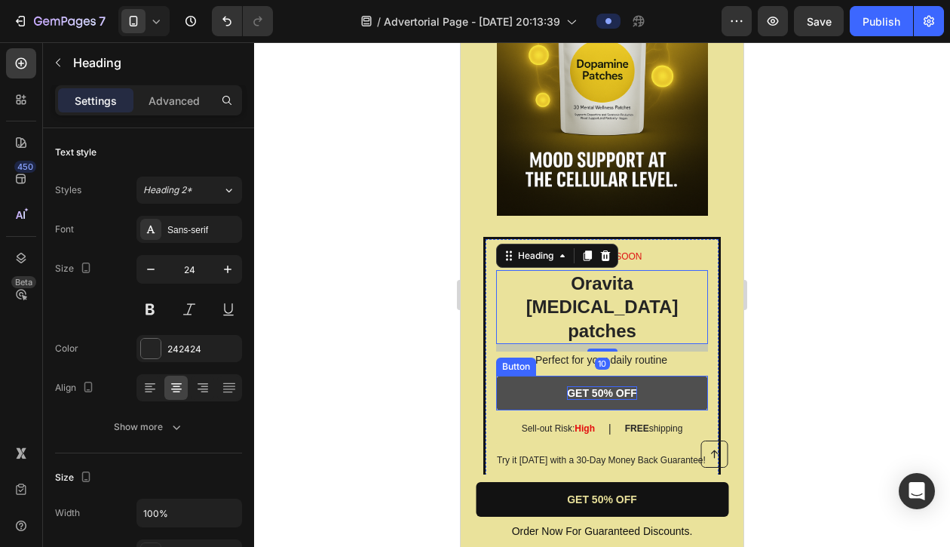
click at [616, 386] on p "GET 50% OFF" at bounding box center [602, 393] width 70 height 14
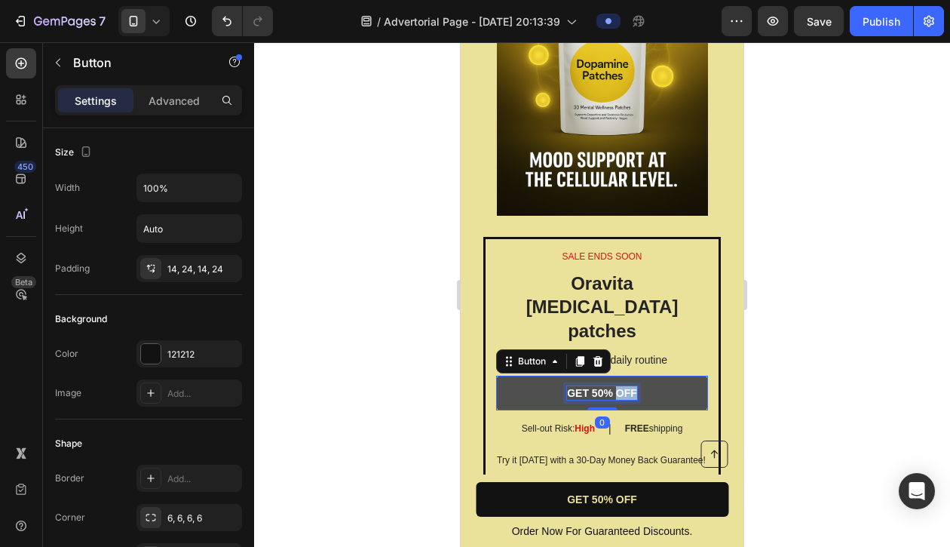
click at [616, 386] on p "GET 50% OFF" at bounding box center [602, 393] width 70 height 14
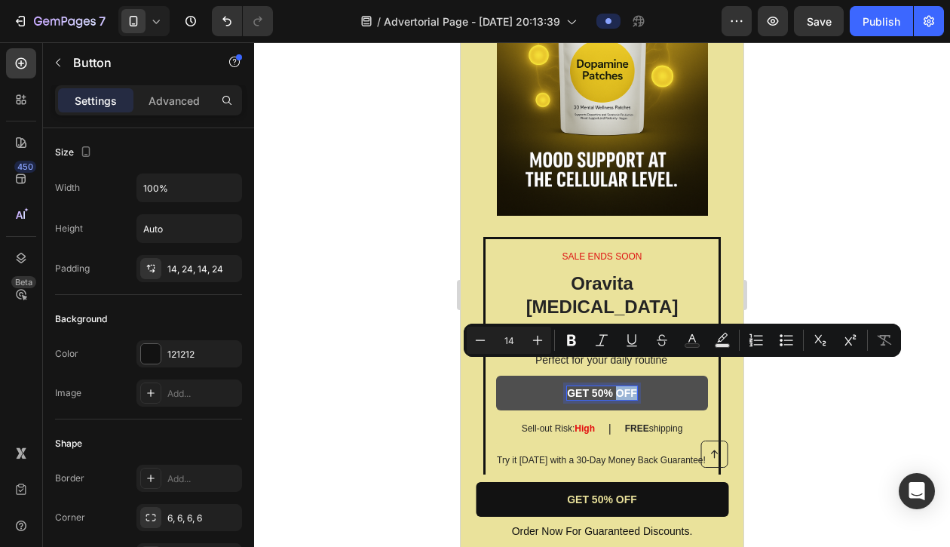
click at [621, 386] on p "GET 50% OFF" at bounding box center [602, 393] width 70 height 14
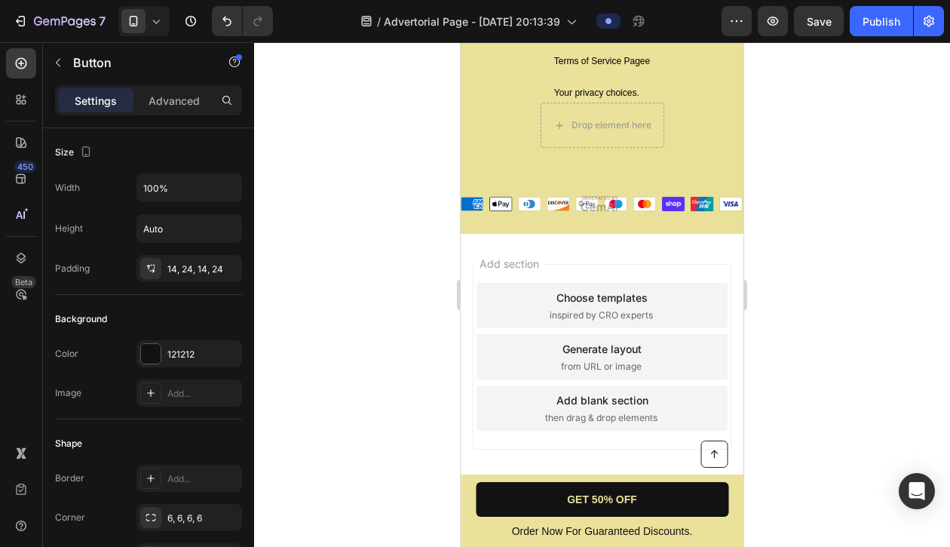
scroll to position [5916, 0]
click at [602, 242] on div "Add section Choose templates inspired by CRO experts Generate layout from URL o…" at bounding box center [602, 379] width 283 height 288
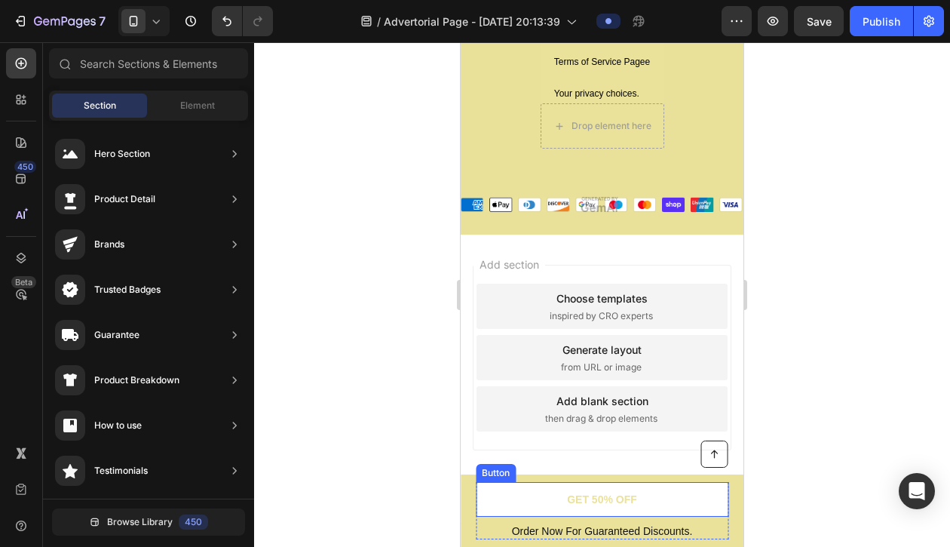
click at [532, 497] on link "GET 50% OFF" at bounding box center [602, 499] width 253 height 35
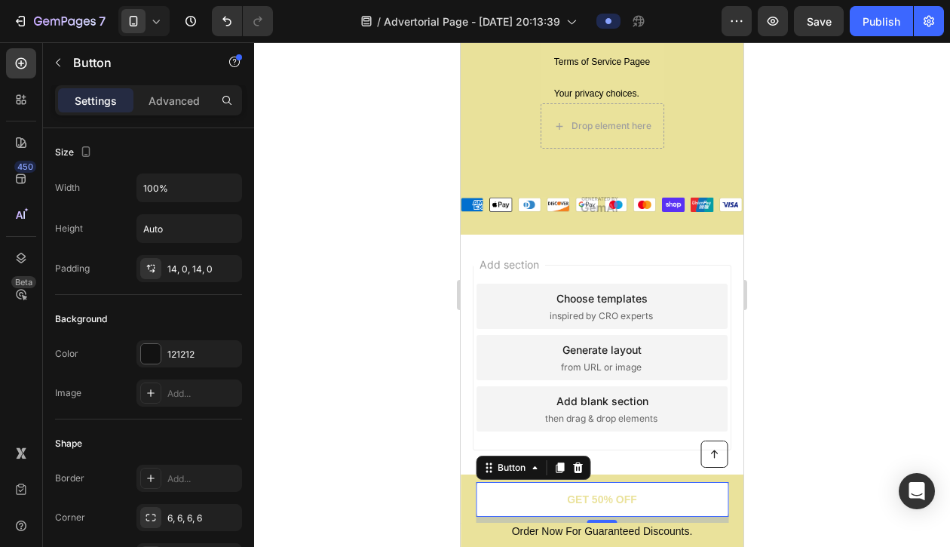
click at [532, 497] on link "GET 50% OFF" at bounding box center [602, 499] width 253 height 35
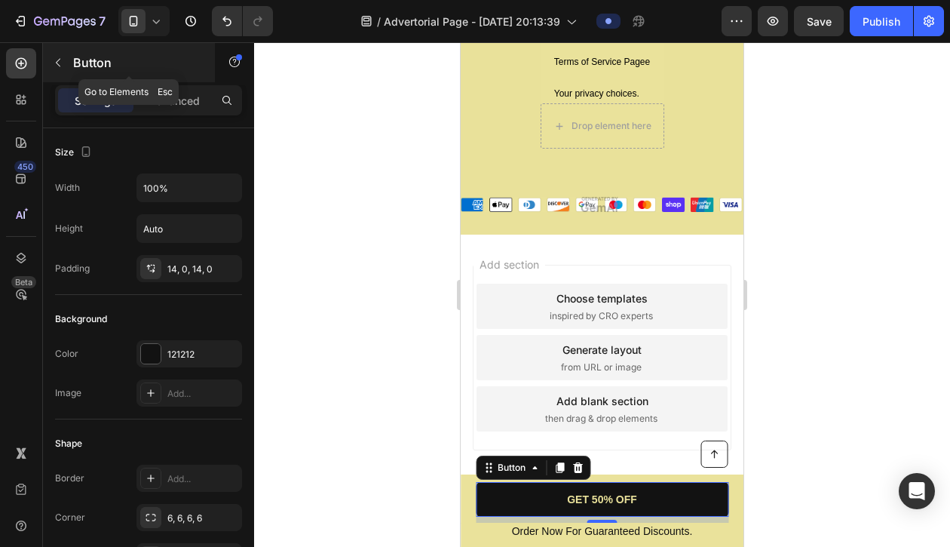
click at [104, 62] on p "Button" at bounding box center [137, 63] width 128 height 18
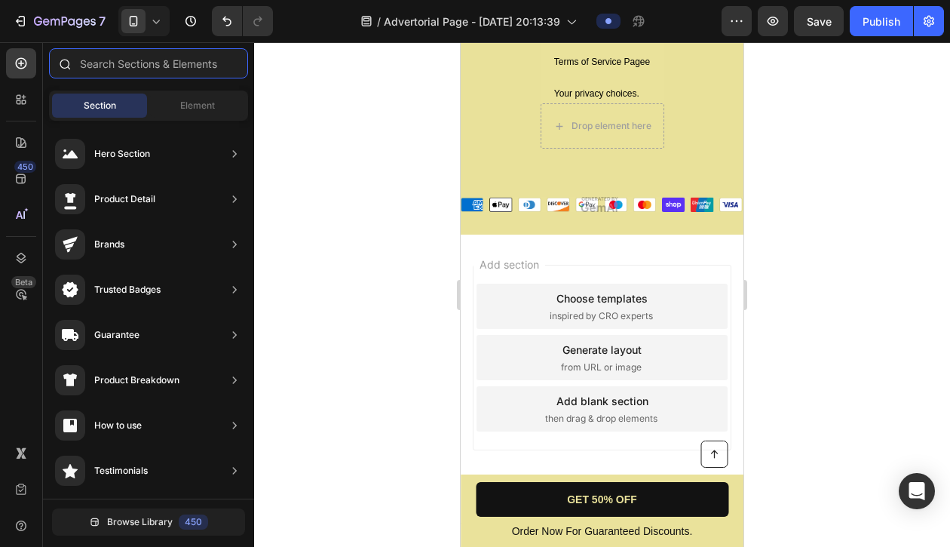
click at [112, 67] on input "text" at bounding box center [148, 63] width 199 height 30
click at [182, 110] on span "Element" at bounding box center [197, 106] width 35 height 14
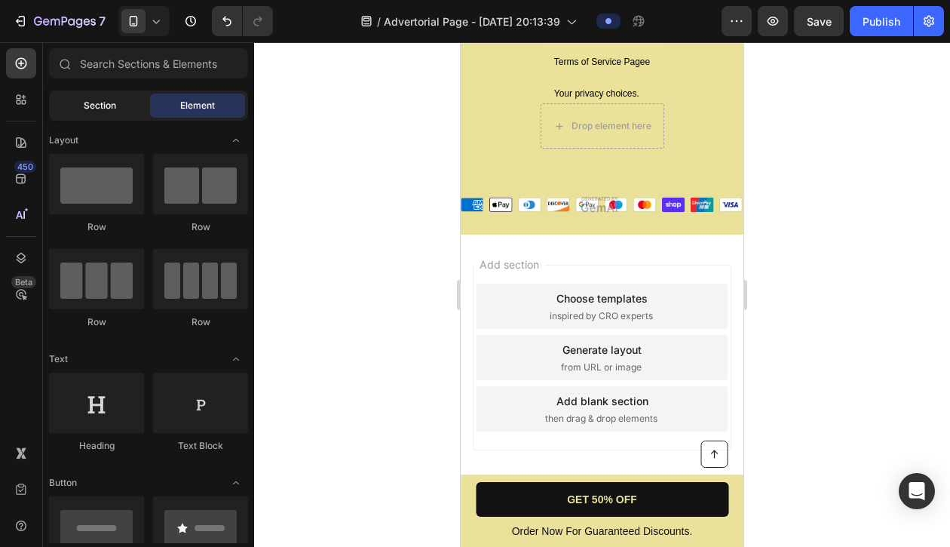
click at [109, 106] on span "Section" at bounding box center [100, 106] width 32 height 14
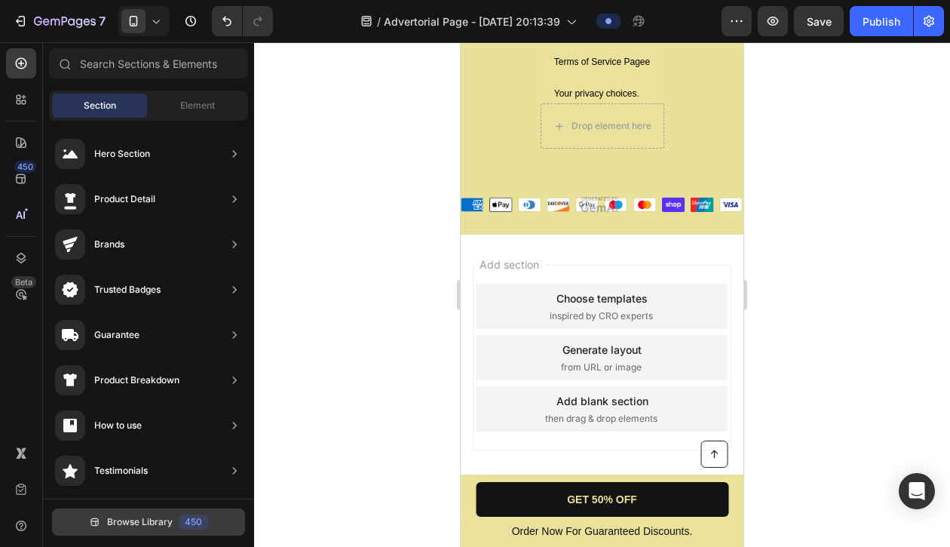
click at [160, 522] on span "Browse Library" at bounding box center [140, 522] width 66 height 14
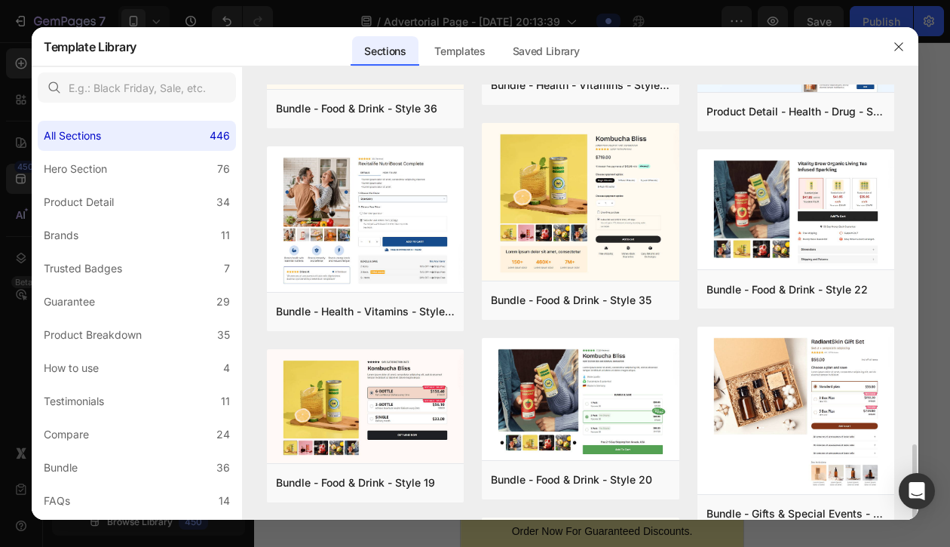
scroll to position [1217, 0]
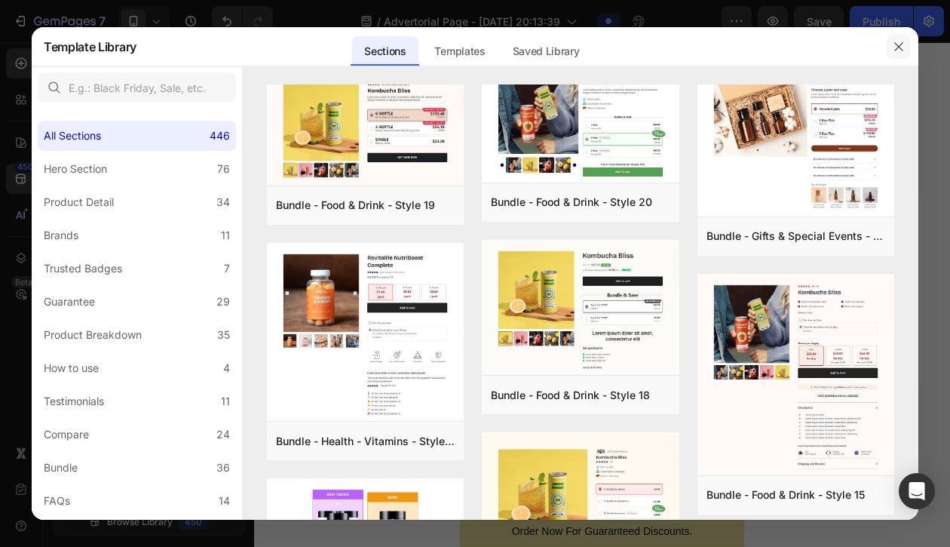
click at [899, 50] on icon "button" at bounding box center [899, 47] width 12 height 12
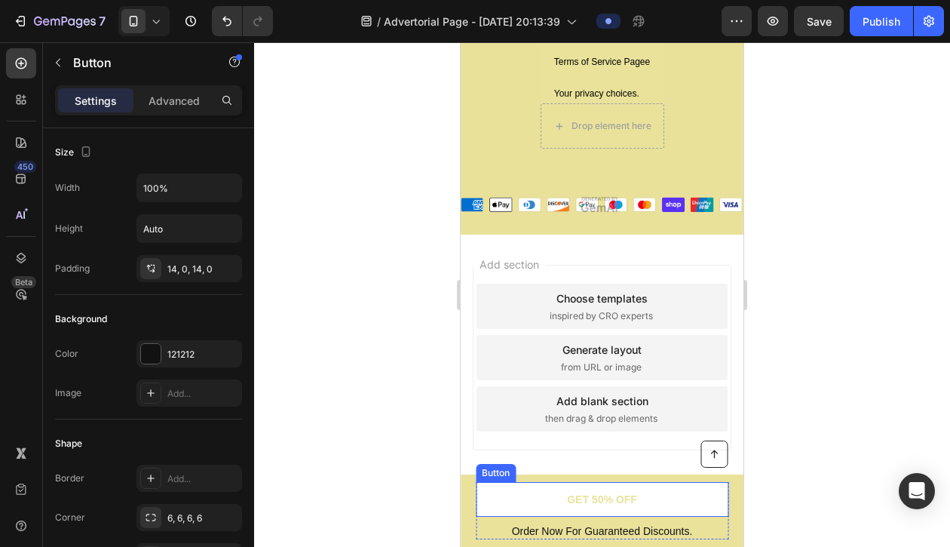
click at [563, 499] on link "GET 50% OFF" at bounding box center [602, 499] width 253 height 35
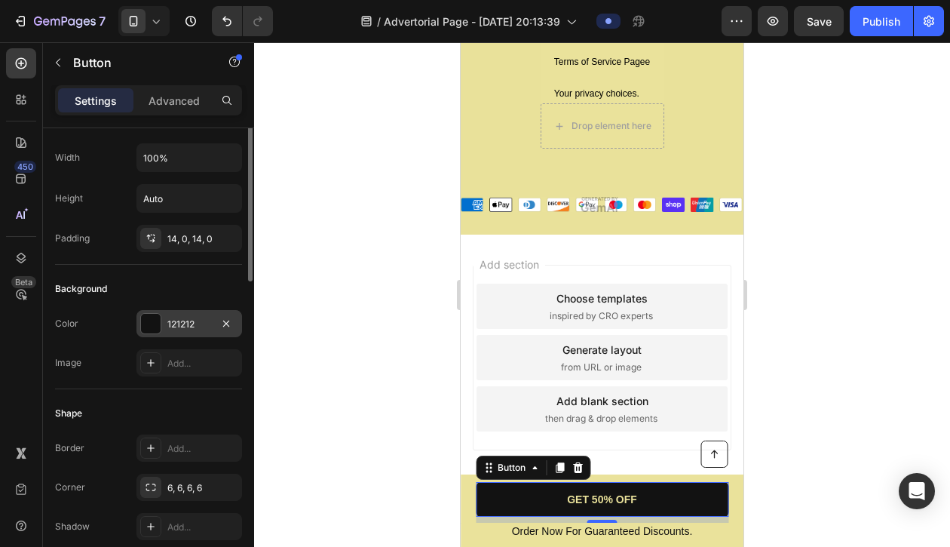
scroll to position [0, 0]
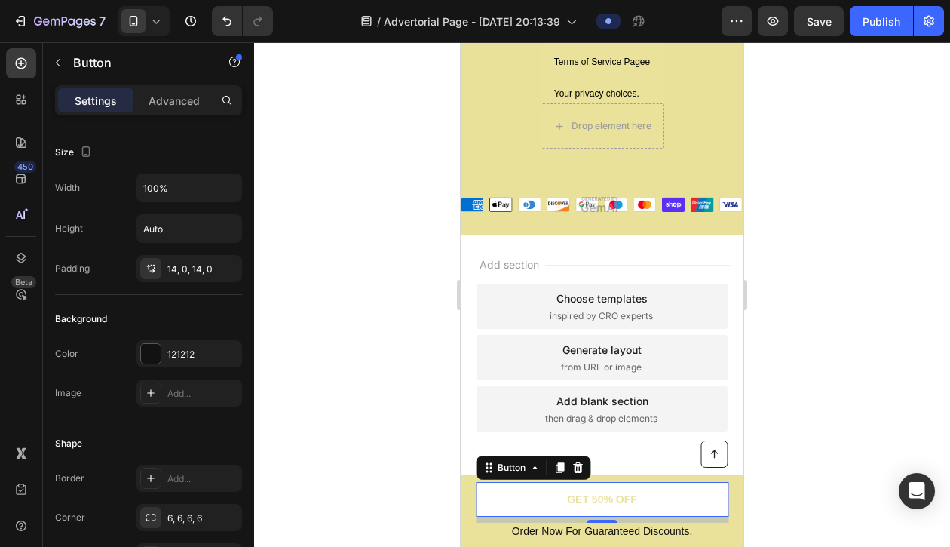
click at [541, 504] on link "GET 50% OFF" at bounding box center [602, 499] width 253 height 35
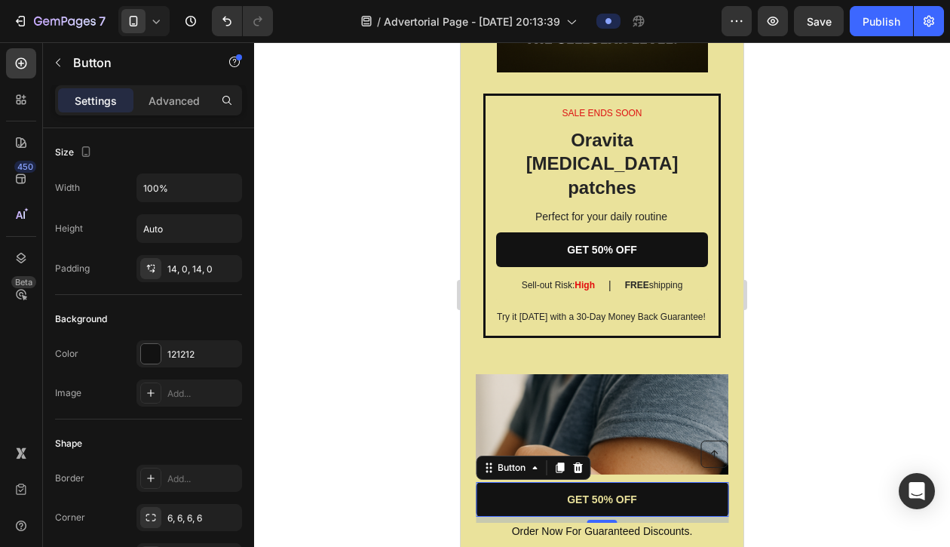
scroll to position [2973, 0]
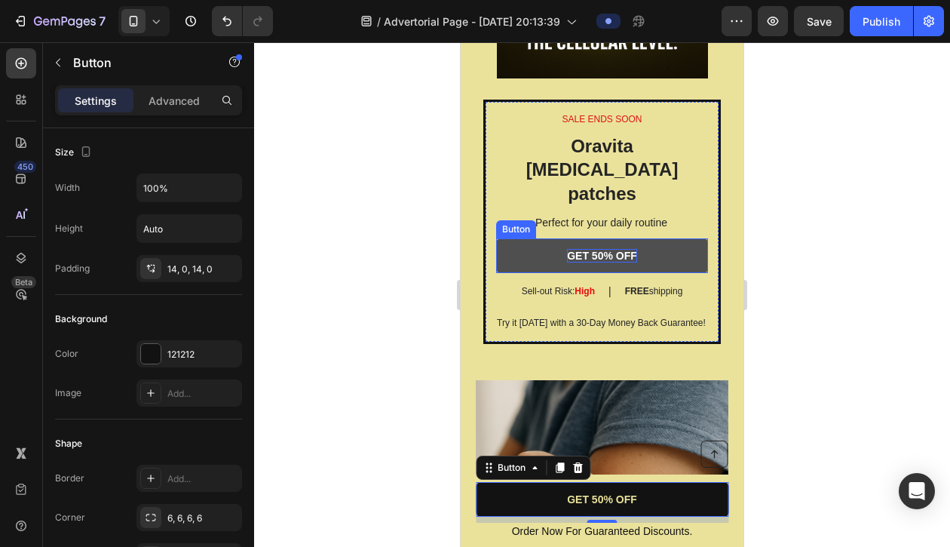
click at [622, 249] on p "GET 50% OFF" at bounding box center [602, 256] width 70 height 14
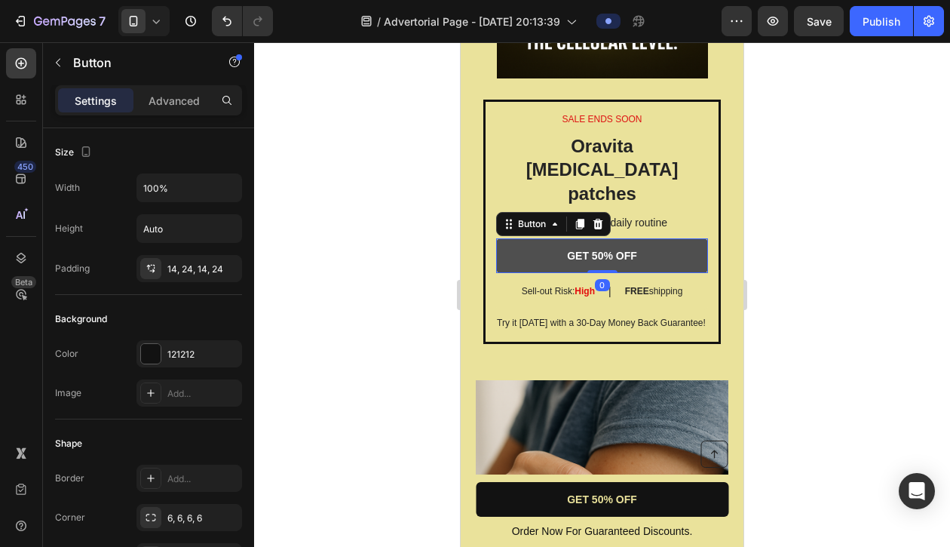
click at [658, 238] on link "GET 50% OFF" at bounding box center [602, 255] width 212 height 35
click at [618, 249] on p "GET 50% OFF" at bounding box center [602, 256] width 70 height 14
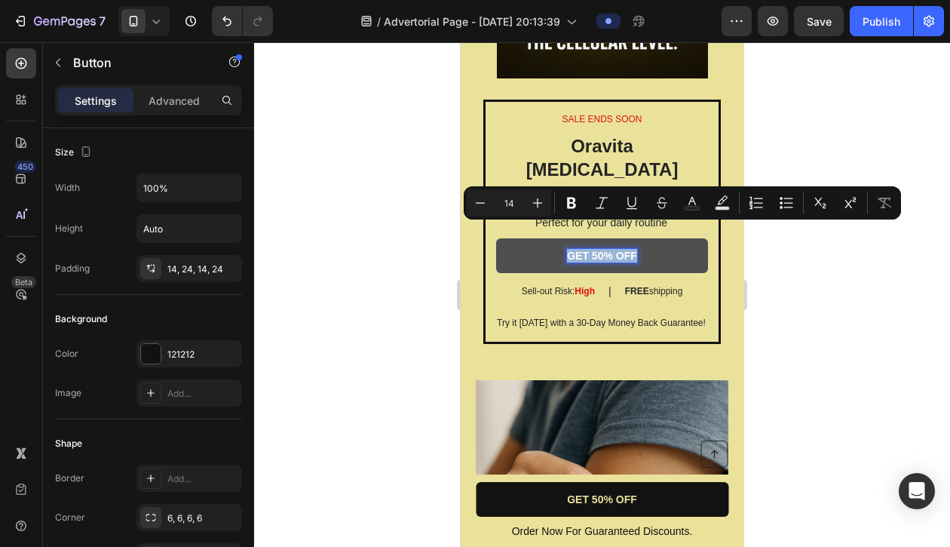
drag, startPoint x: 636, startPoint y: 232, endPoint x: 569, endPoint y: 232, distance: 66.4
click at [569, 249] on p "GET 50% OFF" at bounding box center [602, 256] width 70 height 14
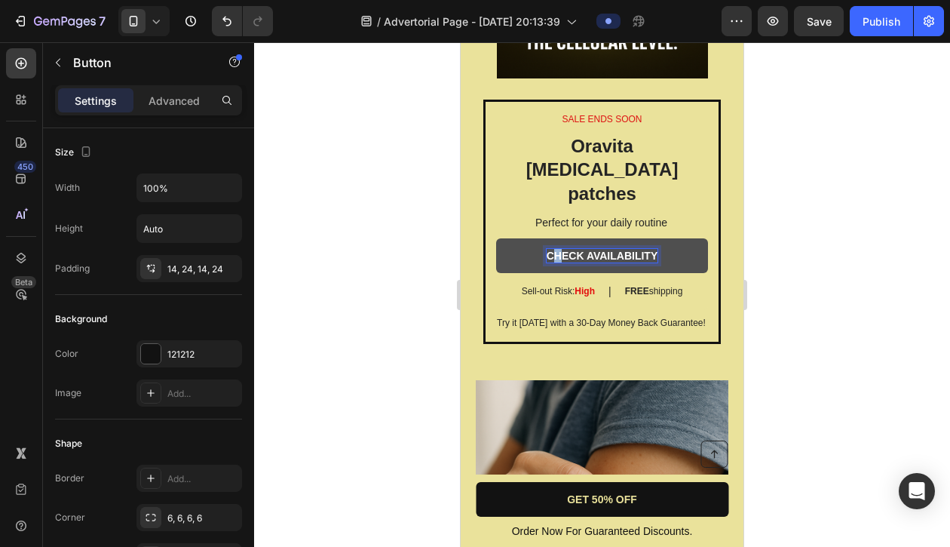
drag, startPoint x: 550, startPoint y: 234, endPoint x: 560, endPoint y: 235, distance: 9.8
click at [560, 249] on p "CHECK AVAILABILITY" at bounding box center [603, 256] width 112 height 14
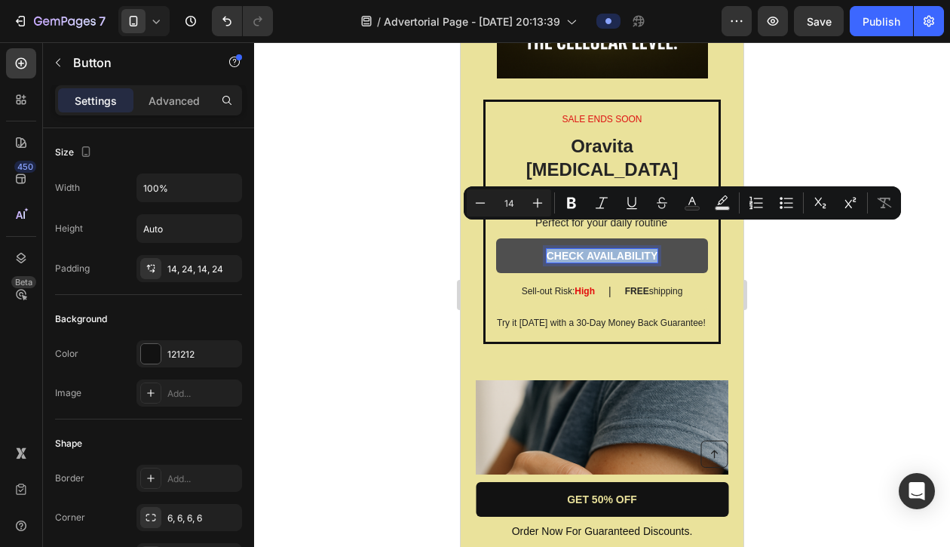
drag, startPoint x: 548, startPoint y: 232, endPoint x: 660, endPoint y: 239, distance: 111.8
click at [660, 239] on link "CHECK AVAILABILITY" at bounding box center [602, 255] width 212 height 35
copy p "CHECK AVAILABILITY"
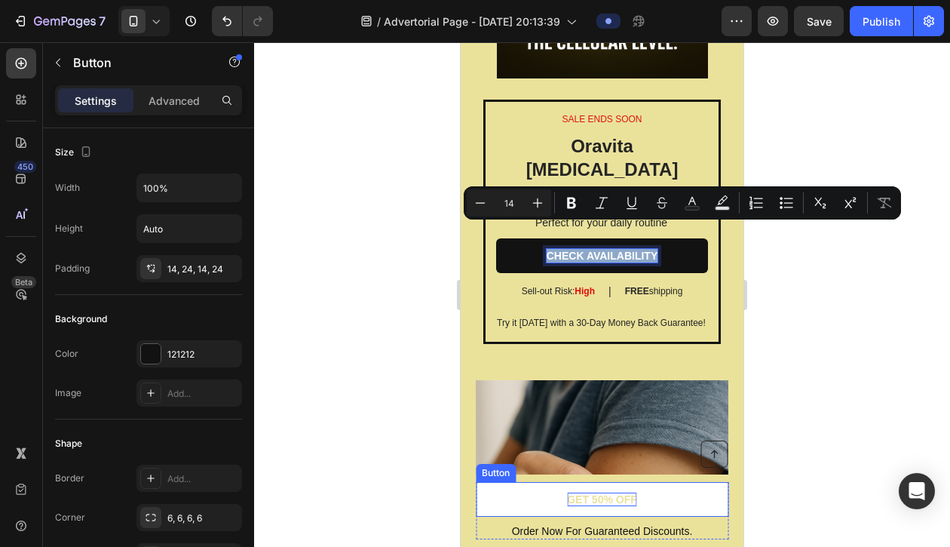
click at [627, 499] on p "GET 50% OFF" at bounding box center [602, 499] width 70 height 14
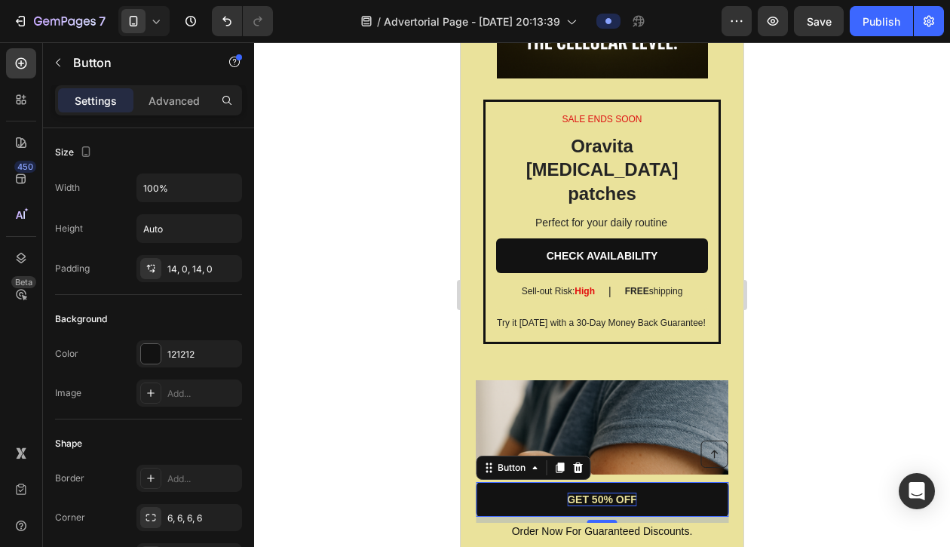
drag, startPoint x: 637, startPoint y: 497, endPoint x: 621, endPoint y: 498, distance: 15.9
click at [621, 498] on link "GET 50% OFF" at bounding box center [602, 499] width 253 height 35
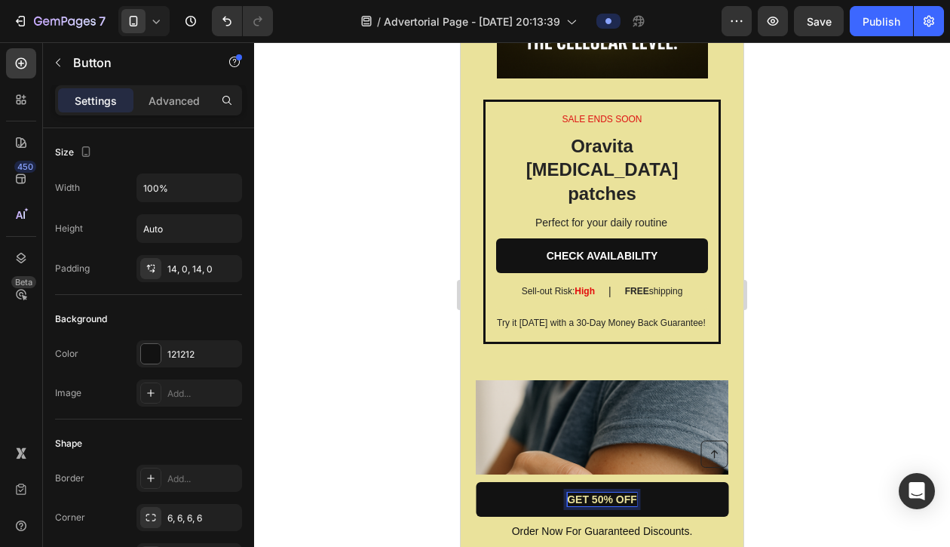
click at [572, 498] on p "GET 50% OFF" at bounding box center [602, 499] width 70 height 14
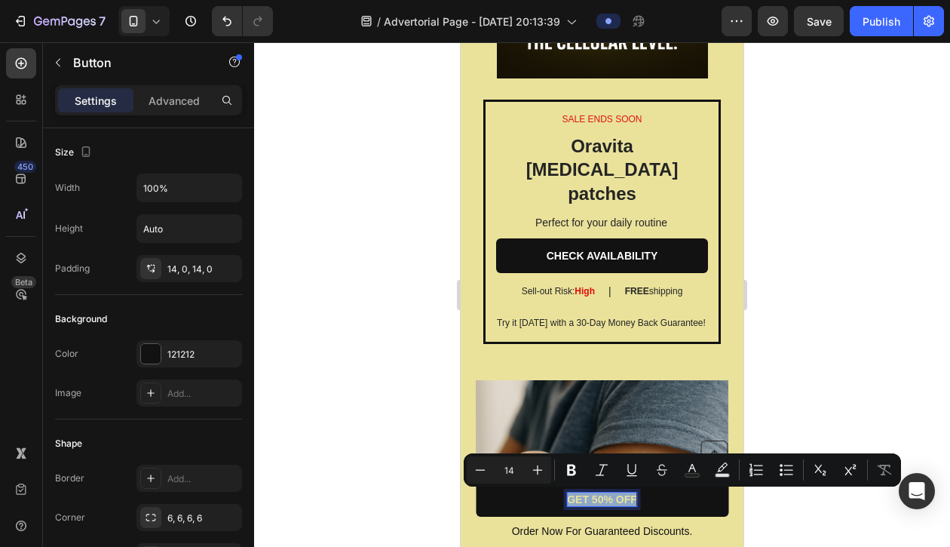
drag, startPoint x: 570, startPoint y: 496, endPoint x: 638, endPoint y: 501, distance: 68.1
click at [638, 501] on link "GET 50% OFF" at bounding box center [602, 499] width 253 height 35
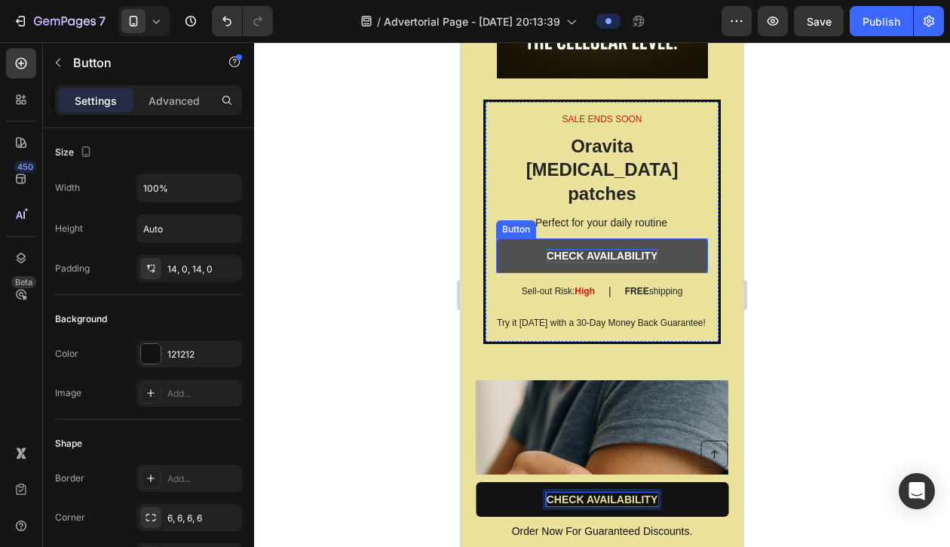
click at [650, 249] on p "CHECK AVAILABILITY" at bounding box center [603, 256] width 112 height 14
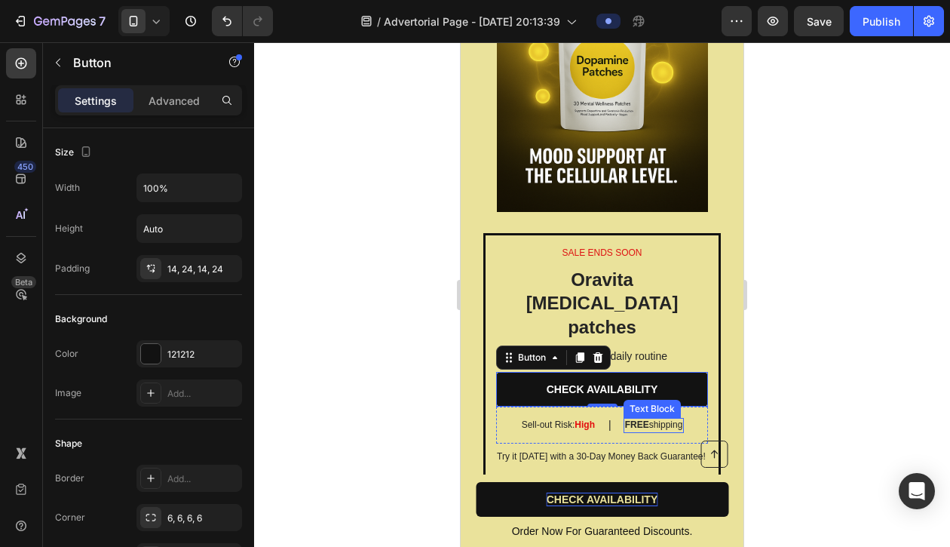
scroll to position [2840, 0]
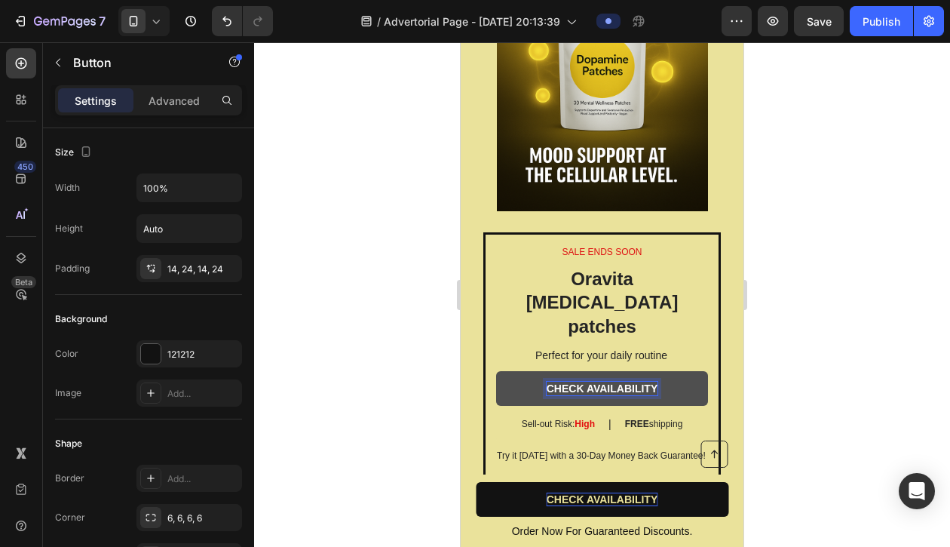
click at [635, 382] on p "CHECK AVAILABILITY" at bounding box center [603, 389] width 112 height 14
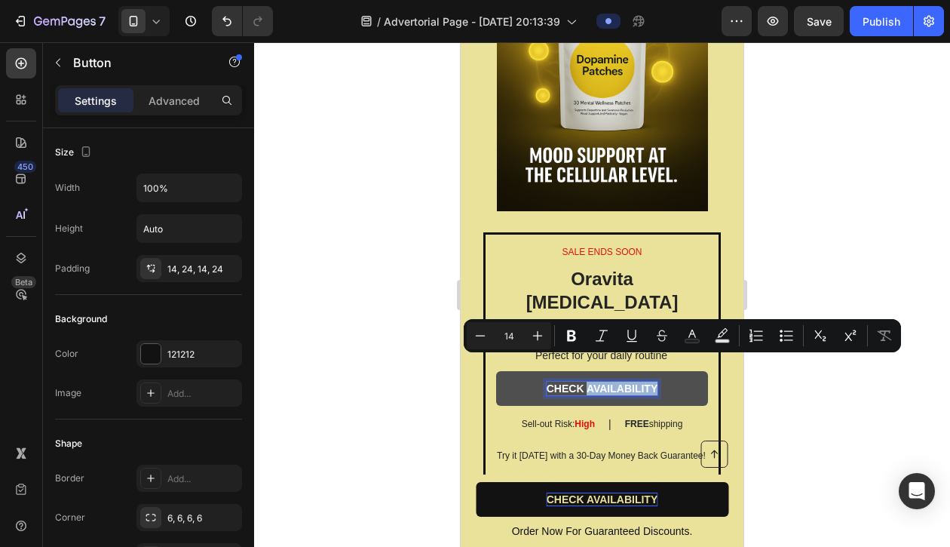
click at [538, 371] on link "CHECK AVAILABILITY" at bounding box center [602, 388] width 212 height 35
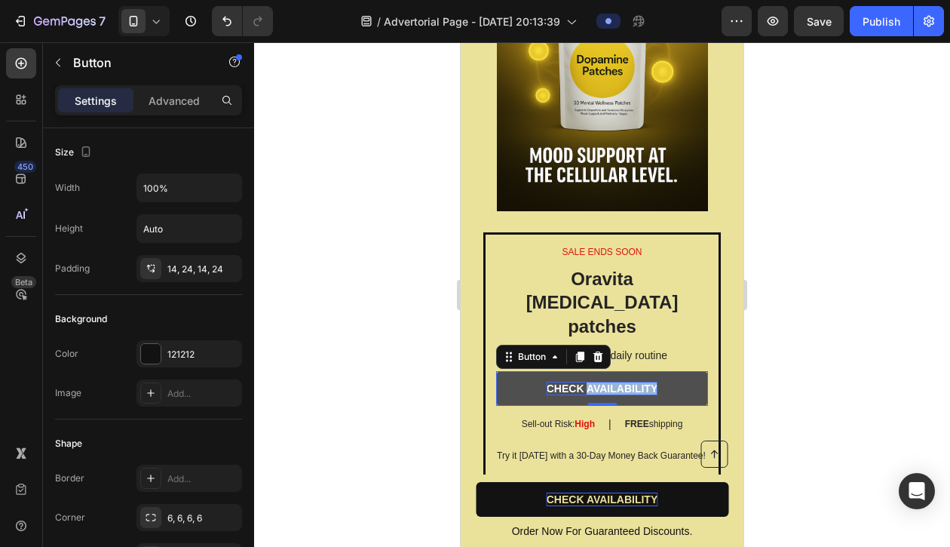
click at [529, 371] on link "CHECK AVAILABILITY" at bounding box center [602, 388] width 212 height 35
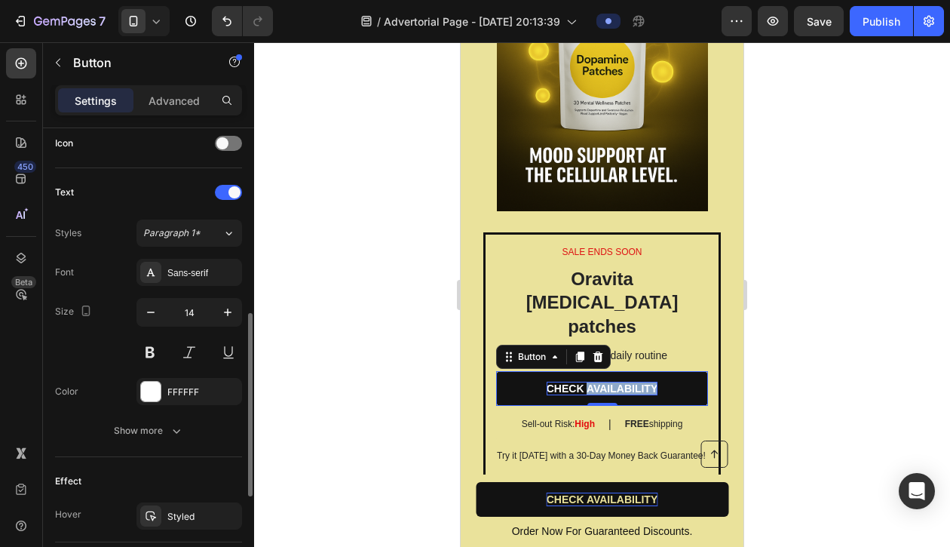
scroll to position [465, 0]
click at [150, 391] on div at bounding box center [151, 391] width 20 height 20
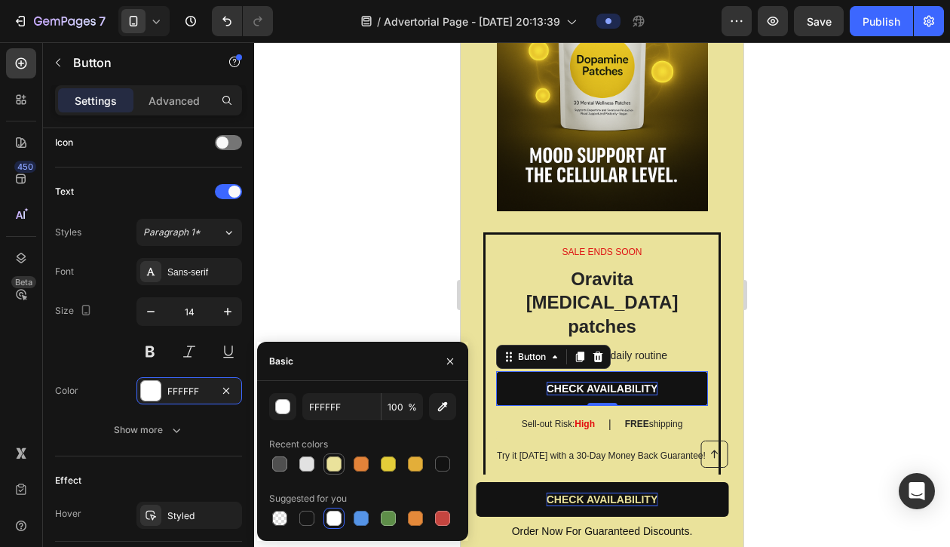
click at [337, 462] on div at bounding box center [334, 463] width 15 height 15
type input "EAE29B"
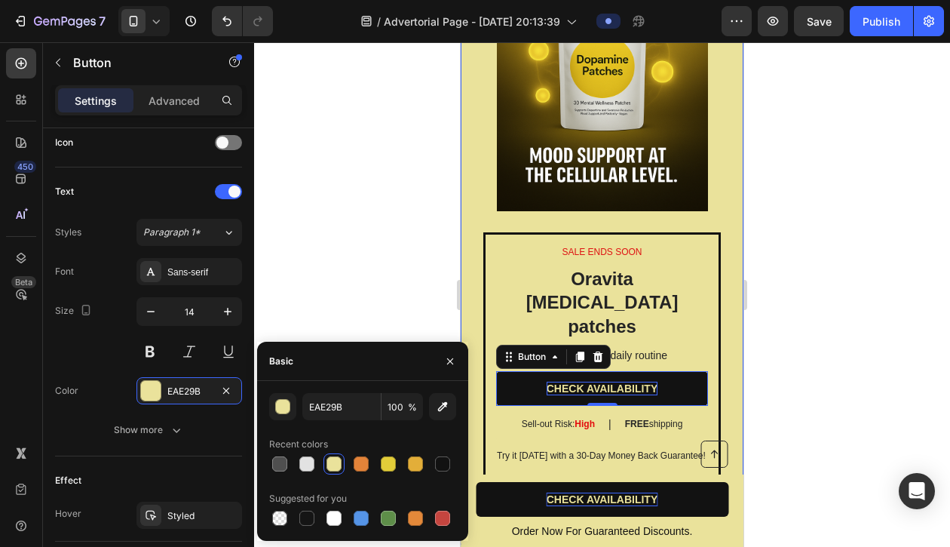
click at [471, 269] on div "SALE ENDS SOON Text Block Oravita [MEDICAL_DATA] patches Heading Perfect for yo…" at bounding box center [602, 189] width 283 height 605
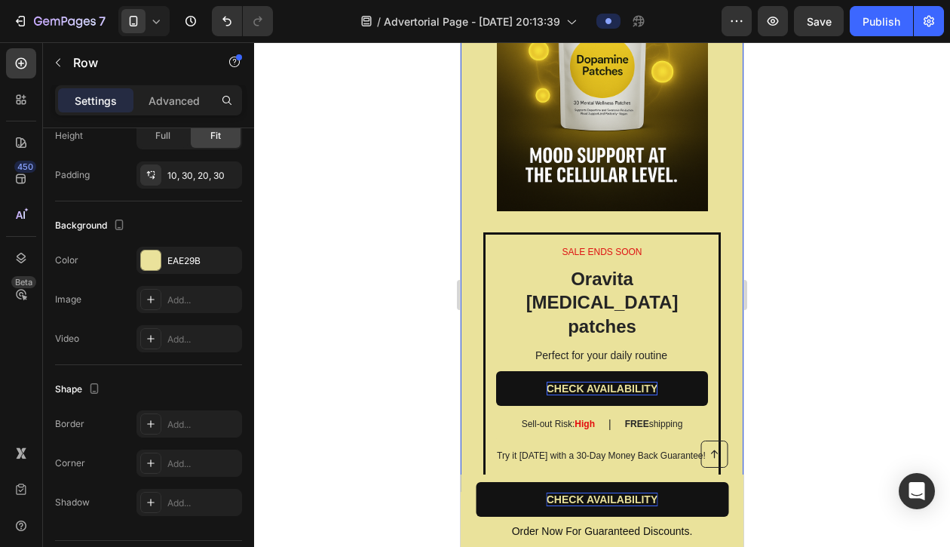
scroll to position [0, 0]
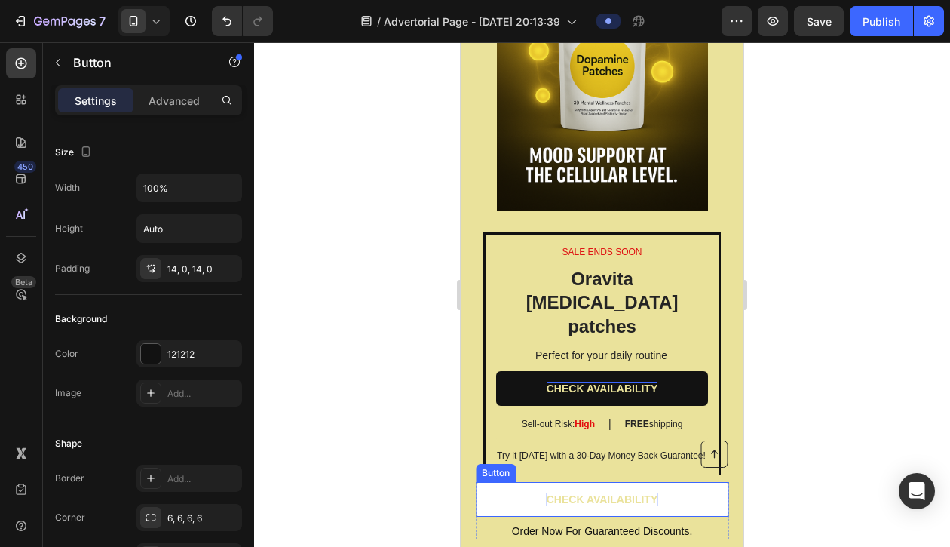
click at [524, 500] on link "CHECK AVAILABILITY" at bounding box center [602, 499] width 253 height 35
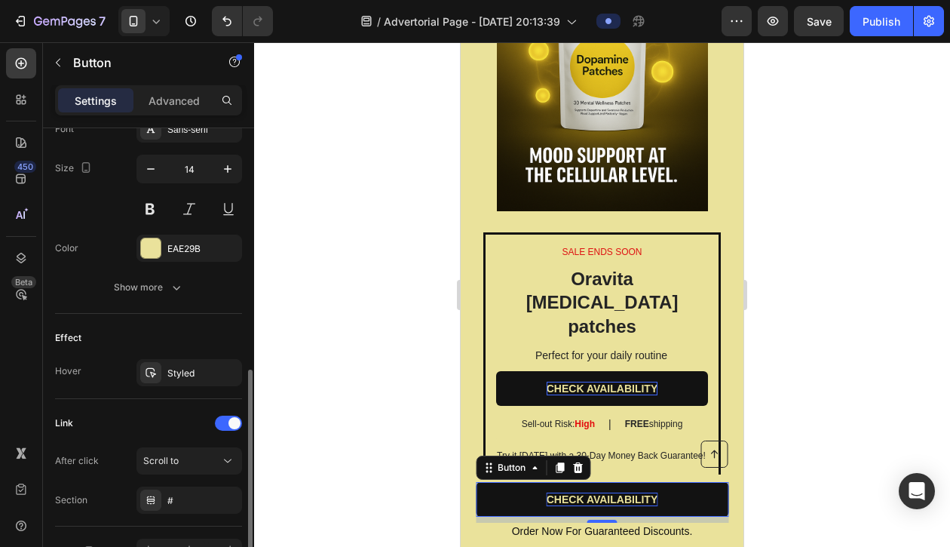
scroll to position [609, 0]
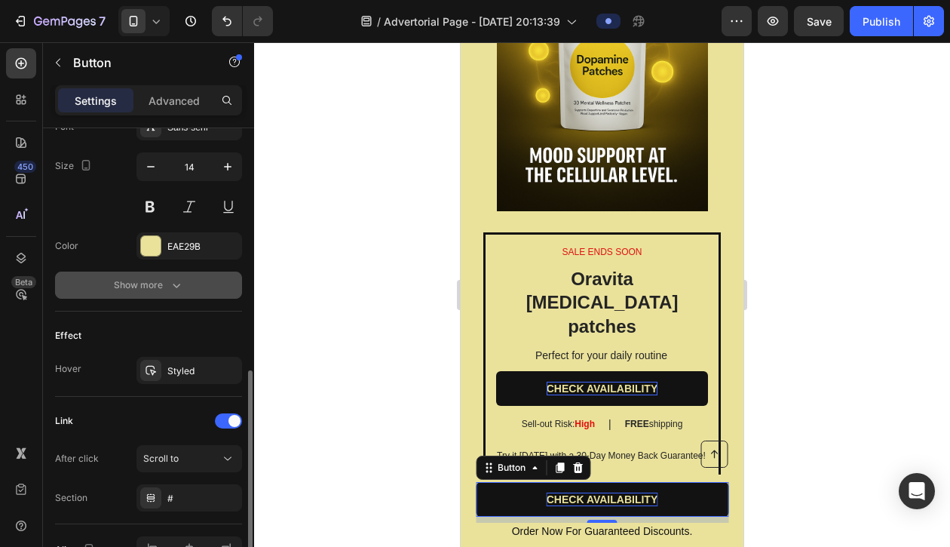
click at [143, 284] on div "Show more" at bounding box center [149, 284] width 70 height 15
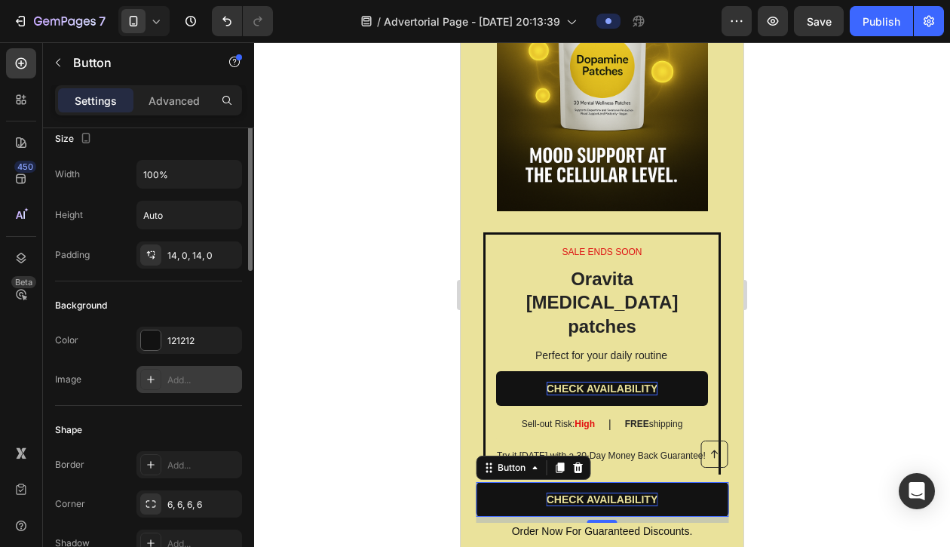
scroll to position [0, 0]
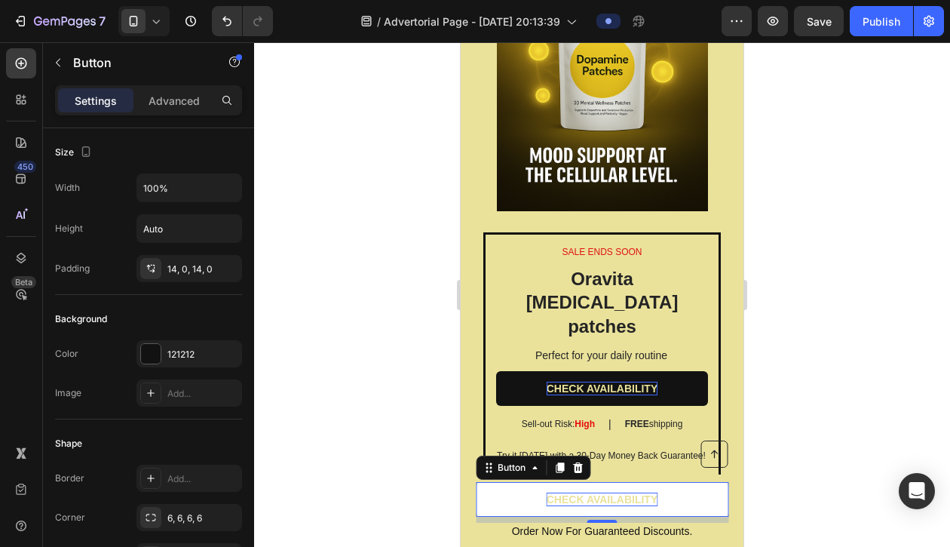
click at [508, 501] on link "CHECK AVAILABILITY" at bounding box center [602, 499] width 253 height 35
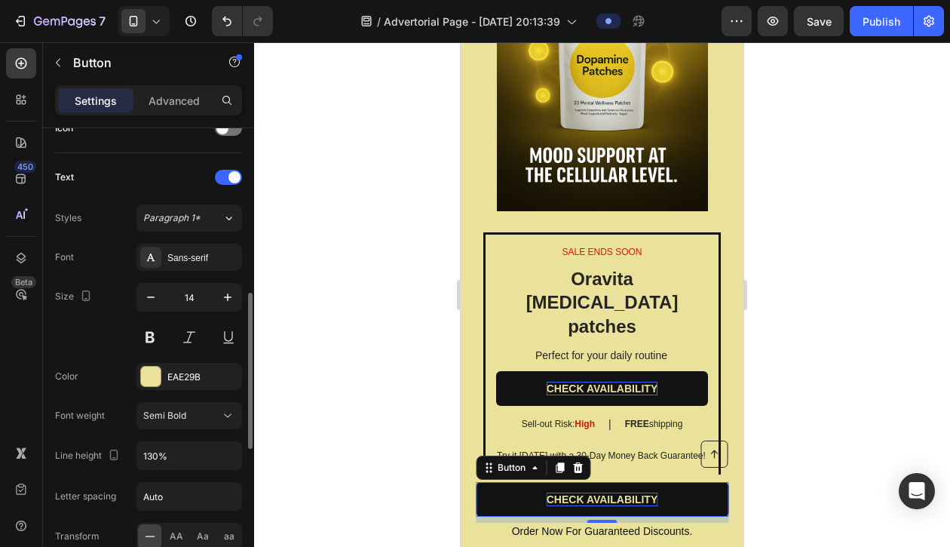
scroll to position [480, 0]
click at [185, 379] on div "EAE29B" at bounding box center [189, 376] width 44 height 14
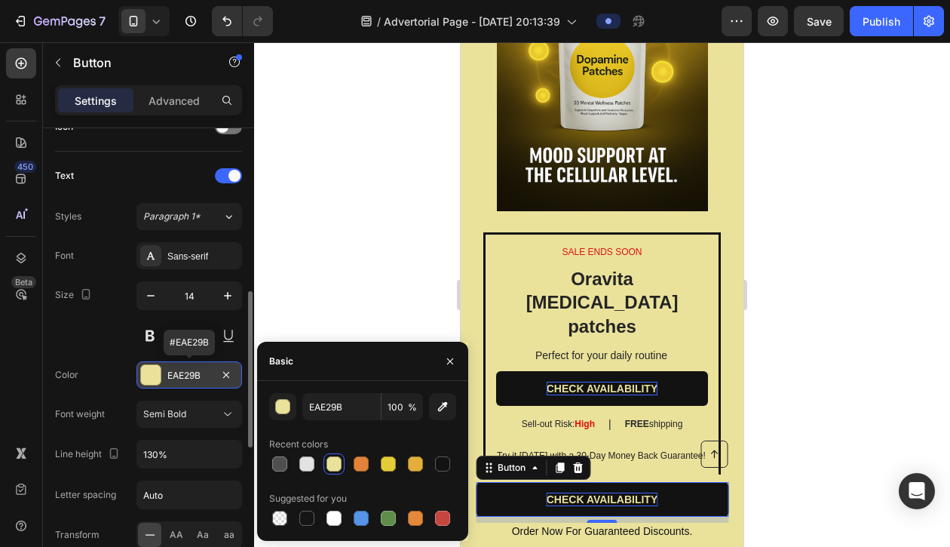
click at [185, 379] on div "EAE29B" at bounding box center [189, 376] width 44 height 14
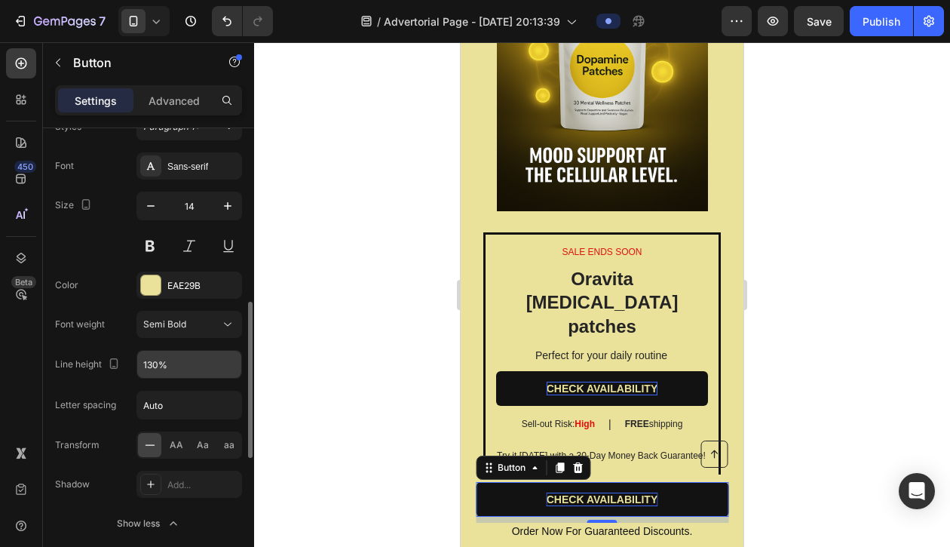
scroll to position [615, 0]
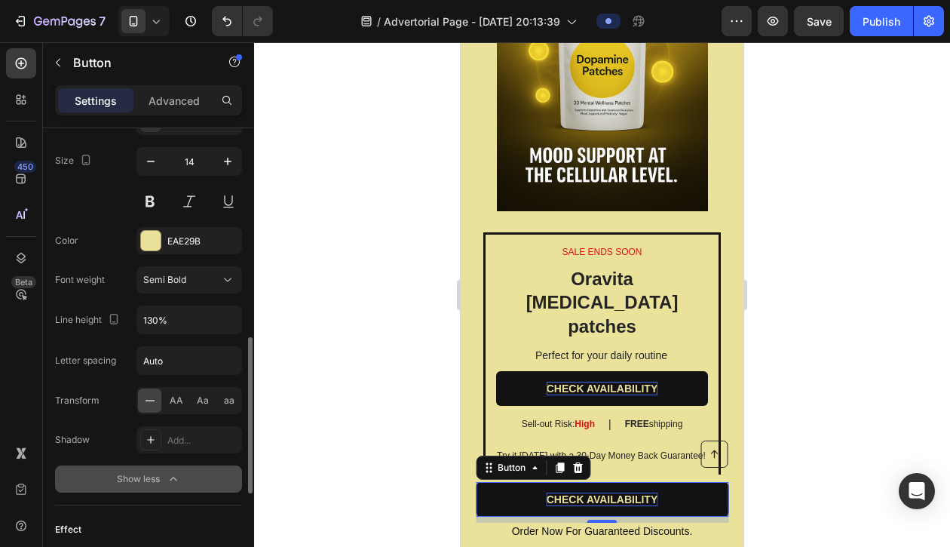
click at [161, 477] on div "Show less" at bounding box center [149, 478] width 64 height 15
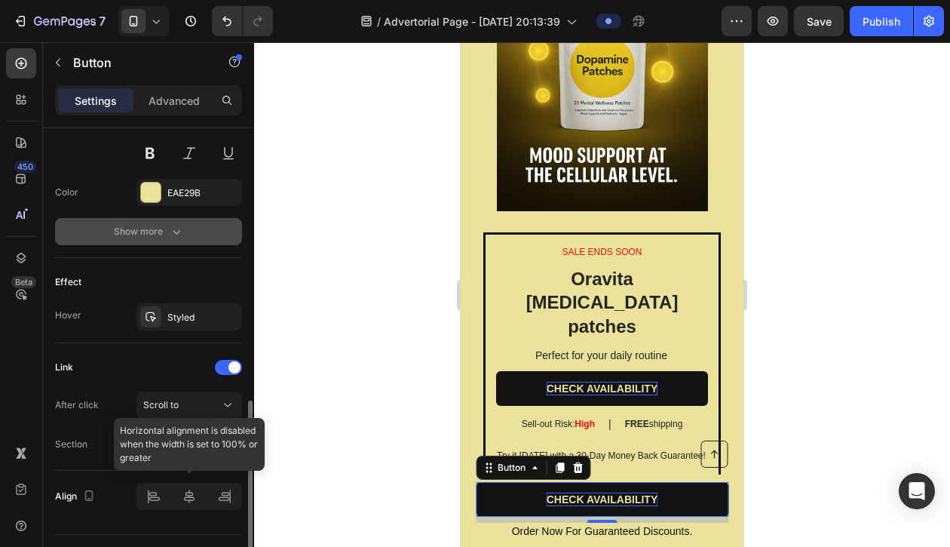
scroll to position [685, 0]
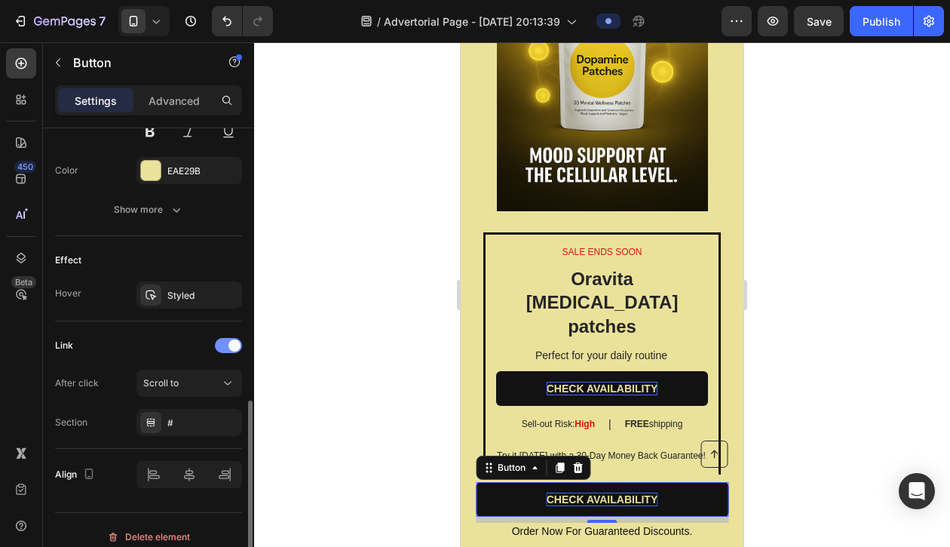
click at [234, 348] on span at bounding box center [234, 345] width 12 height 12
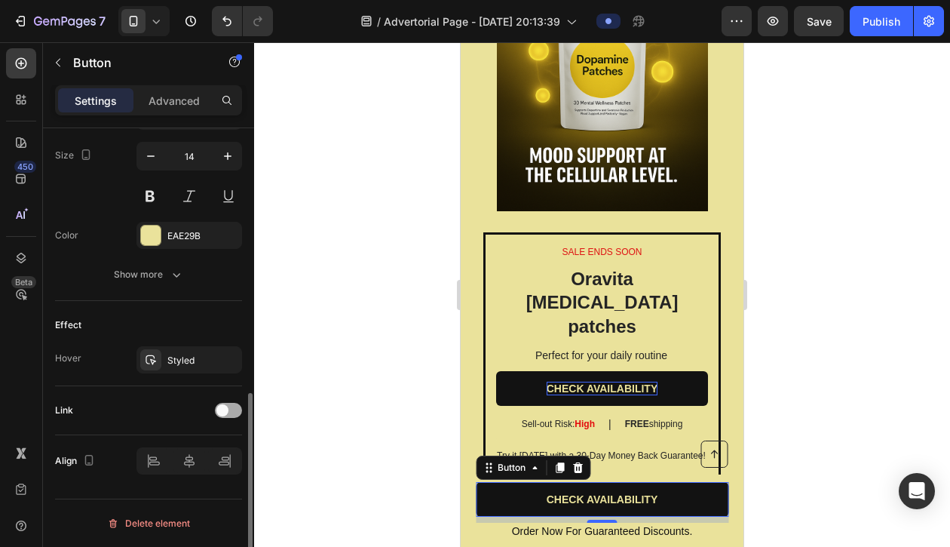
click at [234, 410] on div at bounding box center [228, 410] width 27 height 15
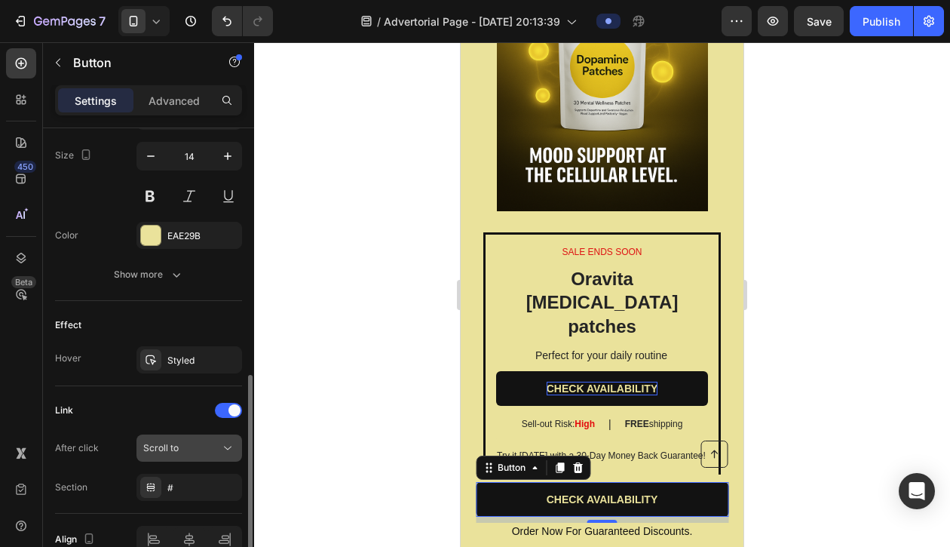
click at [179, 443] on div "Scroll to" at bounding box center [181, 448] width 77 height 14
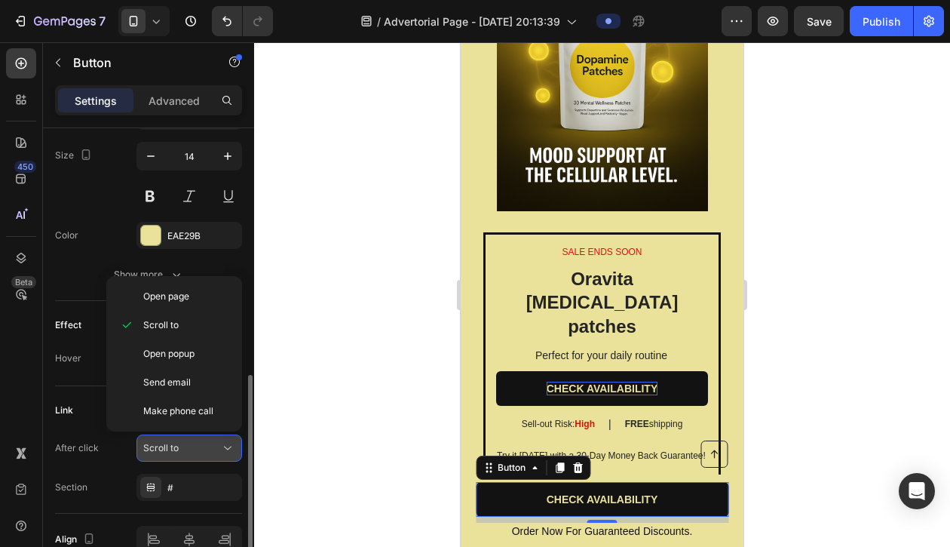
click at [179, 443] on div "Scroll to" at bounding box center [181, 448] width 77 height 14
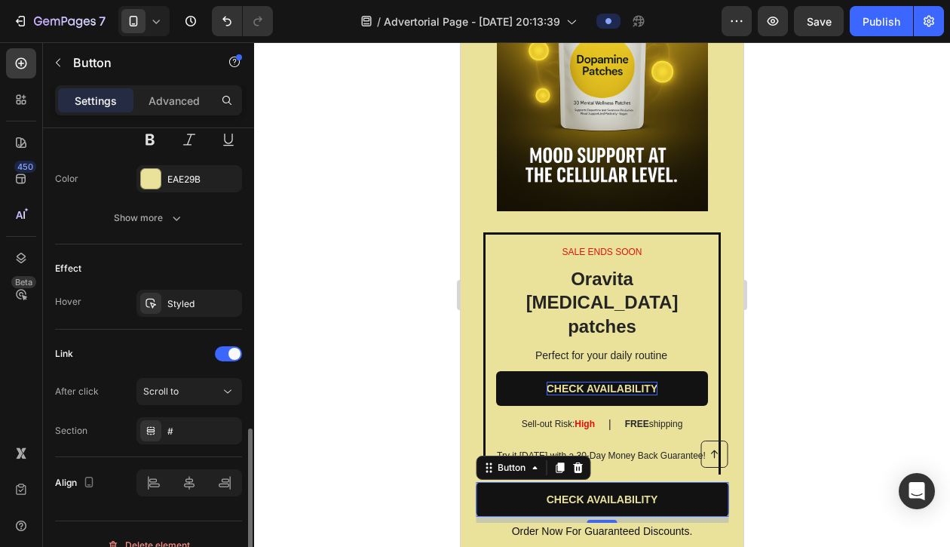
scroll to position [698, 0]
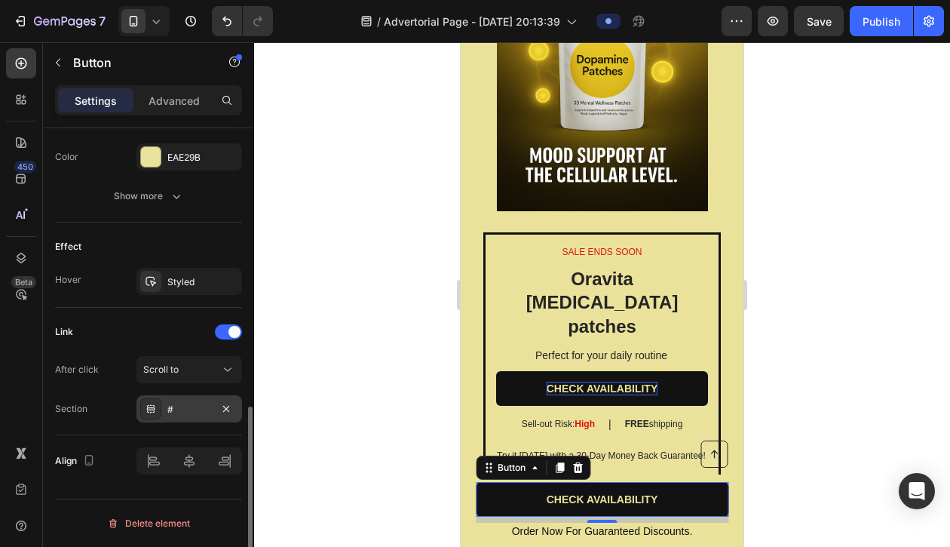
click at [185, 412] on div "#" at bounding box center [189, 410] width 44 height 14
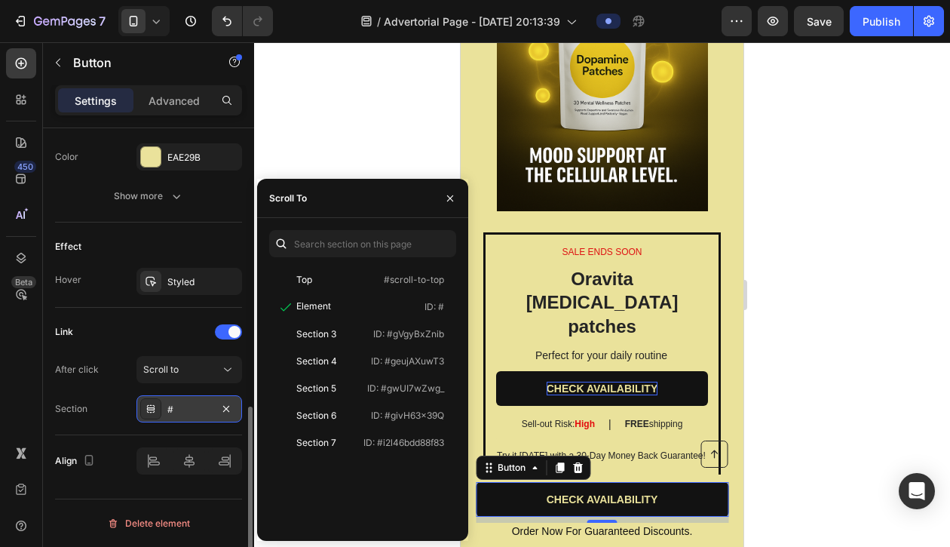
click at [185, 412] on div "#" at bounding box center [189, 410] width 44 height 14
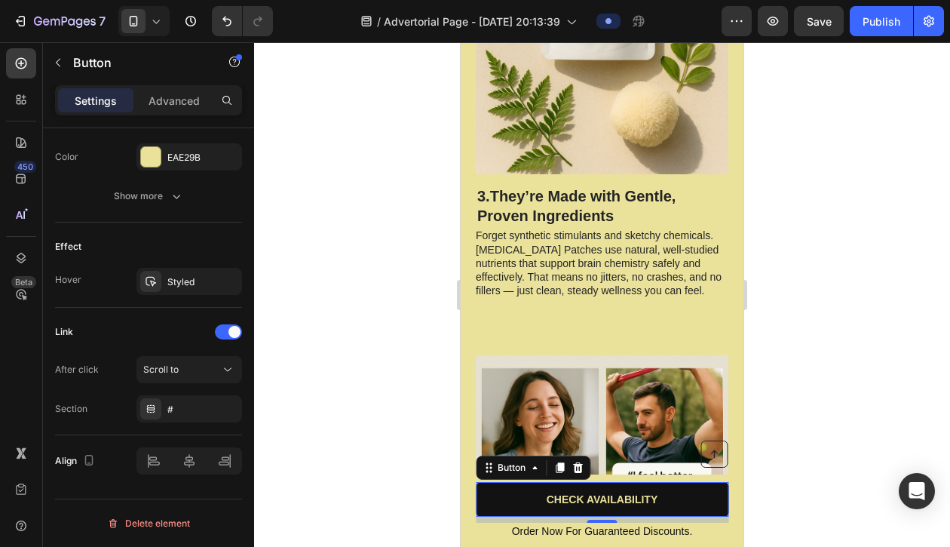
scroll to position [1813, 0]
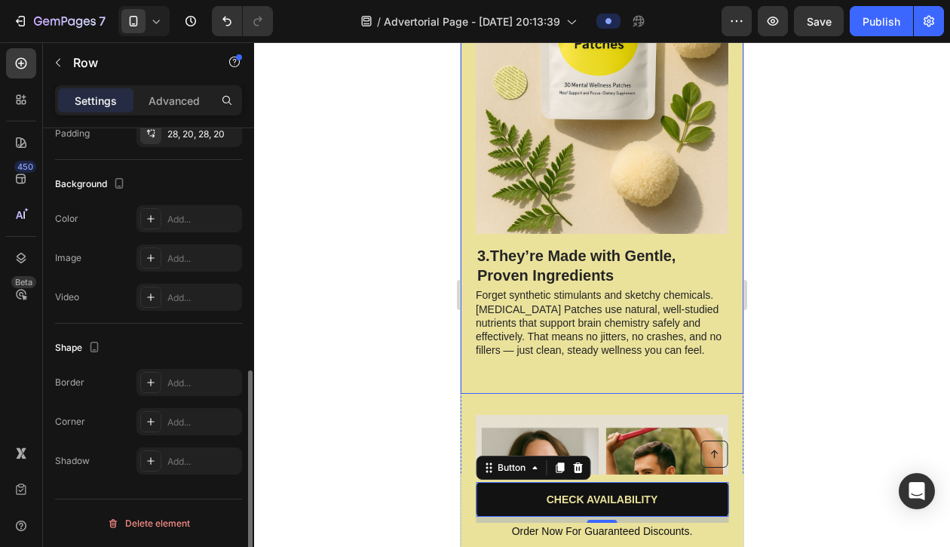
click at [471, 255] on div "Image 3.They’re Made with Gentle, Proven Ingredients Heading Forget synthetic s…" at bounding box center [602, 114] width 283 height 560
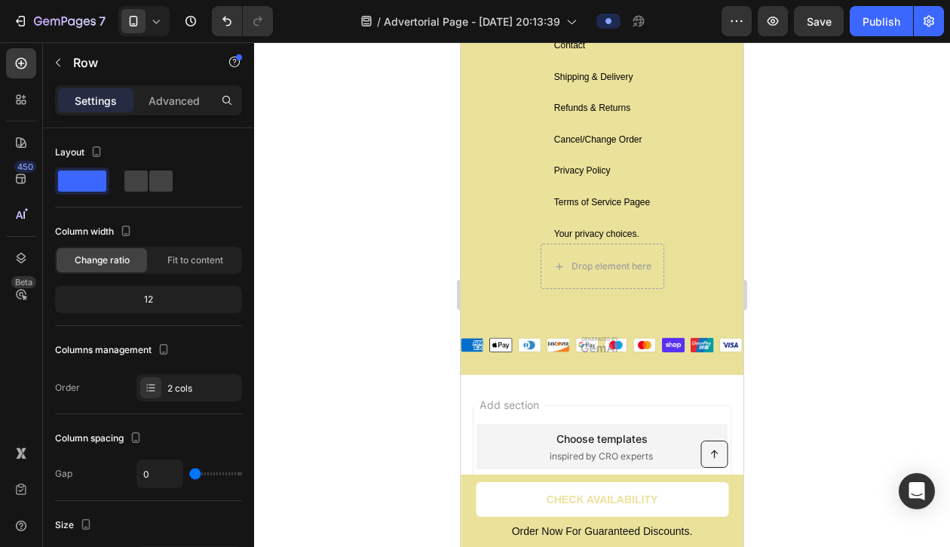
scroll to position [5811, 0]
